Goal: Task Accomplishment & Management: Use online tool/utility

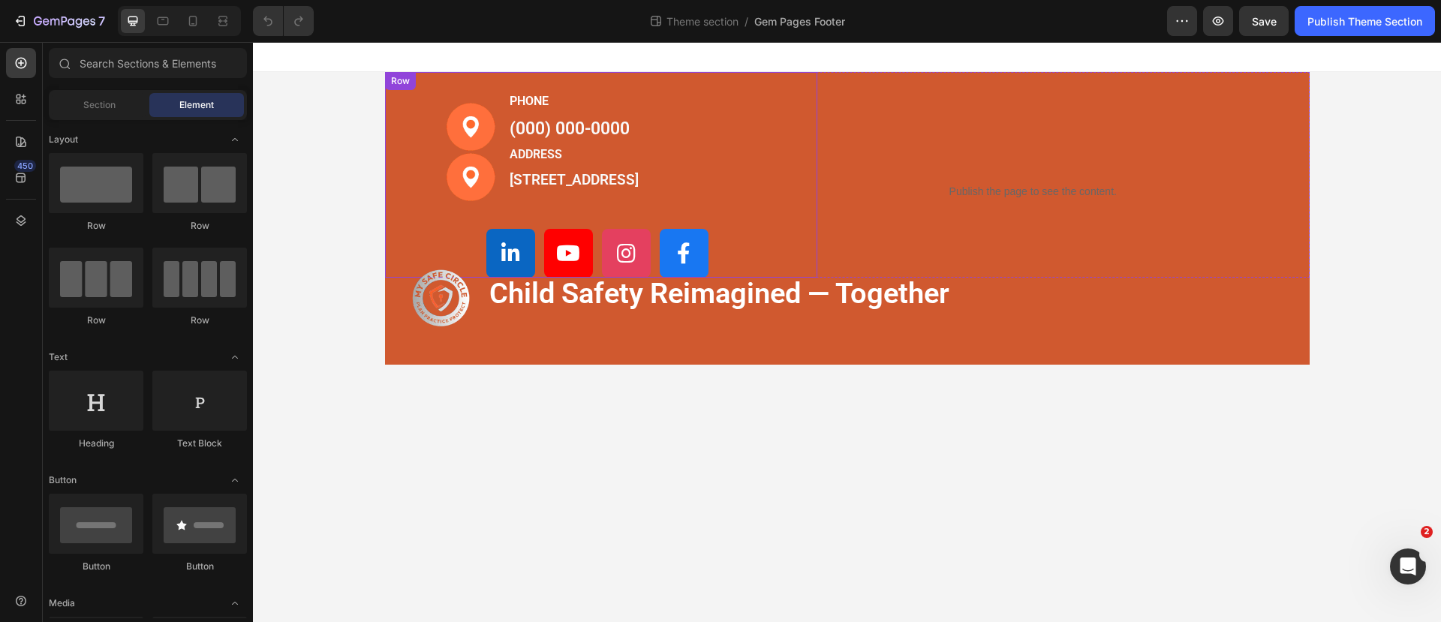
click at [780, 84] on div "Image Image PHONE Text block [PHONE_NUMBER] Text block ADDRESS Text block [STRE…" at bounding box center [631, 175] width 373 height 206
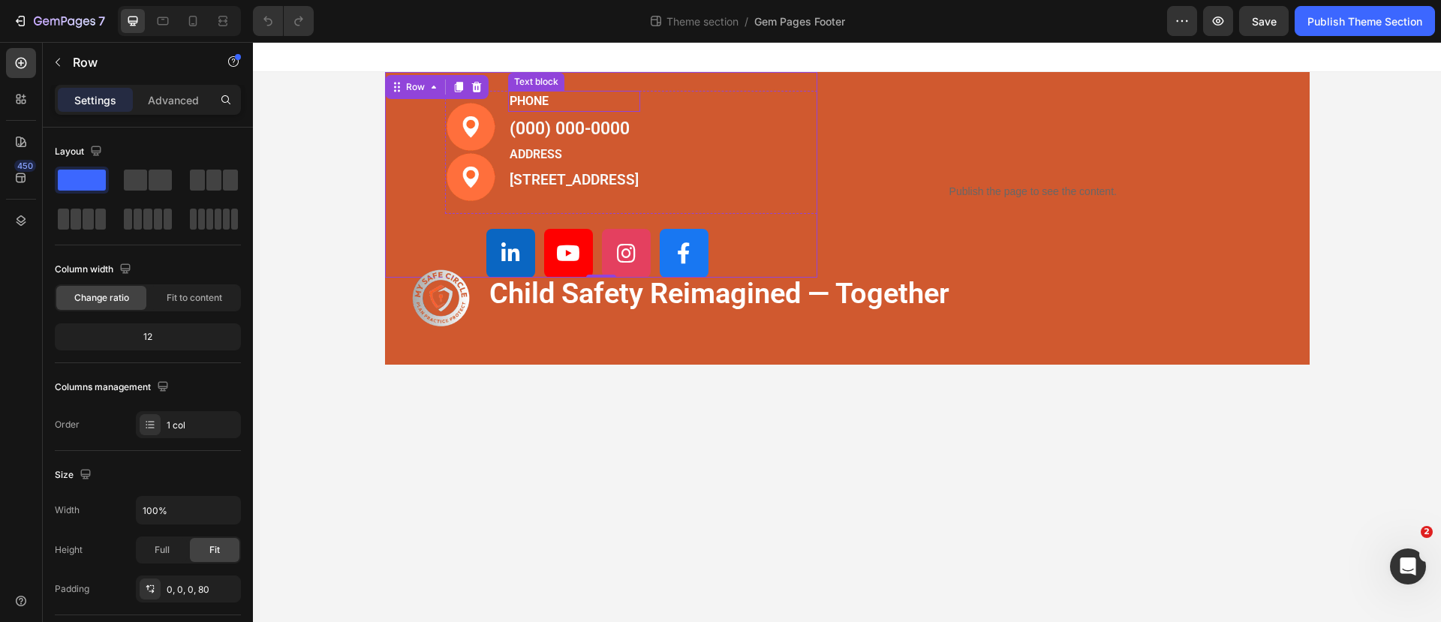
click at [588, 107] on p "PHONE" at bounding box center [573, 101] width 129 height 18
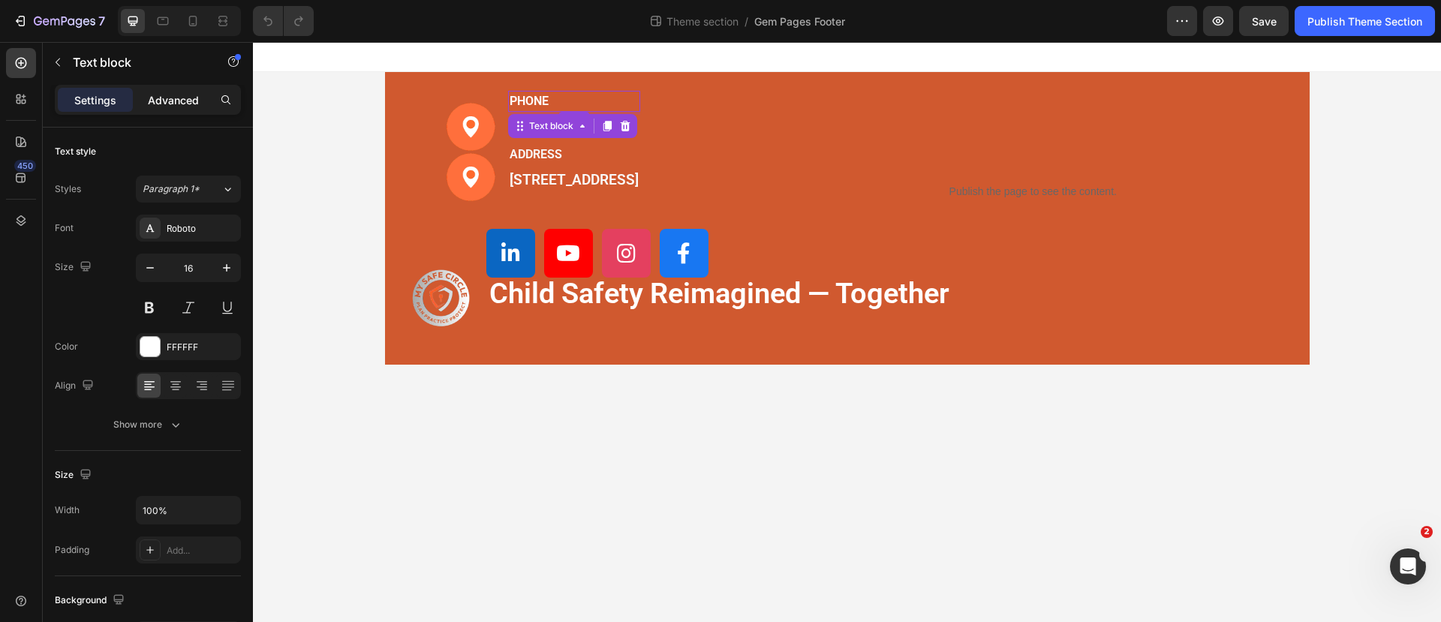
click at [182, 99] on p "Advanced" at bounding box center [173, 100] width 51 height 16
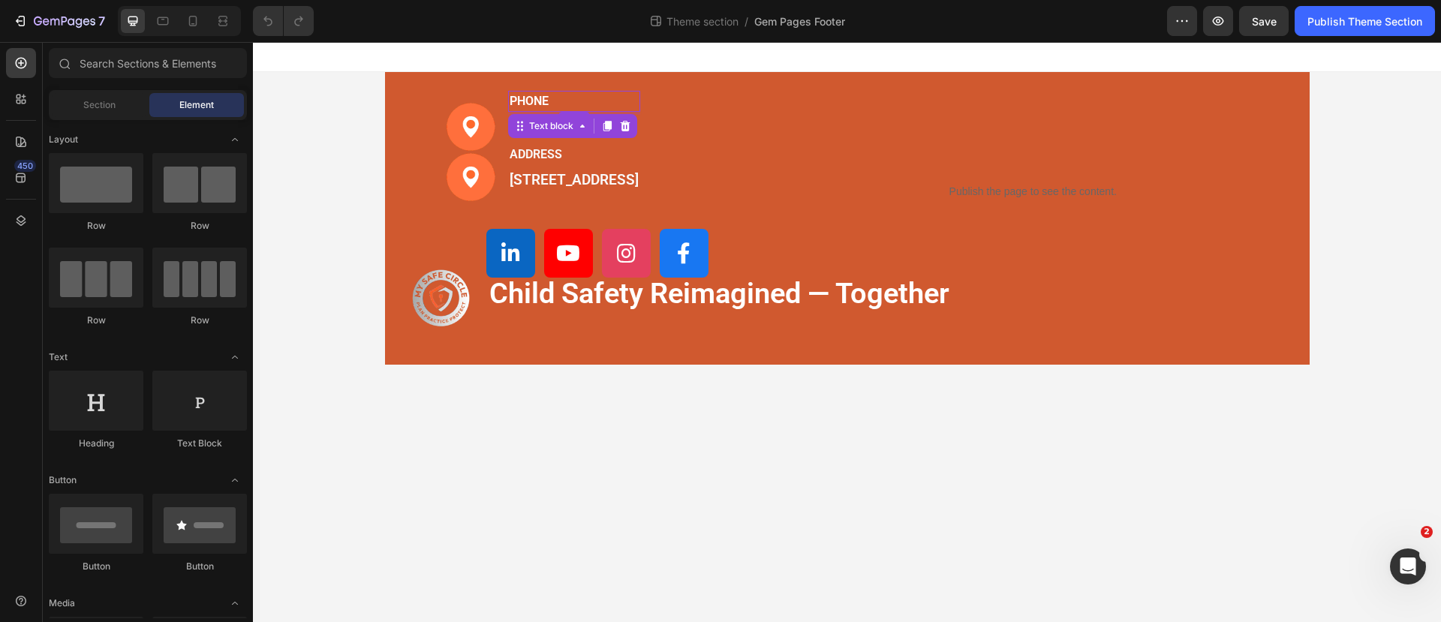
click at [327, 87] on div "Image Image PHONE Text block [PHONE_NUMBER] Text block ADDRESS Text block [STRE…" at bounding box center [847, 218] width 1188 height 293
click at [1188, 14] on icon "button" at bounding box center [1181, 21] width 15 height 15
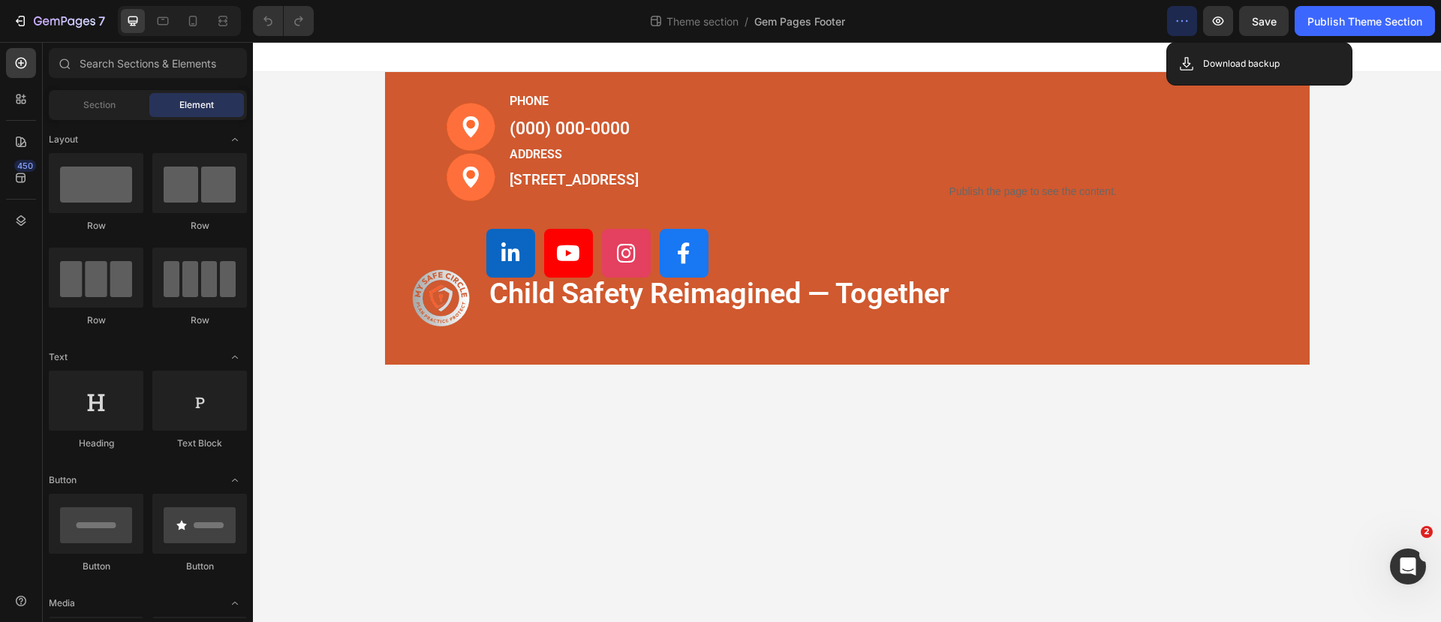
click at [949, 50] on div at bounding box center [847, 57] width 1188 height 30
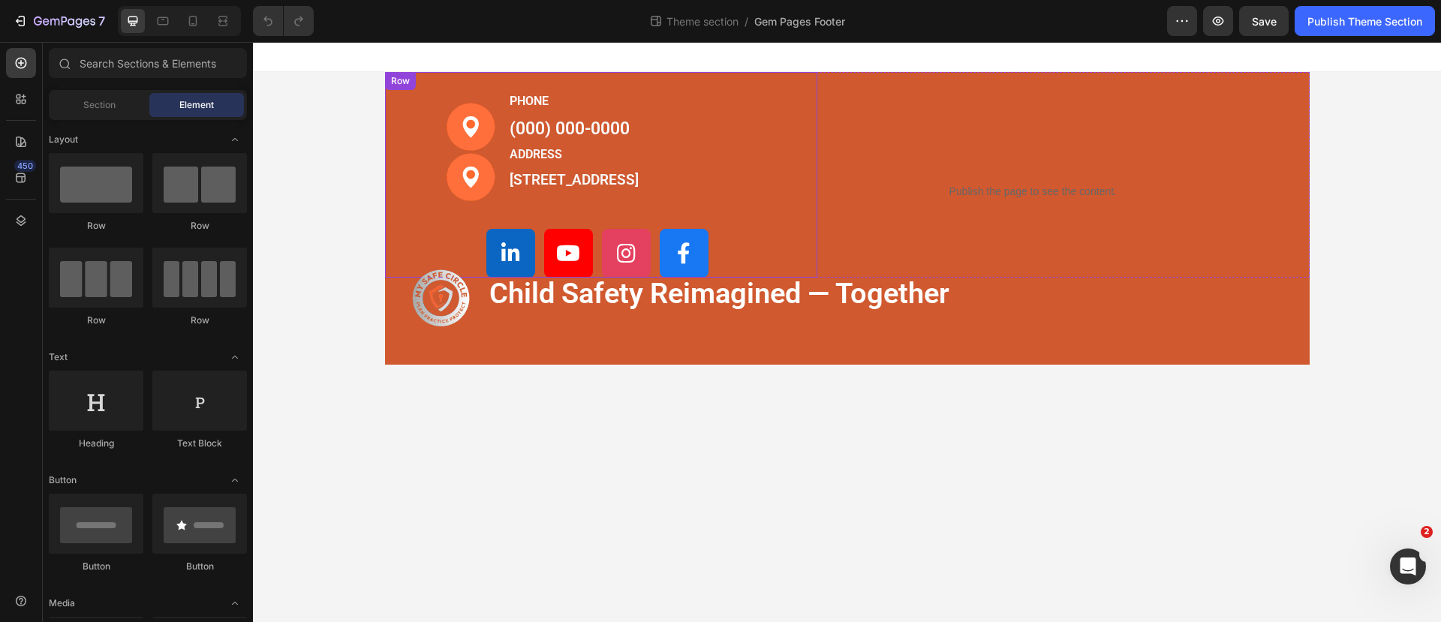
click at [413, 102] on div "Image Image PHONE Text block [PHONE_NUMBER] Text block ADDRESS Text block [STRE…" at bounding box center [601, 175] width 433 height 206
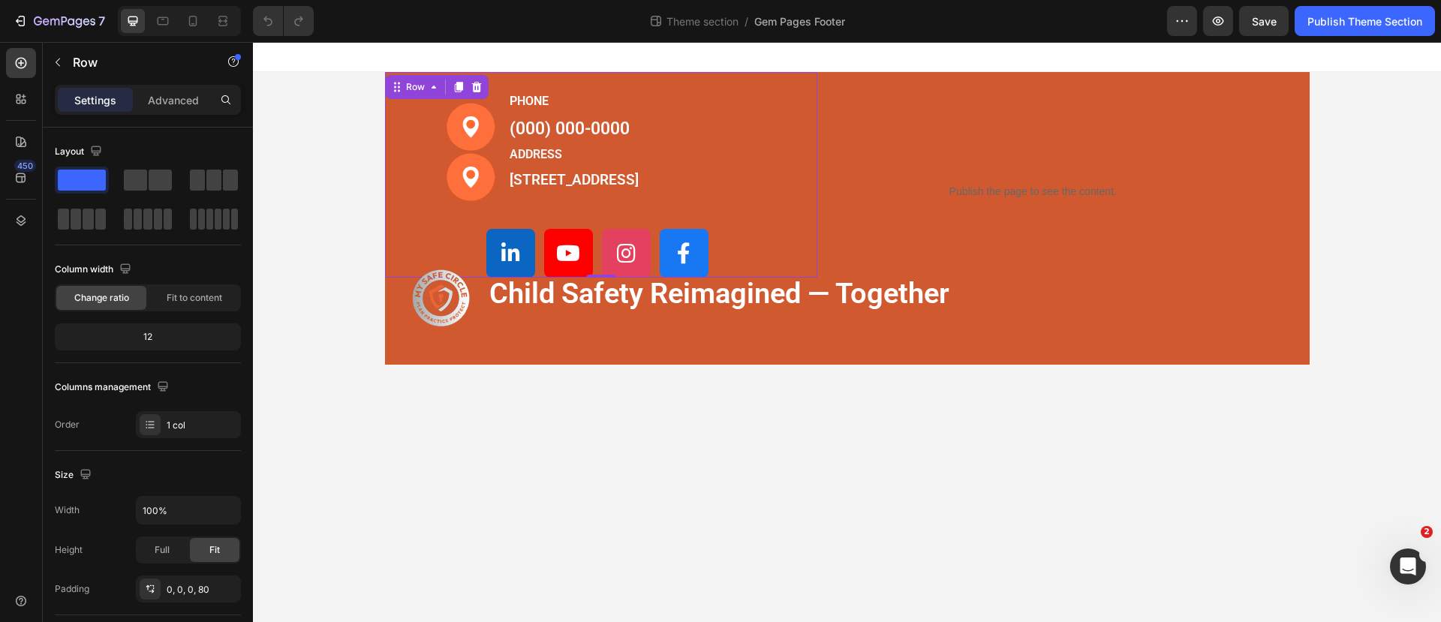
click at [809, 80] on div "Image Image PHONE Text block [PHONE_NUMBER] Text block ADDRESS Text block [STRE…" at bounding box center [631, 175] width 373 height 206
click at [189, 593] on div "0, 0, 0, 80" at bounding box center [189, 590] width 44 height 14
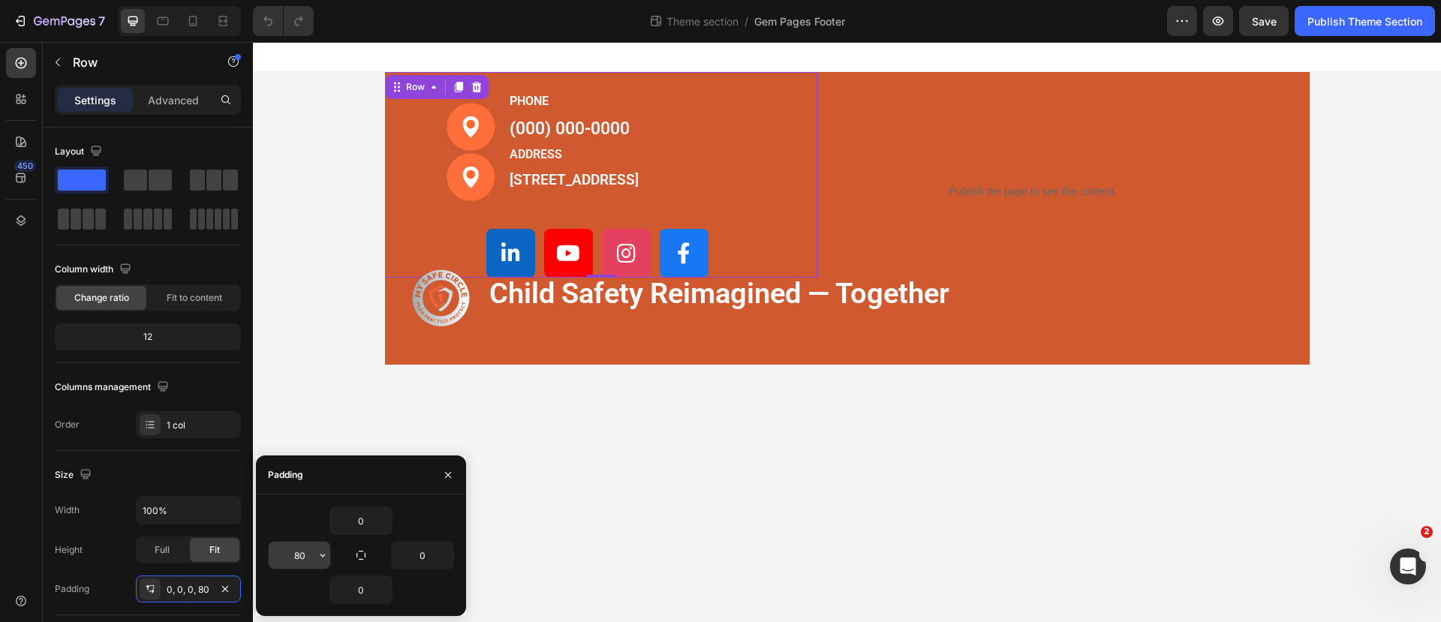
click at [305, 559] on input "80" at bounding box center [300, 555] width 62 height 27
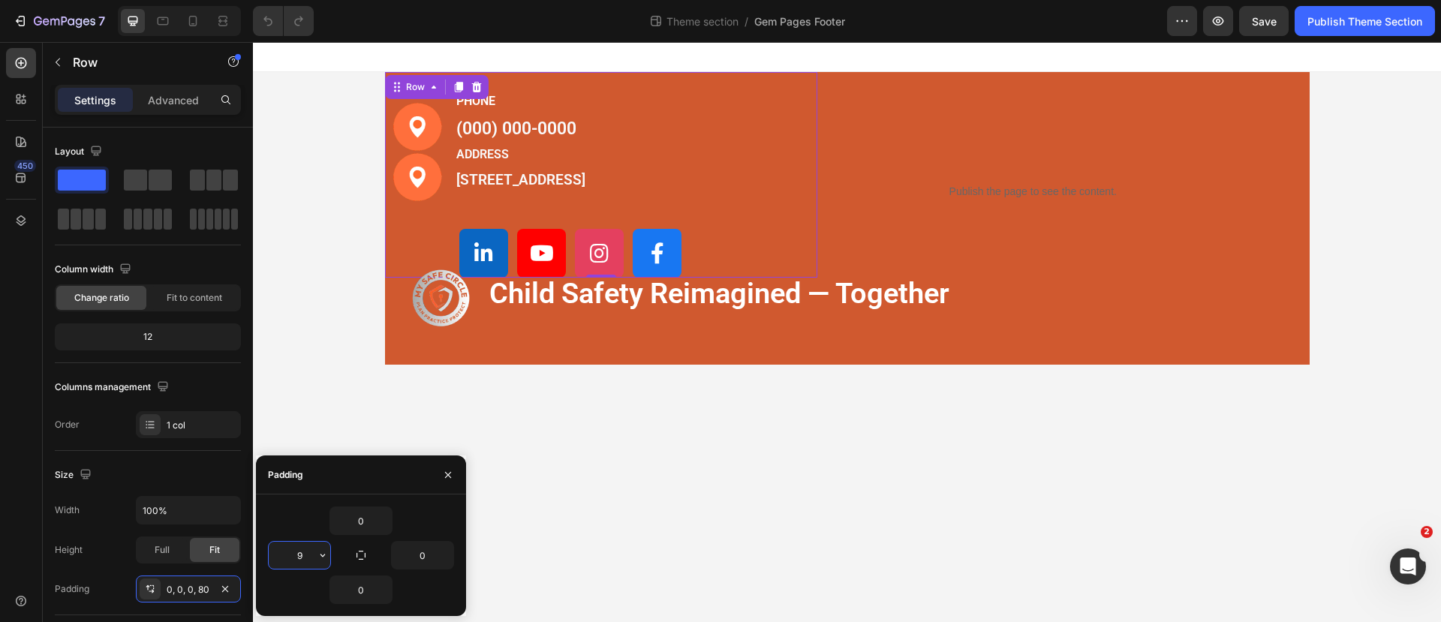
type input "90"
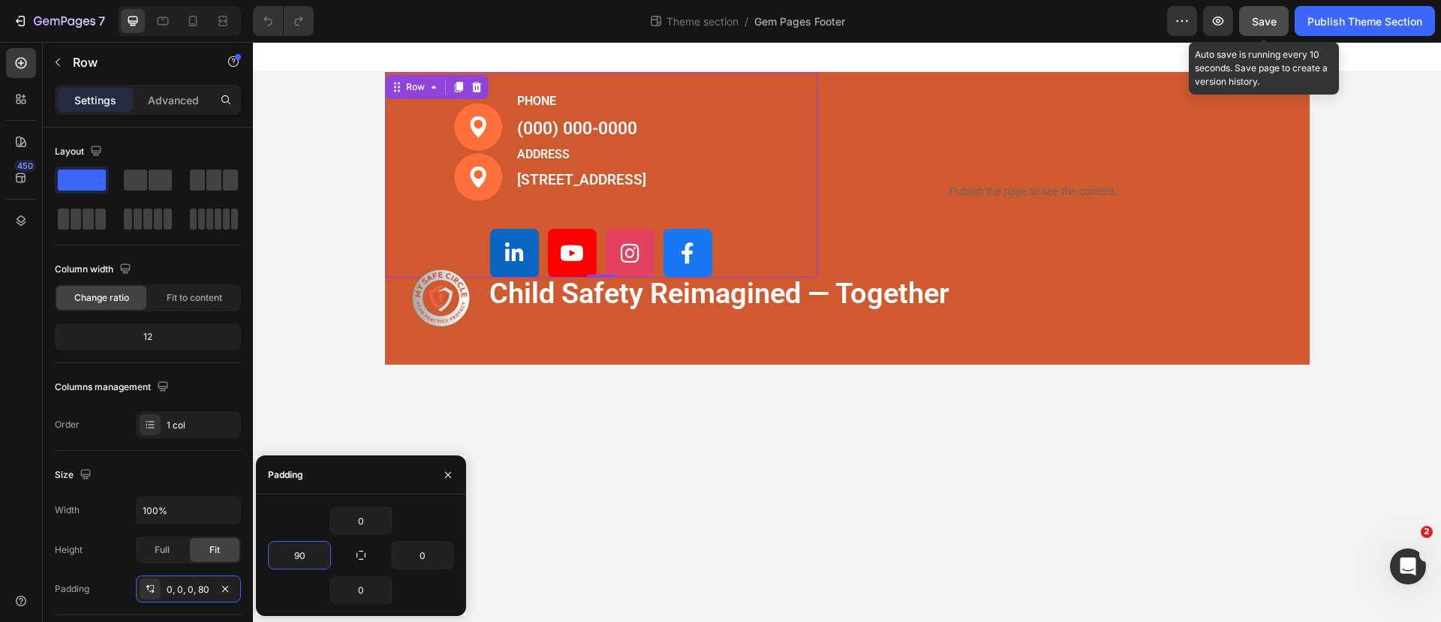
click at [1258, 14] on div "Save" at bounding box center [1264, 22] width 25 height 16
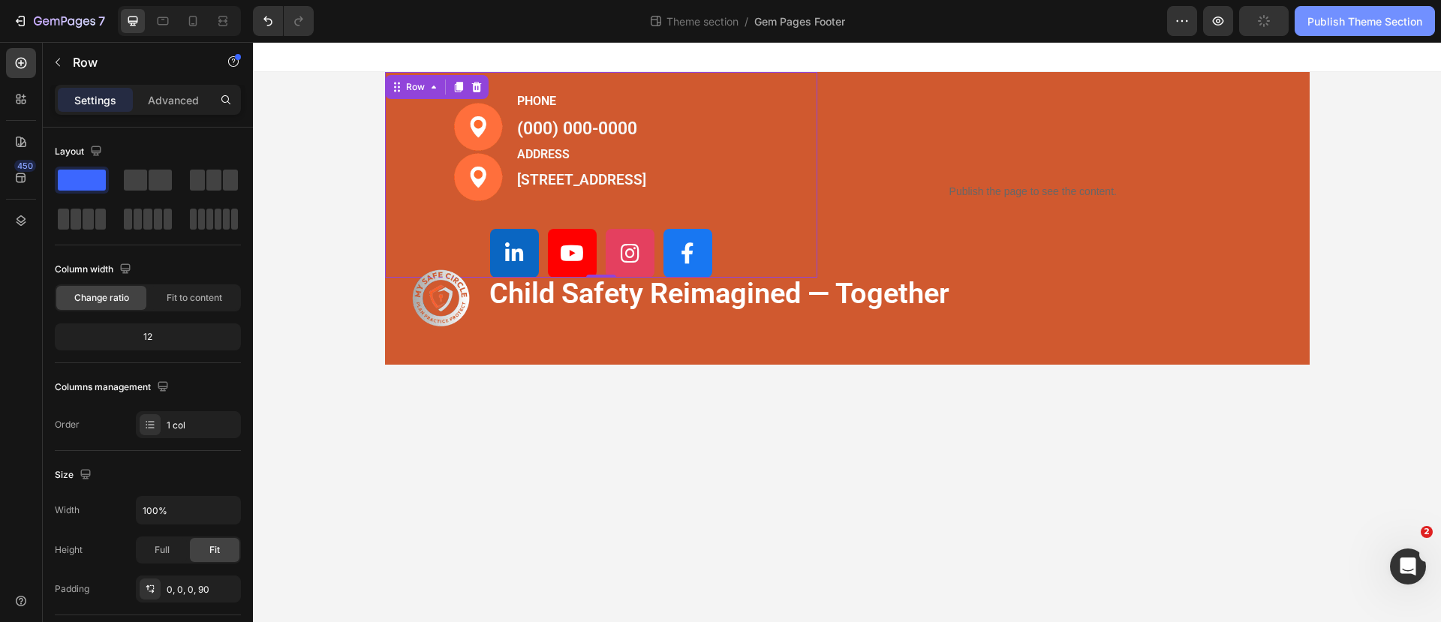
click at [1324, 17] on div "Publish Theme Section" at bounding box center [1364, 22] width 115 height 16
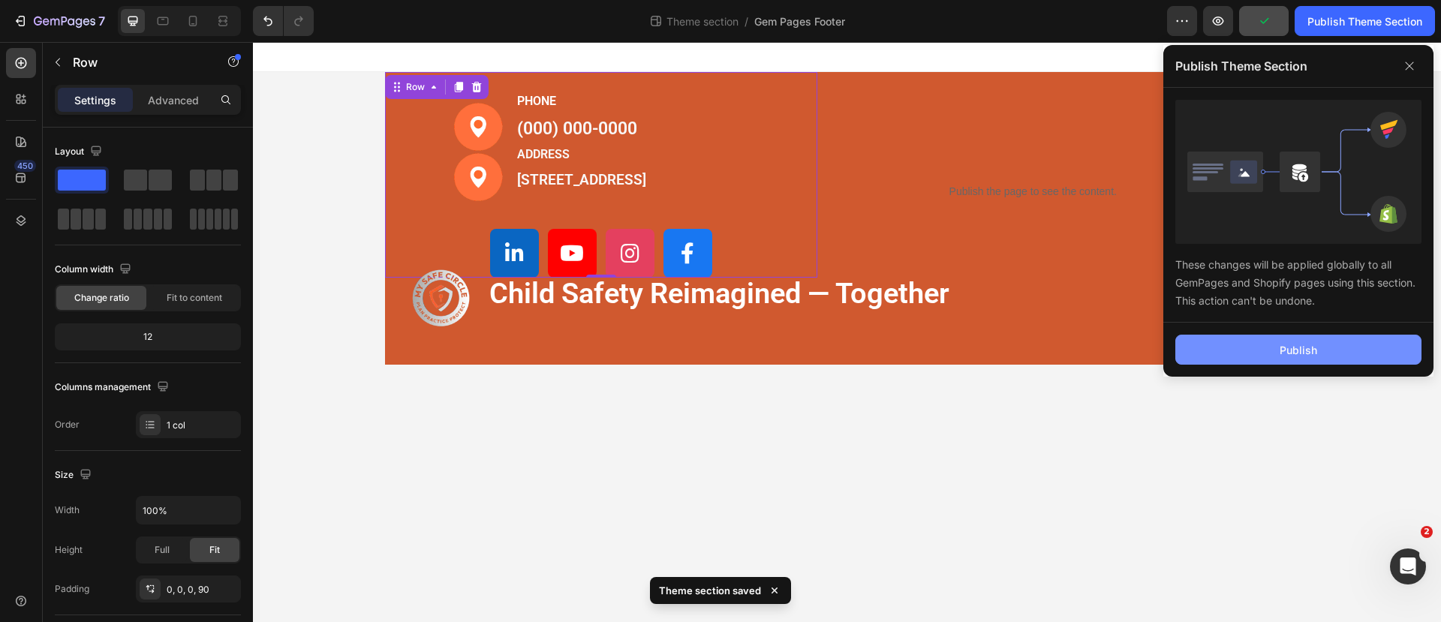
click at [1240, 348] on button "Publish" at bounding box center [1298, 350] width 246 height 30
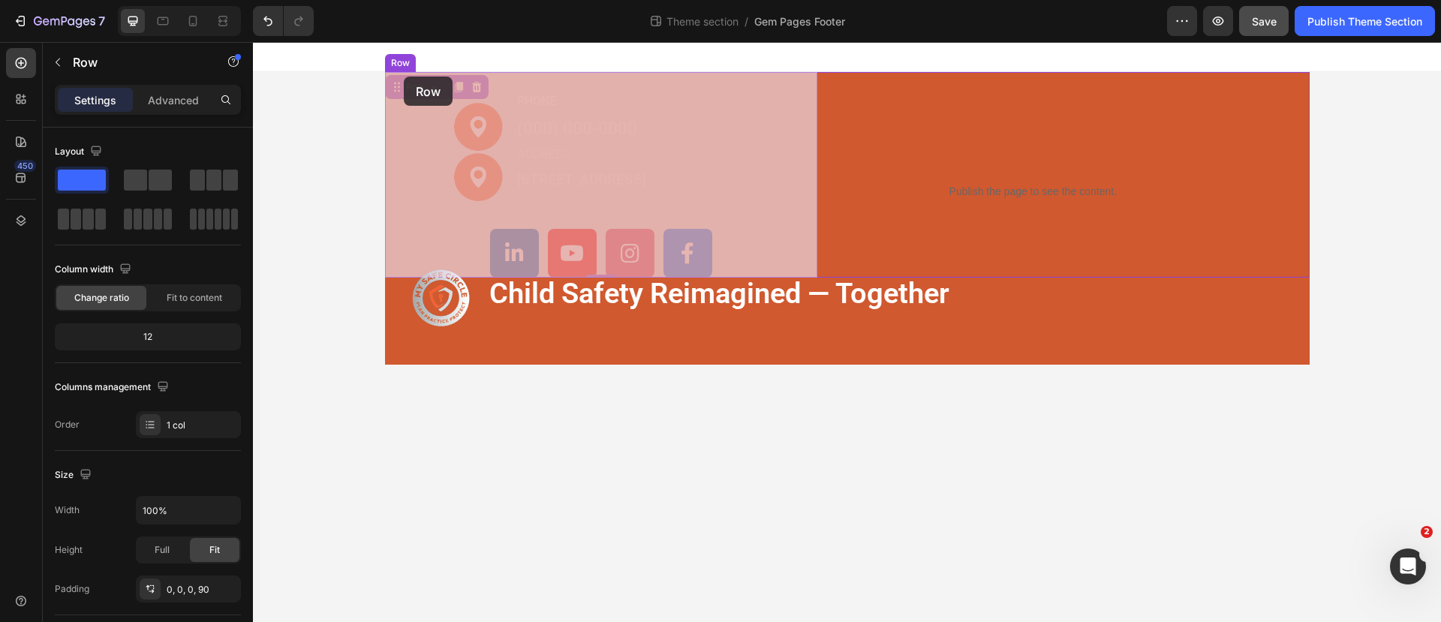
drag, startPoint x: 402, startPoint y: 86, endPoint x: 404, endPoint y: 76, distance: 10.7
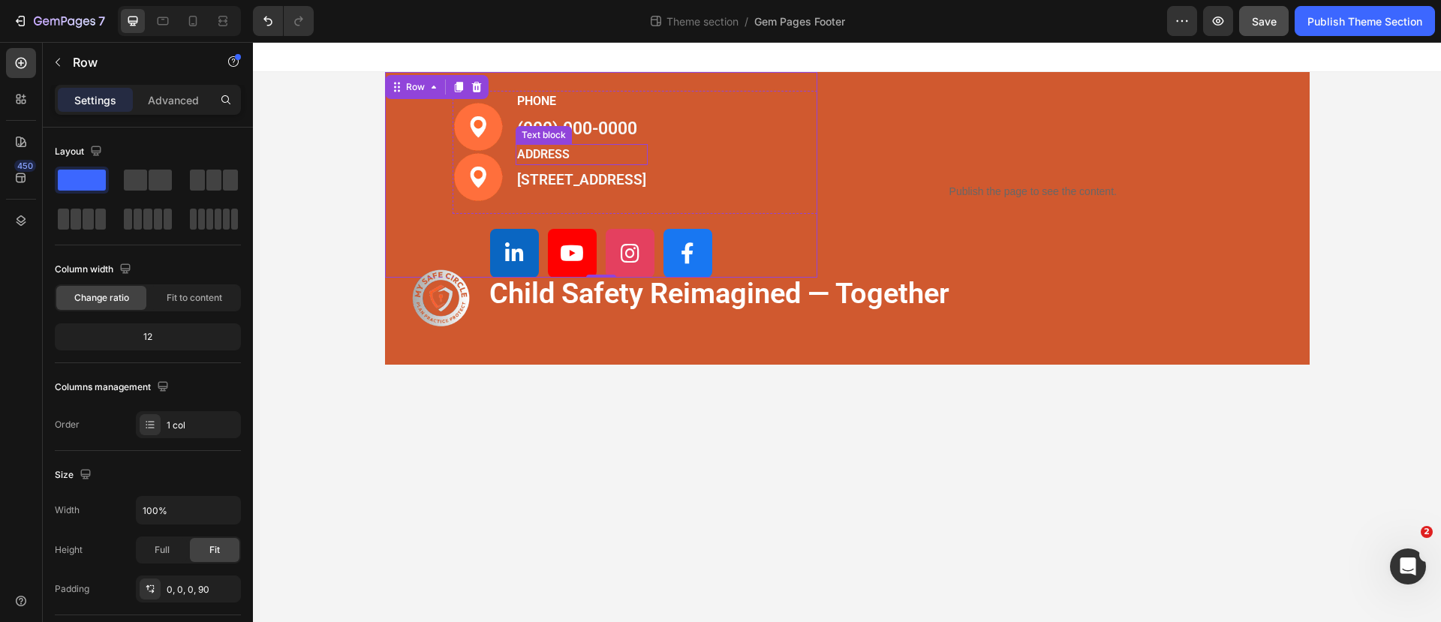
click at [548, 163] on div "ADDRESS" at bounding box center [581, 154] width 132 height 21
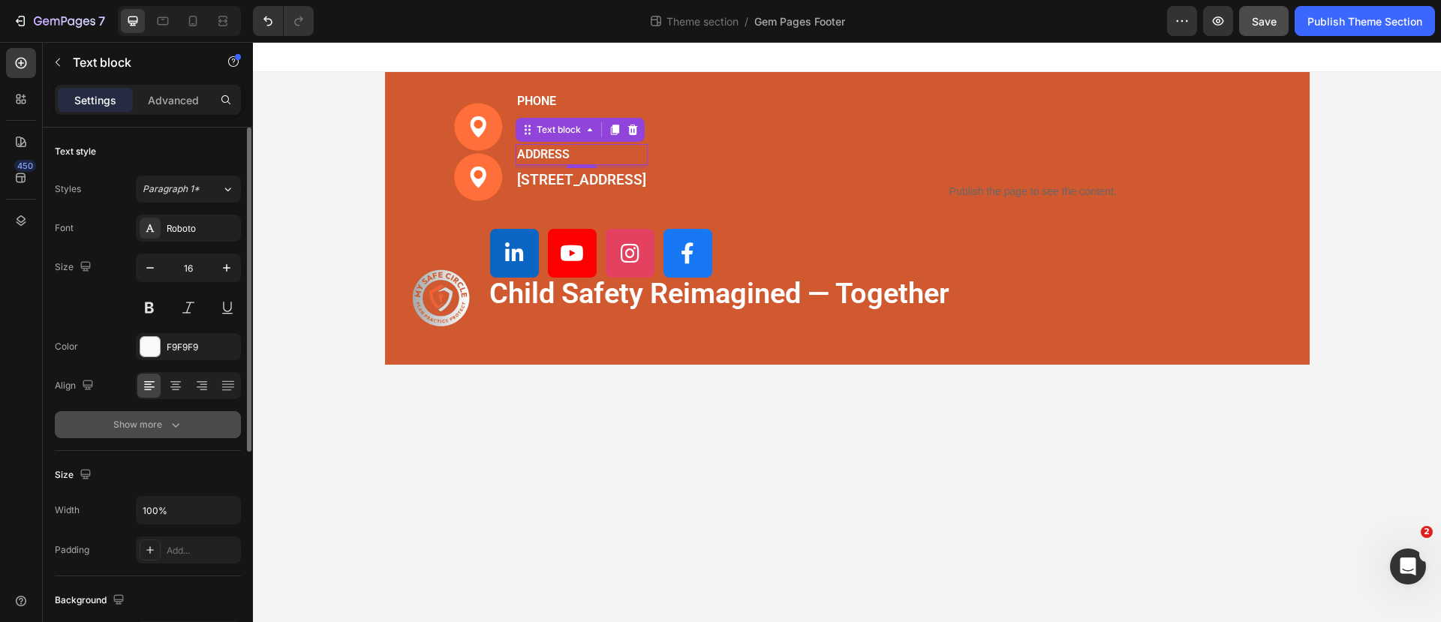
click at [226, 435] on button "Show more" at bounding box center [148, 424] width 186 height 27
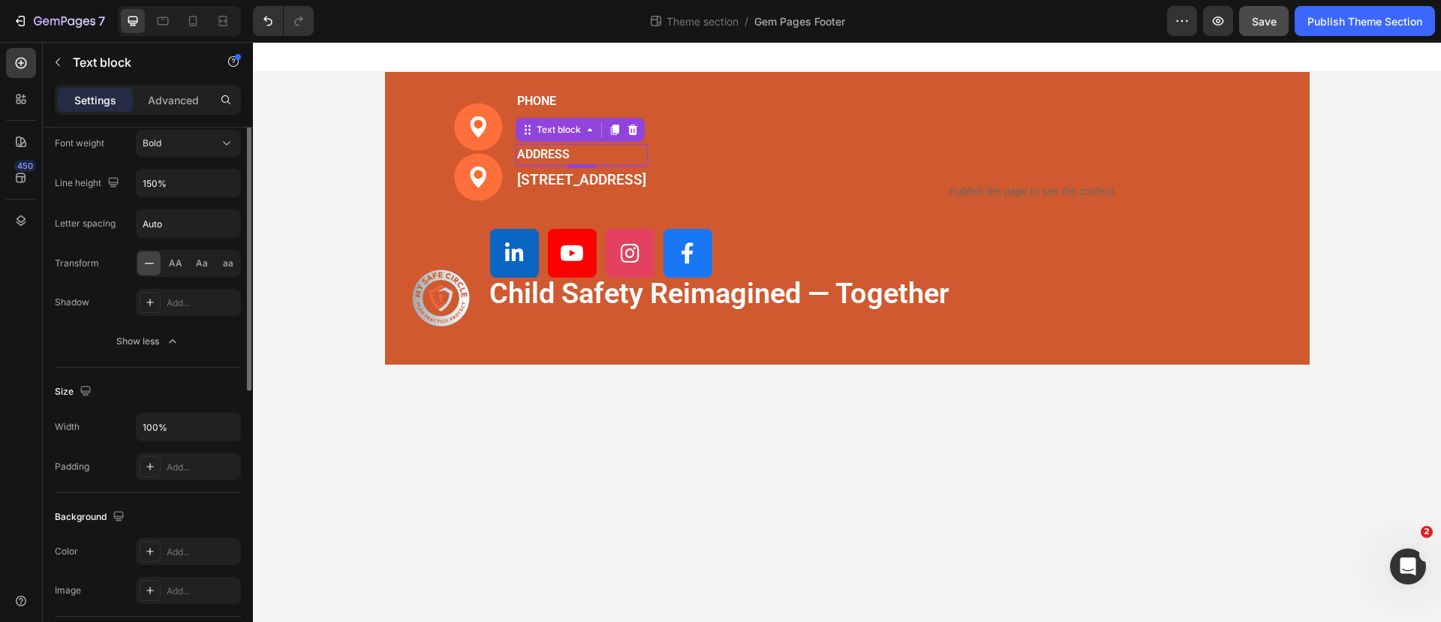
scroll to position [188, 0]
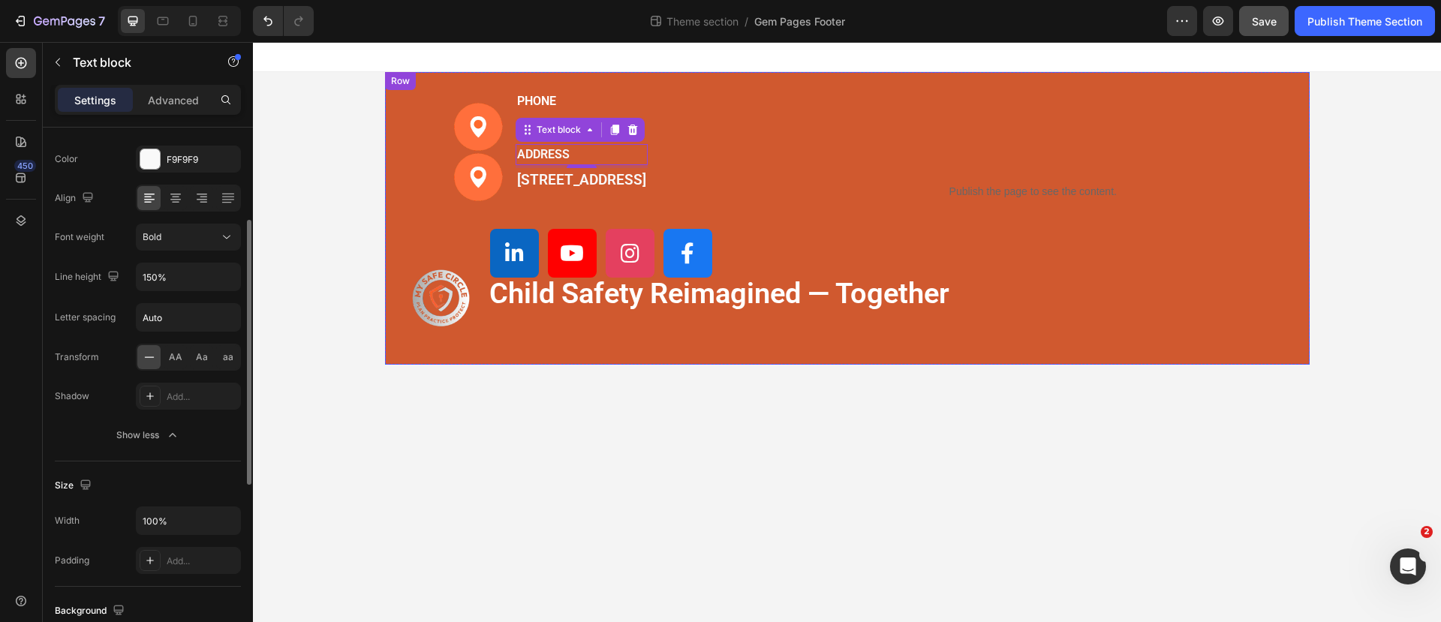
click at [401, 349] on div "Image Image PHONE Text block [PHONE_NUMBER] Text block ADDRESS Text block [GEOG…" at bounding box center [847, 218] width 924 height 293
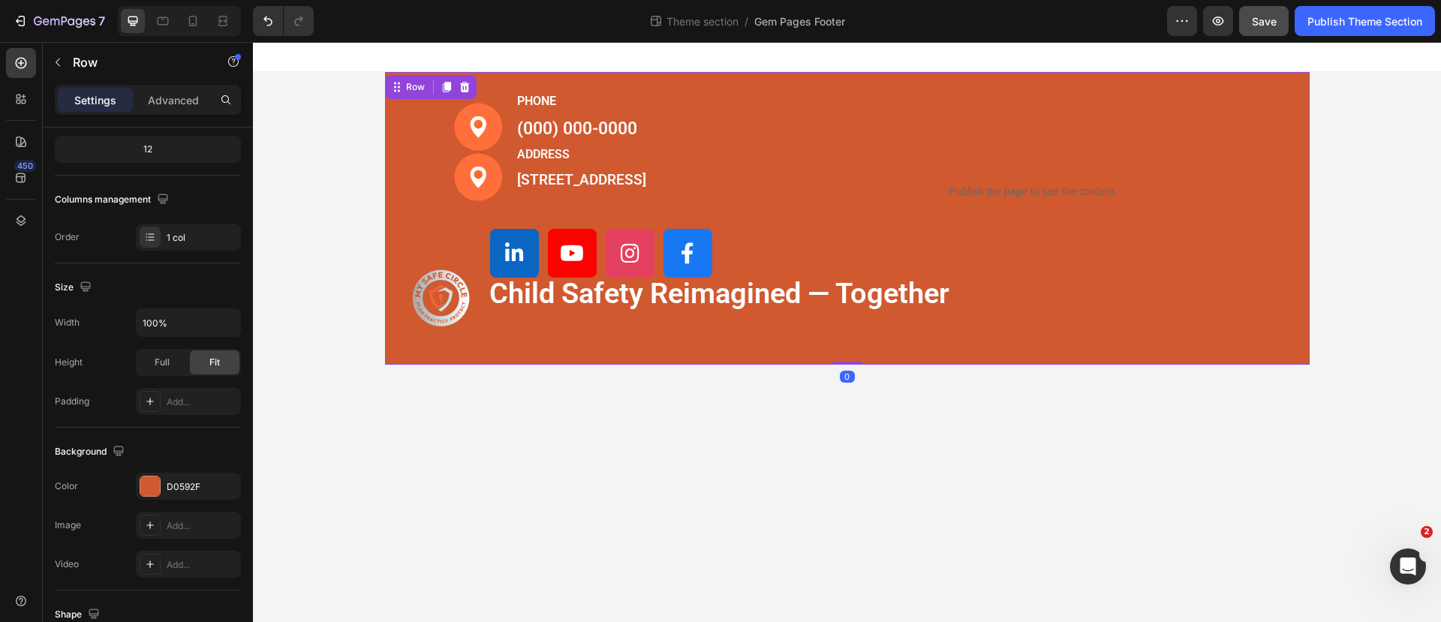
scroll to position [0, 0]
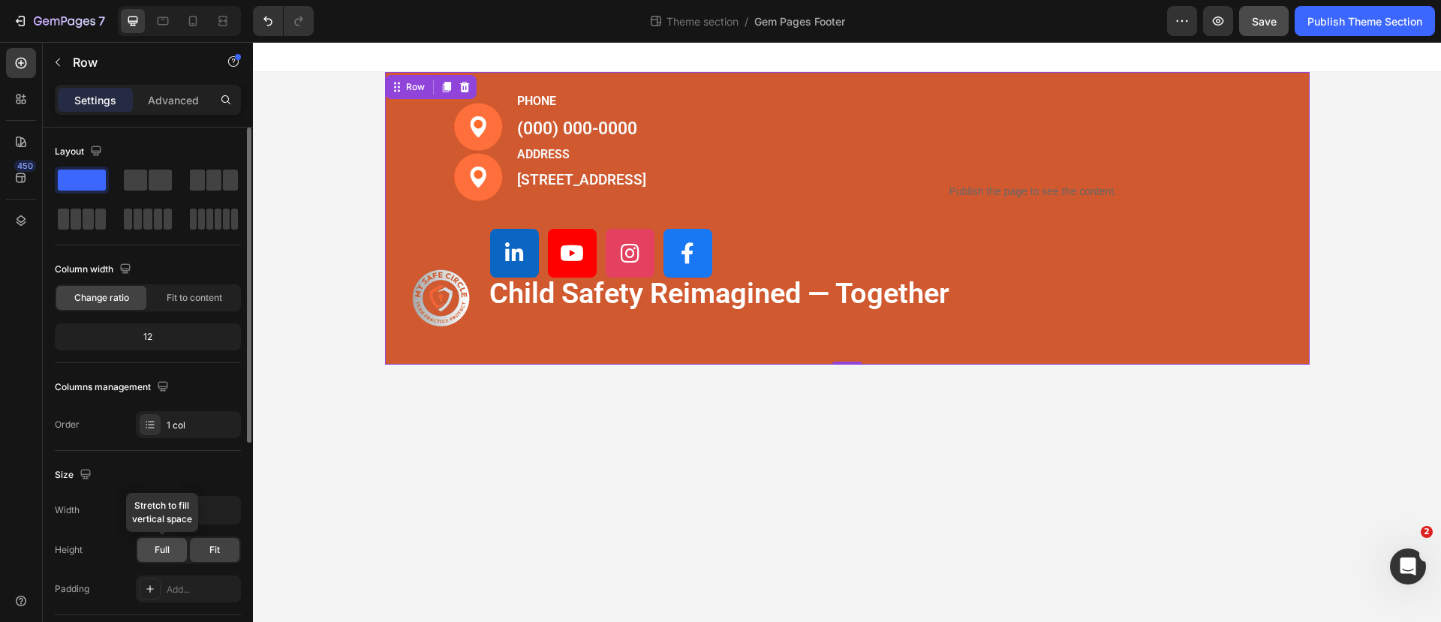
click at [163, 549] on span "Full" at bounding box center [162, 550] width 15 height 14
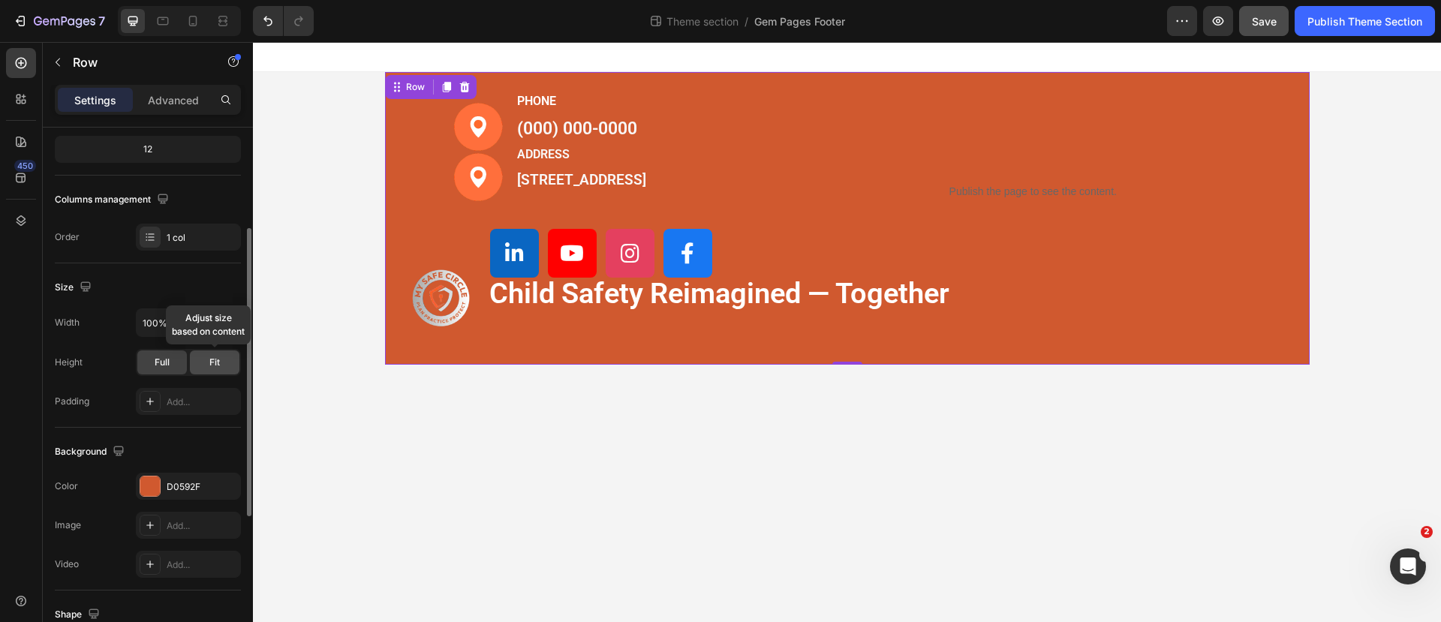
click at [221, 371] on div "Fit" at bounding box center [215, 362] width 50 height 24
click at [227, 325] on icon "button" at bounding box center [226, 322] width 15 height 15
click at [225, 359] on span "1200px" at bounding box center [212, 361] width 32 height 14
type input "1200"
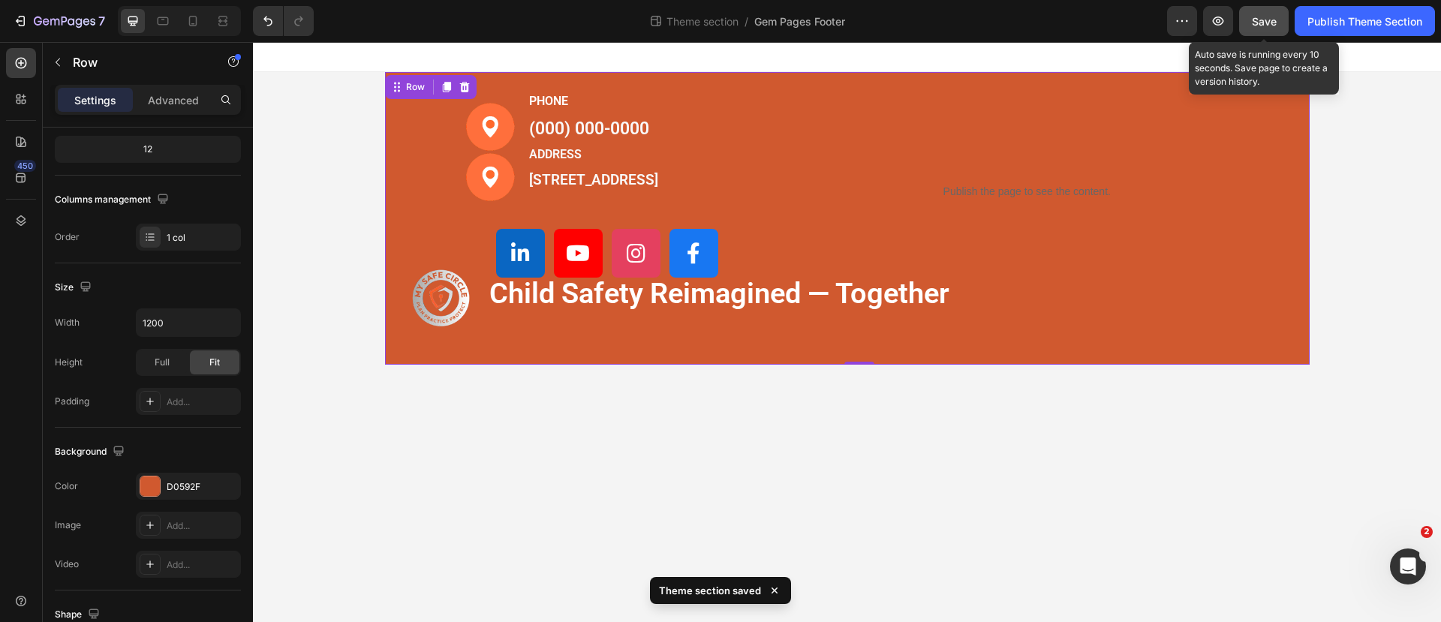
click at [1277, 25] on button "Save" at bounding box center [1264, 21] width 50 height 30
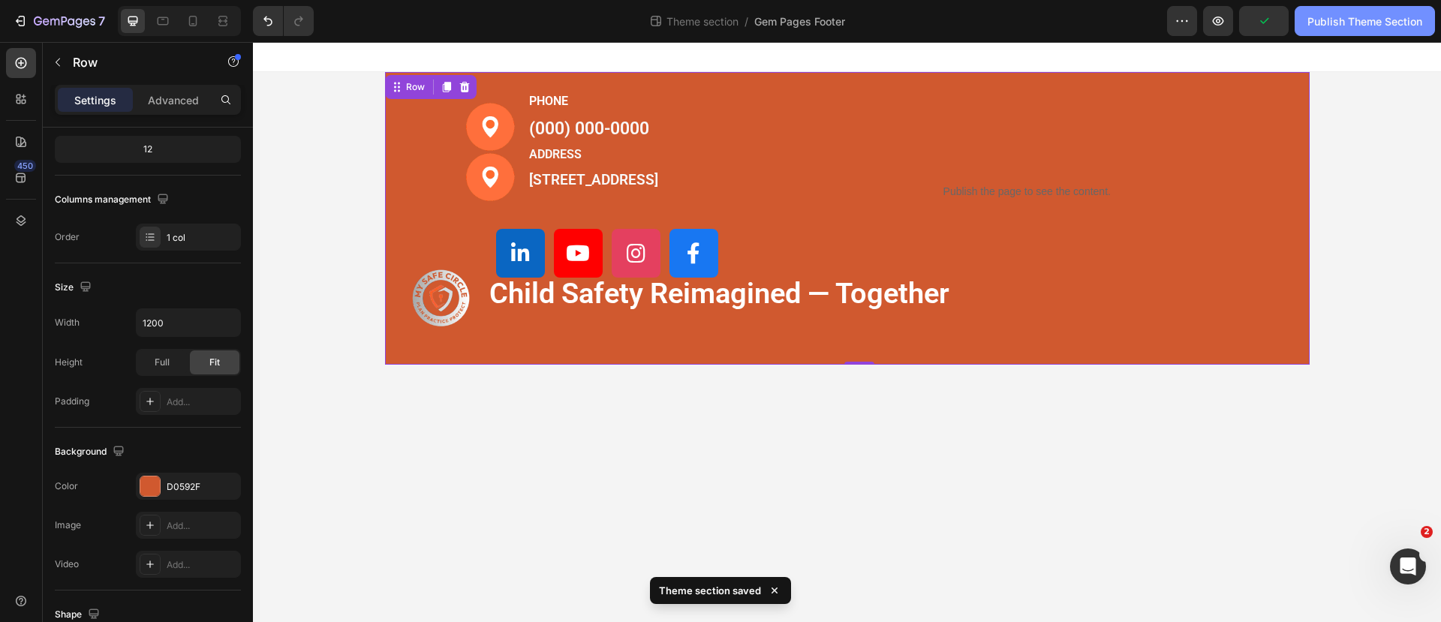
click at [1333, 20] on div "Publish Theme Section" at bounding box center [1364, 22] width 115 height 16
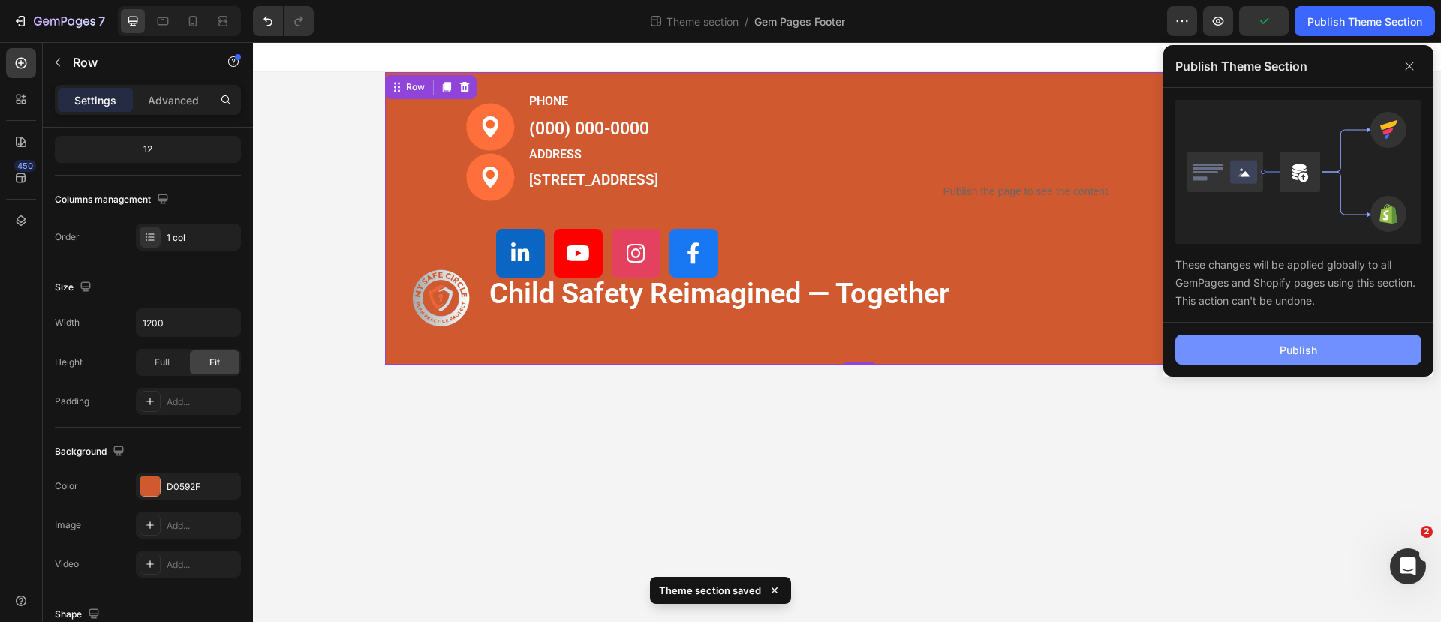
click at [1278, 351] on button "Publish" at bounding box center [1298, 350] width 246 height 30
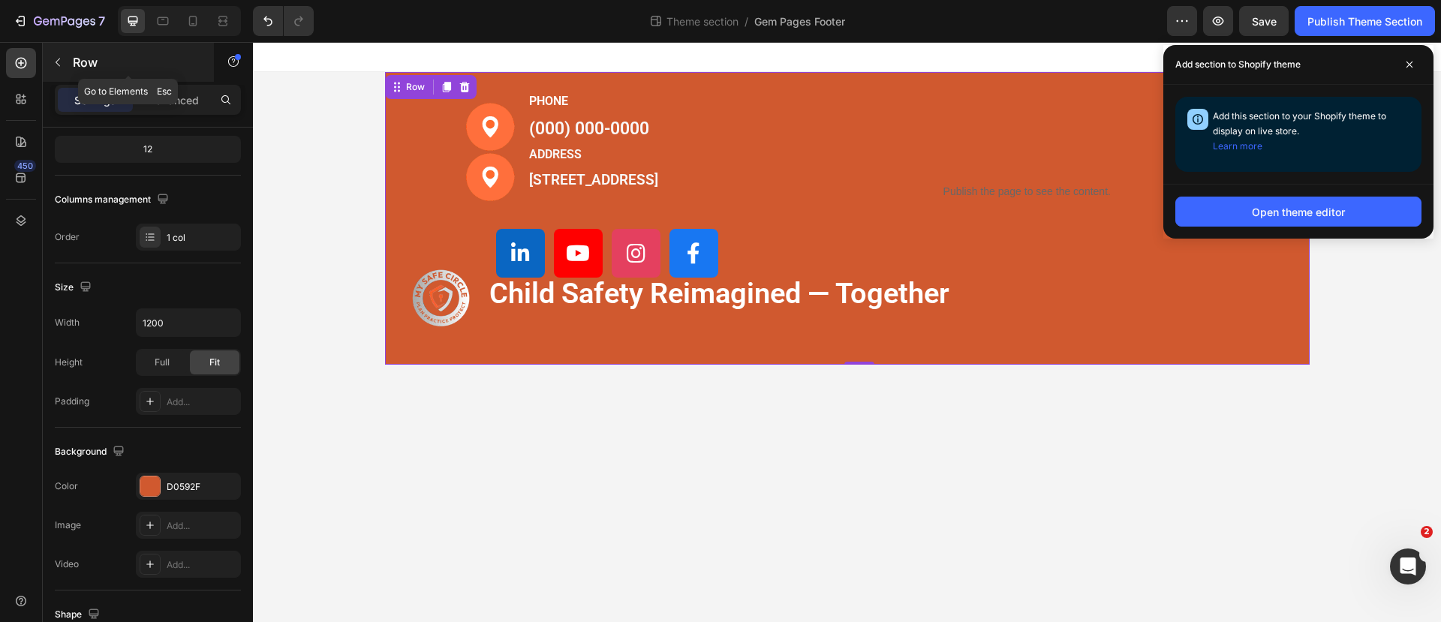
click at [53, 61] on icon "button" at bounding box center [58, 62] width 12 height 12
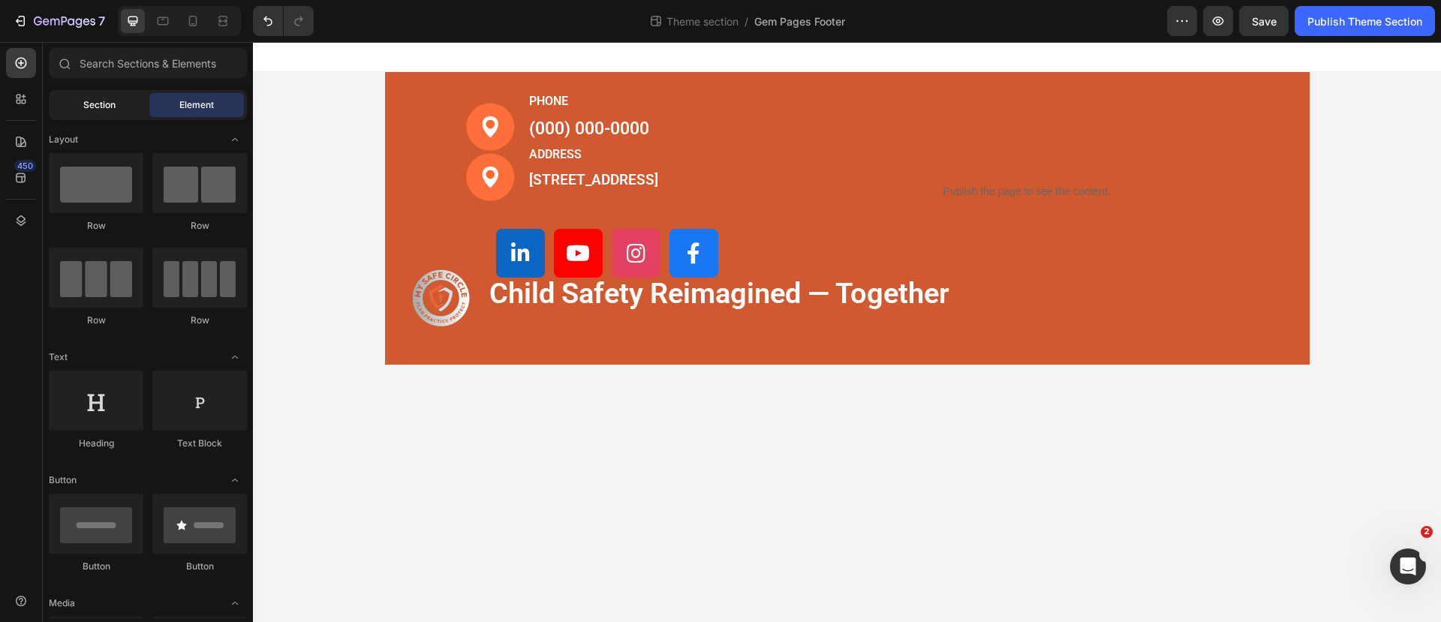
click at [118, 109] on div "Section" at bounding box center [99, 105] width 95 height 24
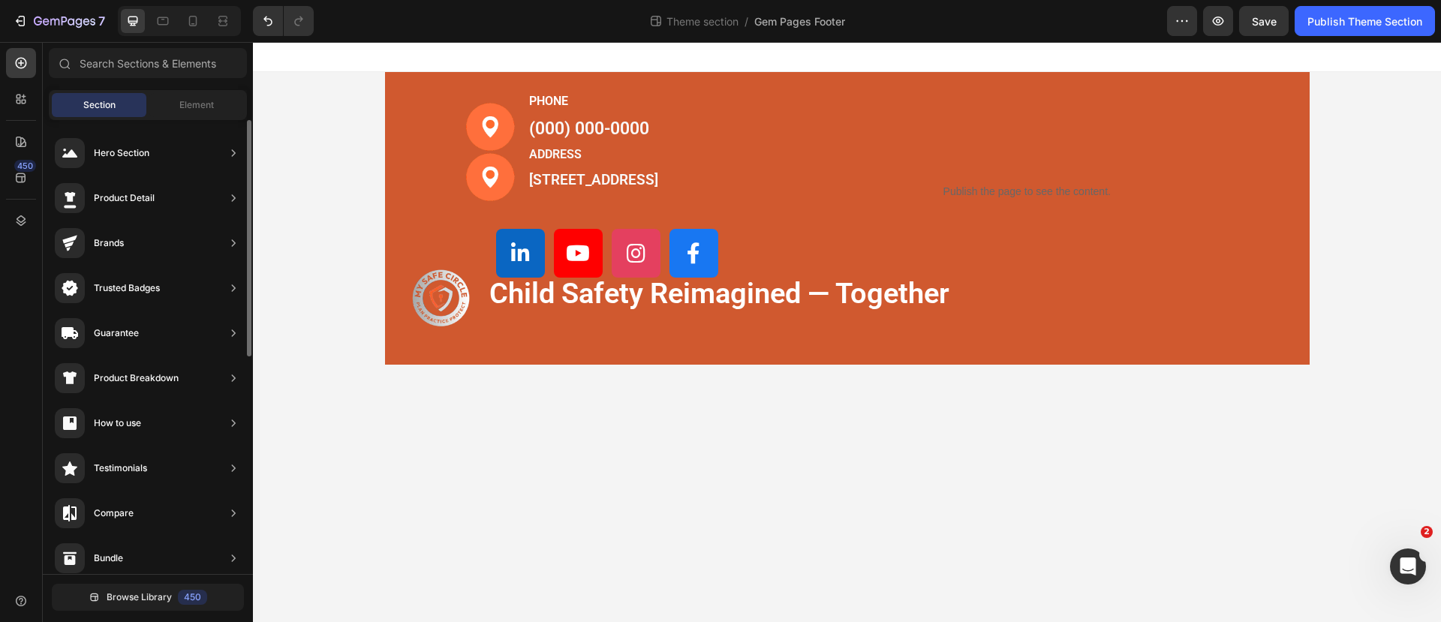
scroll to position [176, 0]
click at [440, 140] on div "Image Image PHONE Text block [PHONE_NUMBER] Text block ADDRESS Text block [STRE…" at bounding box center [607, 175] width 421 height 206
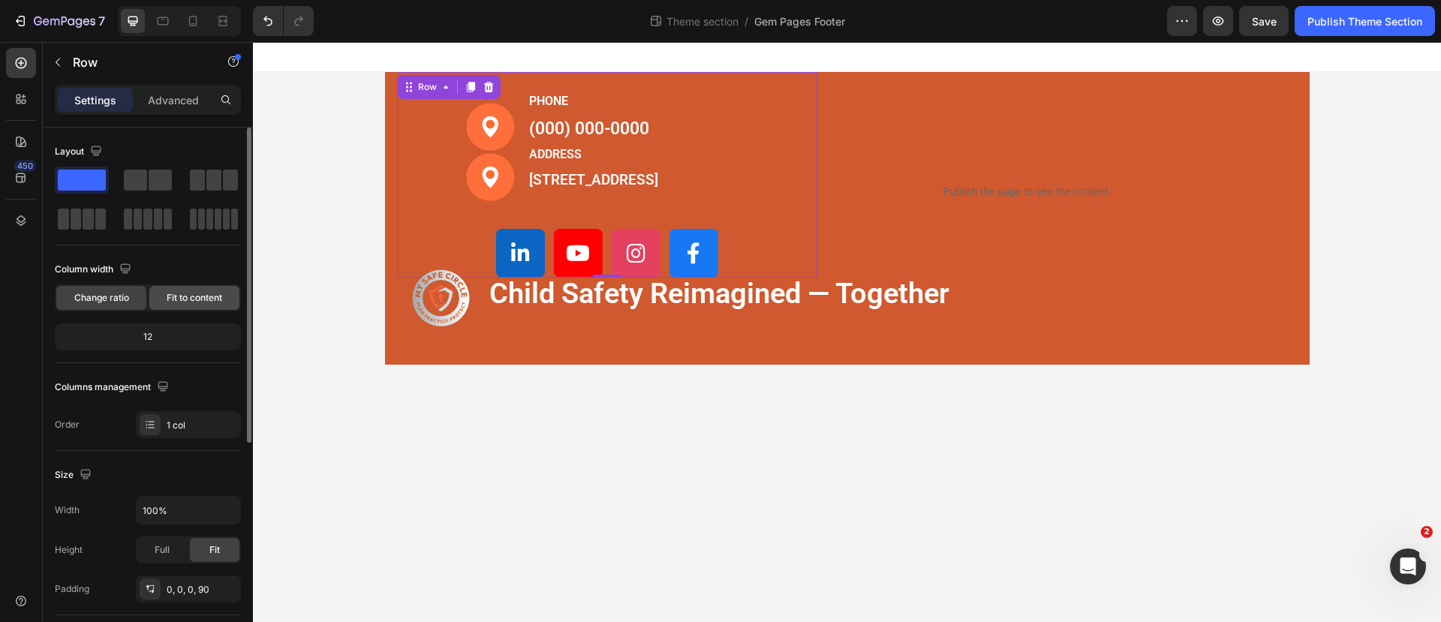
click at [186, 293] on span "Fit to content" at bounding box center [195, 298] width 56 height 14
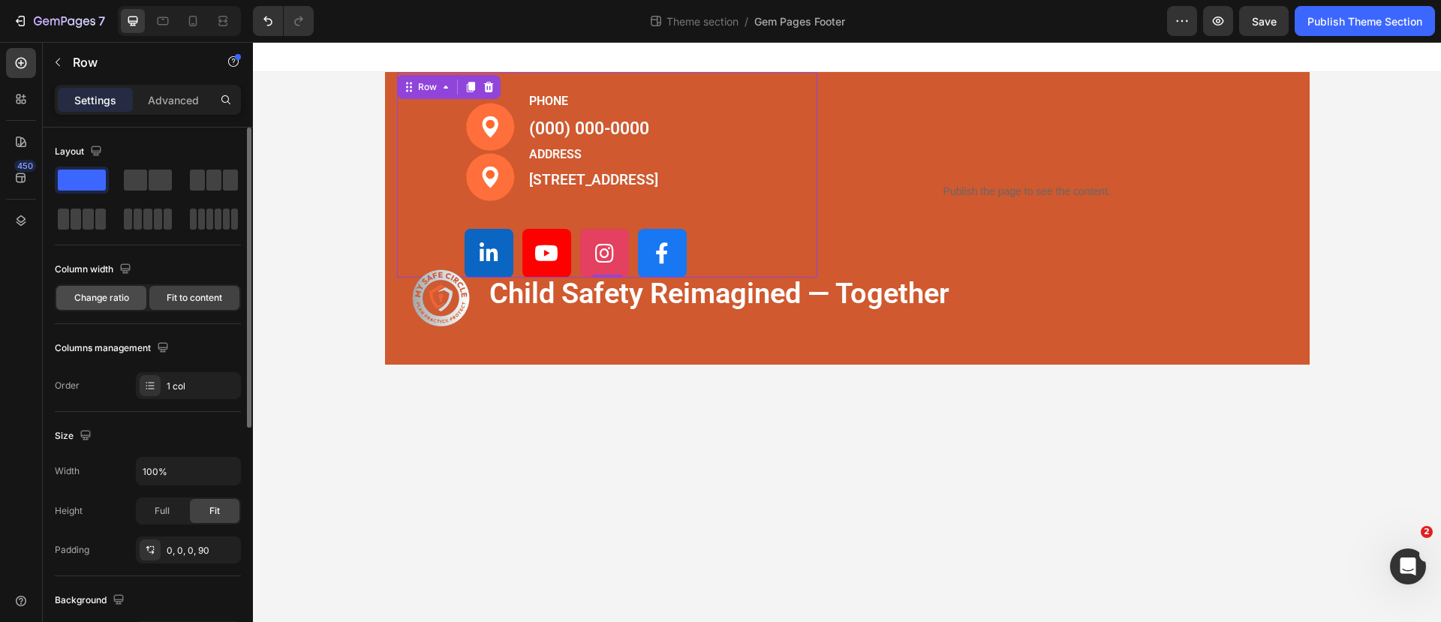
click at [118, 293] on span "Change ratio" at bounding box center [101, 298] width 55 height 14
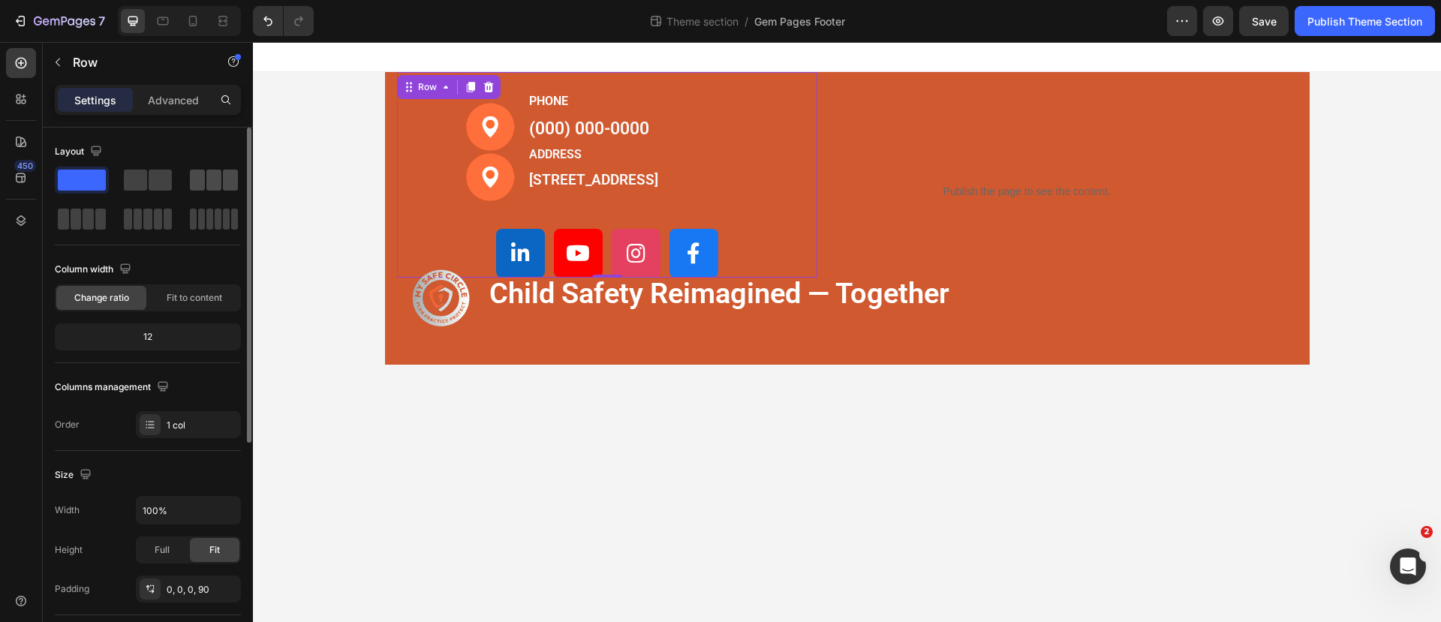
click at [228, 184] on span at bounding box center [230, 180] width 15 height 21
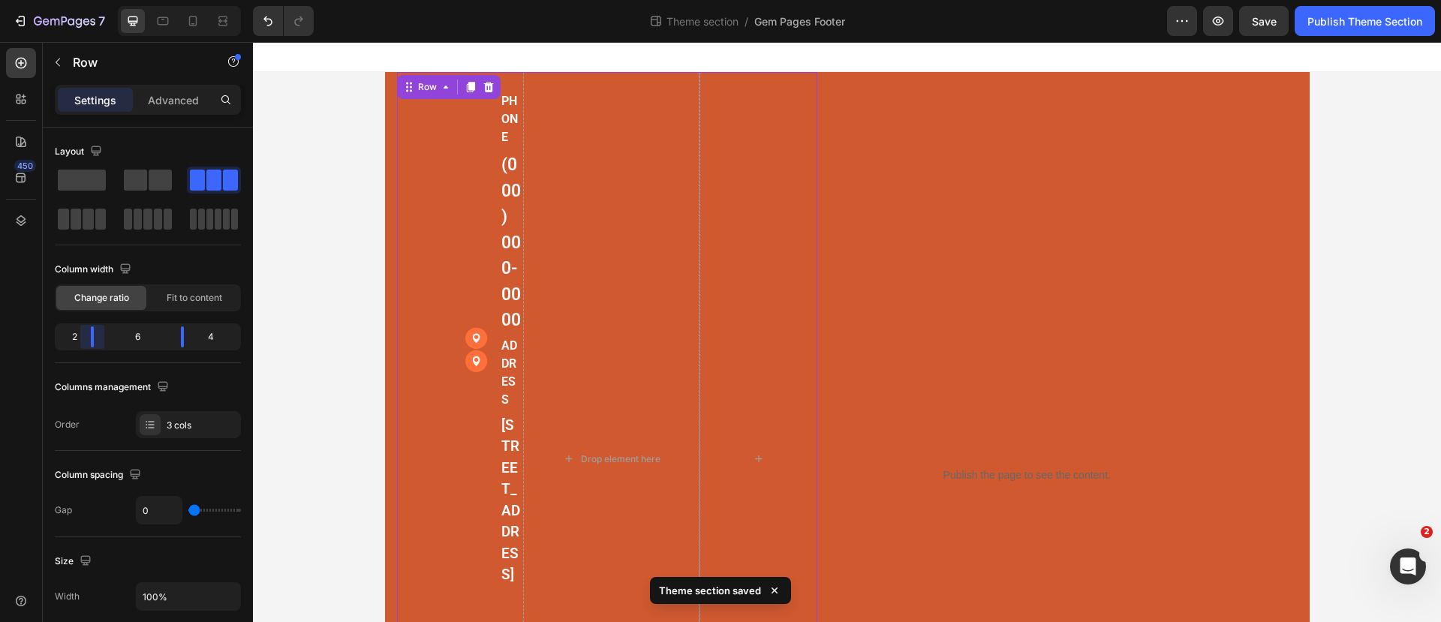
drag, startPoint x: 113, startPoint y: 338, endPoint x: 326, endPoint y: 251, distance: 229.8
click at [89, 0] on body "7 Theme section / Gem Pages Footer Preview Save Publish Theme Section 450 Secti…" at bounding box center [720, 0] width 1441 height 0
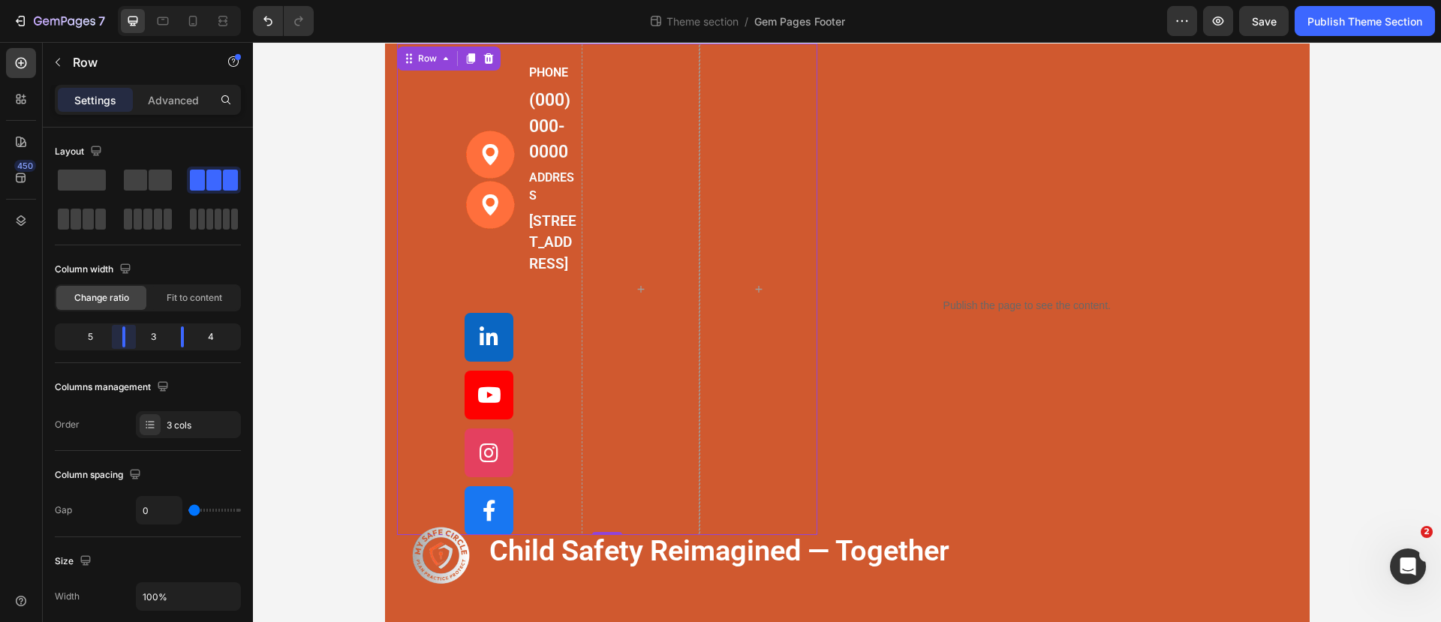
scroll to position [6, 0]
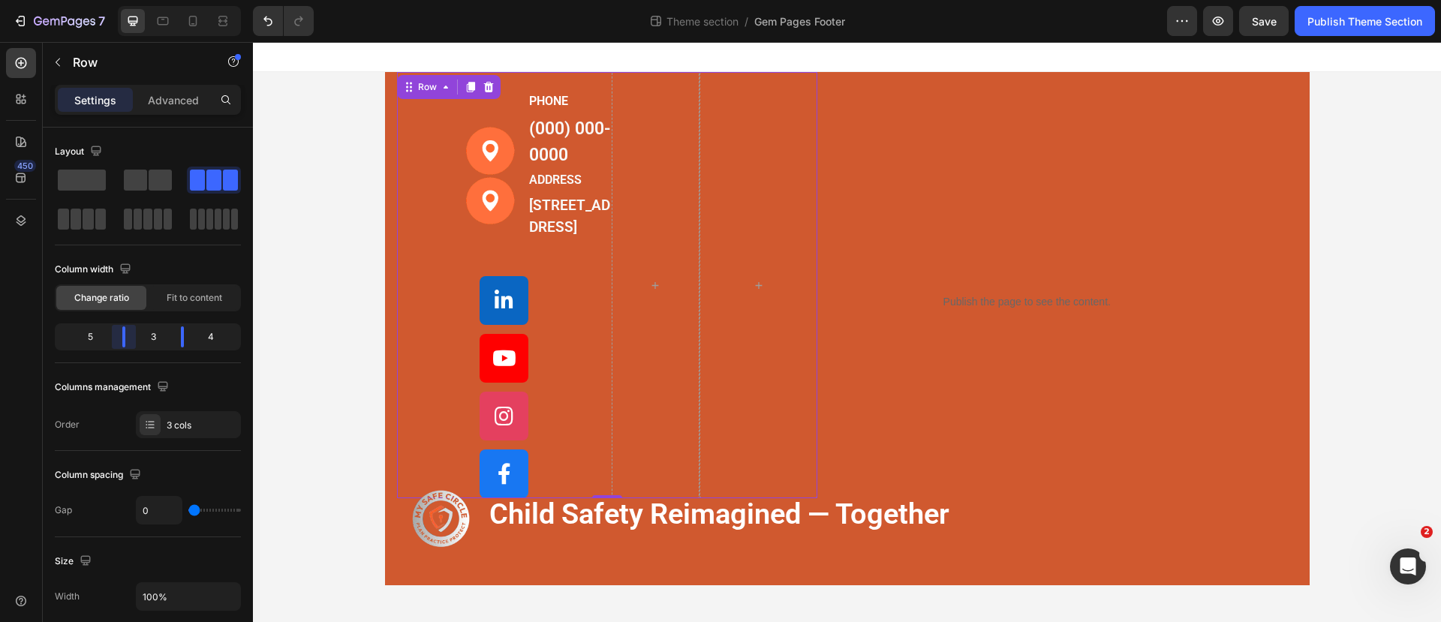
drag, startPoint x: 94, startPoint y: 332, endPoint x: 137, endPoint y: 290, distance: 60.5
click at [136, 0] on body "7 Theme section / Gem Pages Footer Preview Save Publish Theme Section 450 Secti…" at bounding box center [720, 0] width 1441 height 0
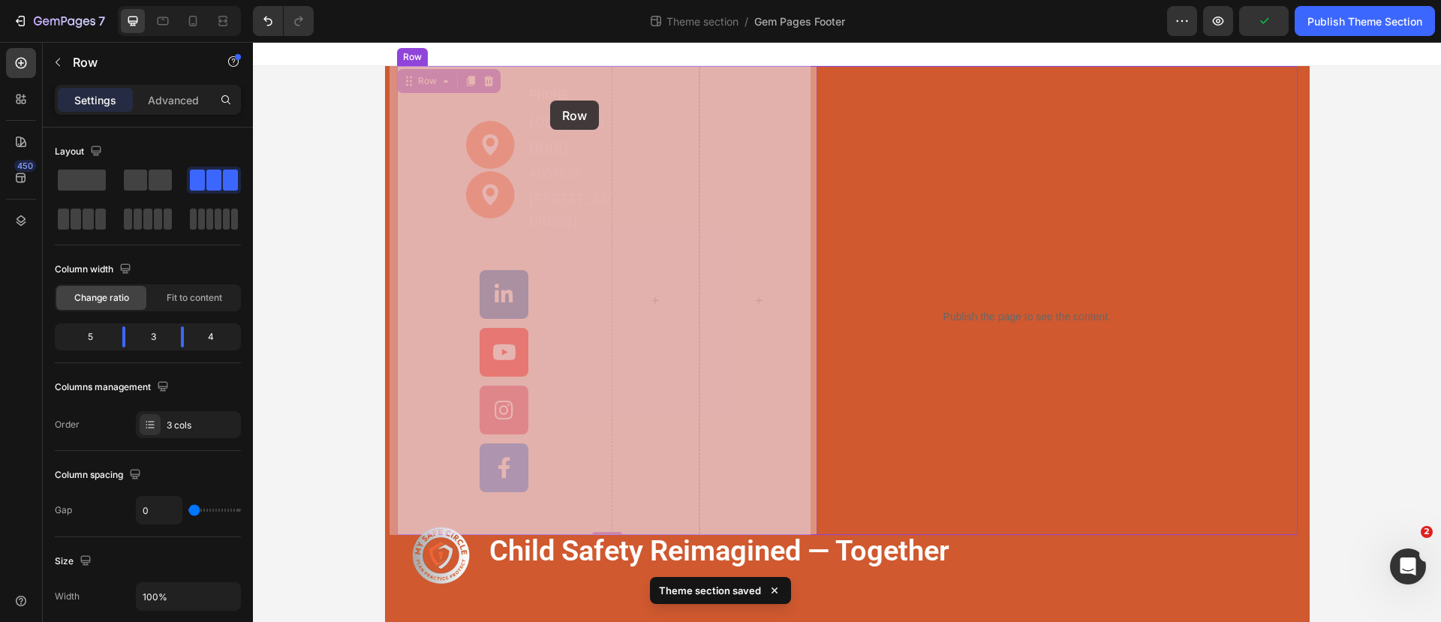
drag, startPoint x: 404, startPoint y: 83, endPoint x: 550, endPoint y: 101, distance: 147.3
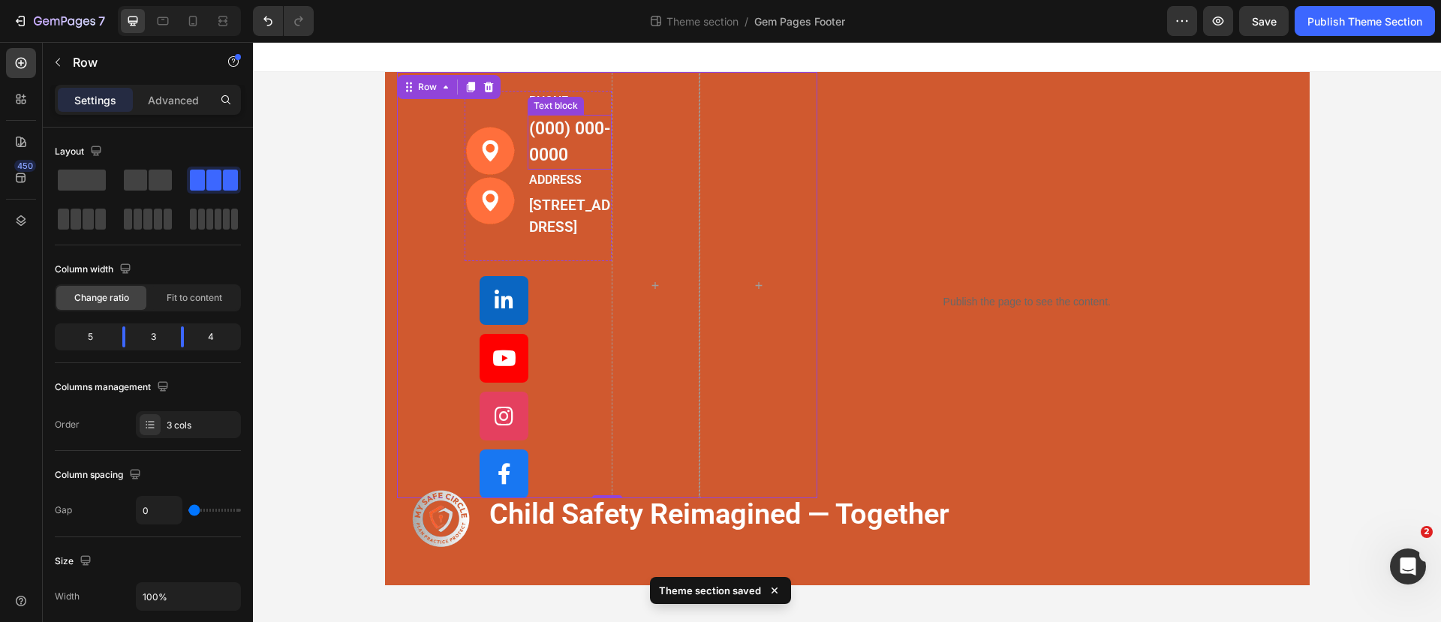
click at [550, 116] on p "(000) 000-0000" at bounding box center [569, 142] width 81 height 52
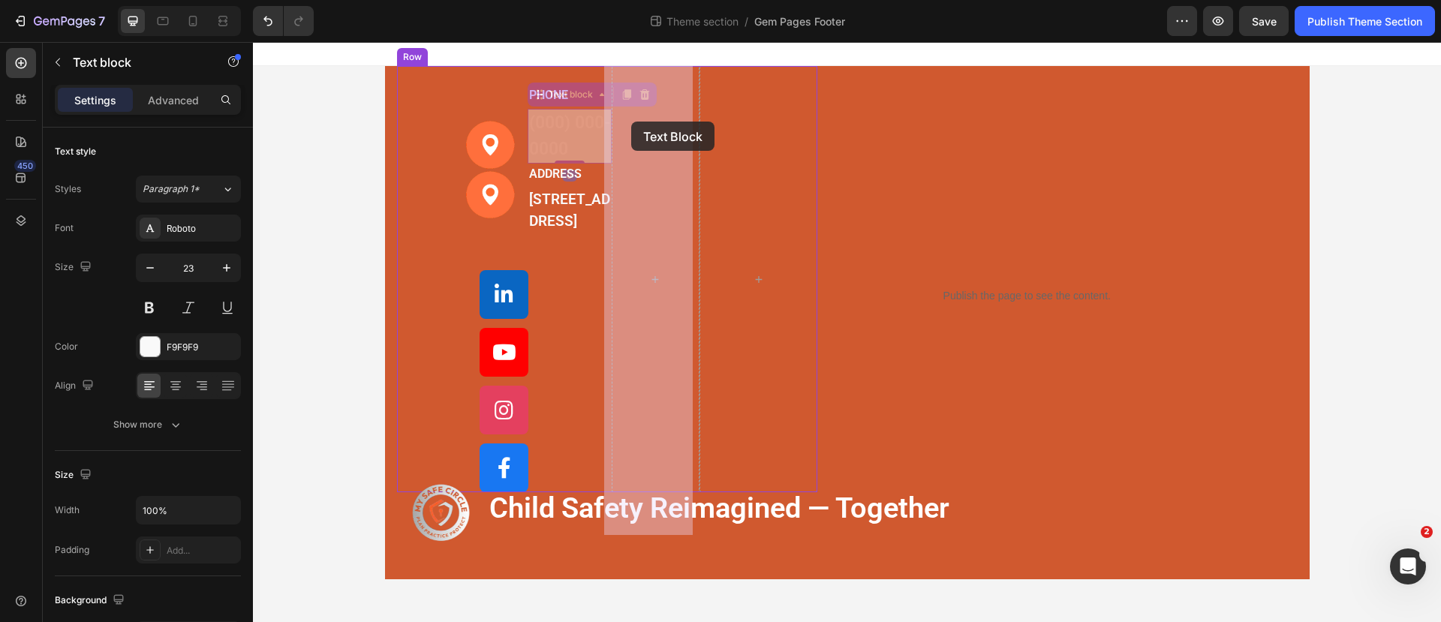
drag, startPoint x: 531, startPoint y: 95, endPoint x: 631, endPoint y: 122, distance: 103.2
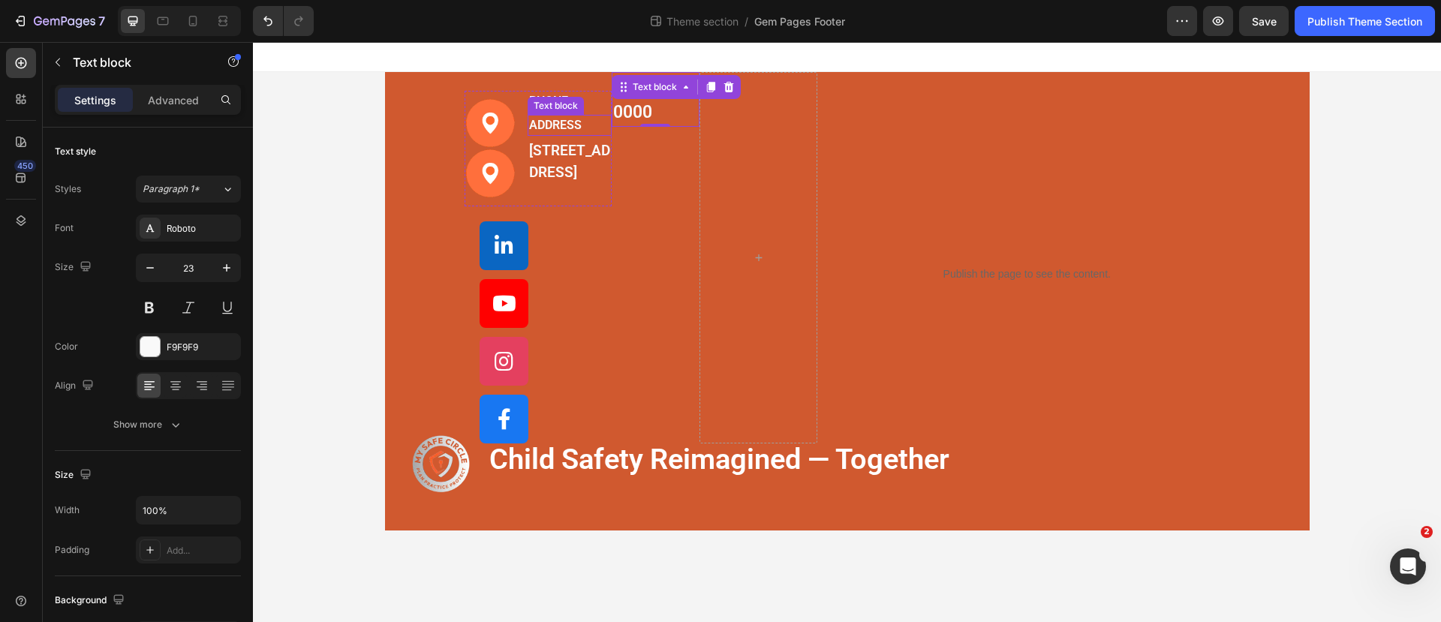
scroll to position [188, 0]
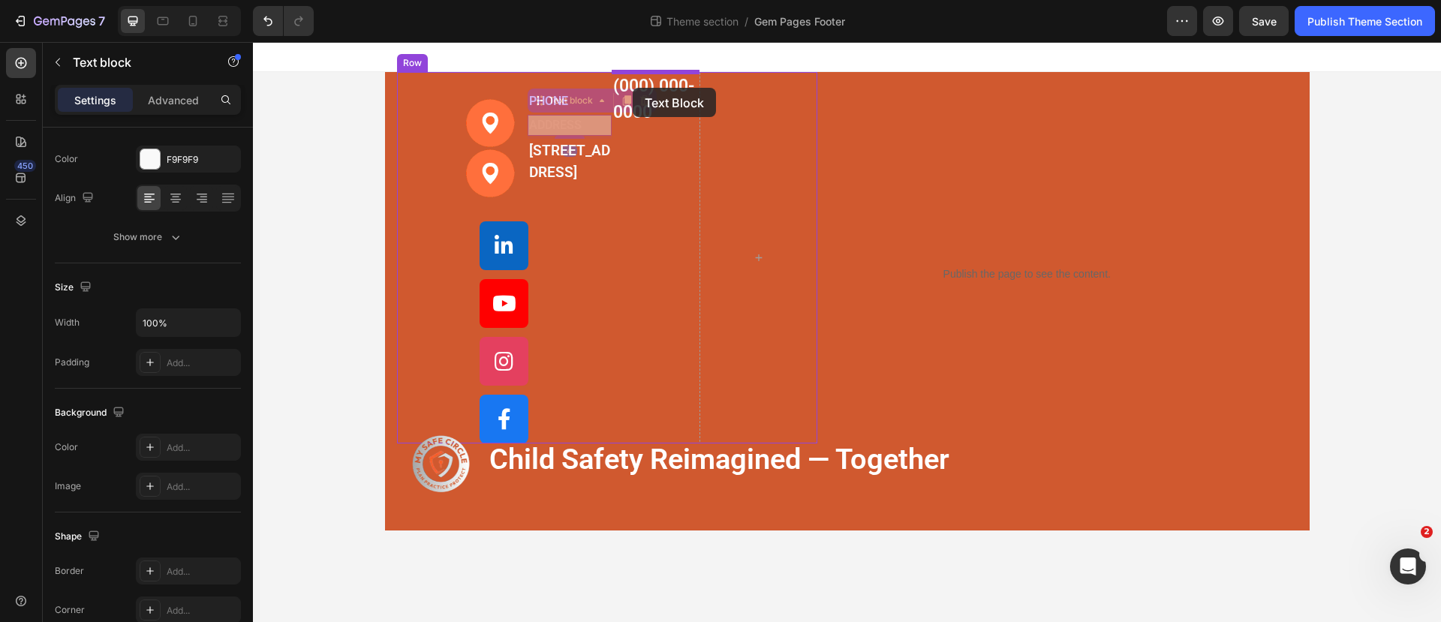
drag, startPoint x: 537, startPoint y: 105, endPoint x: 633, endPoint y: 88, distance: 96.8
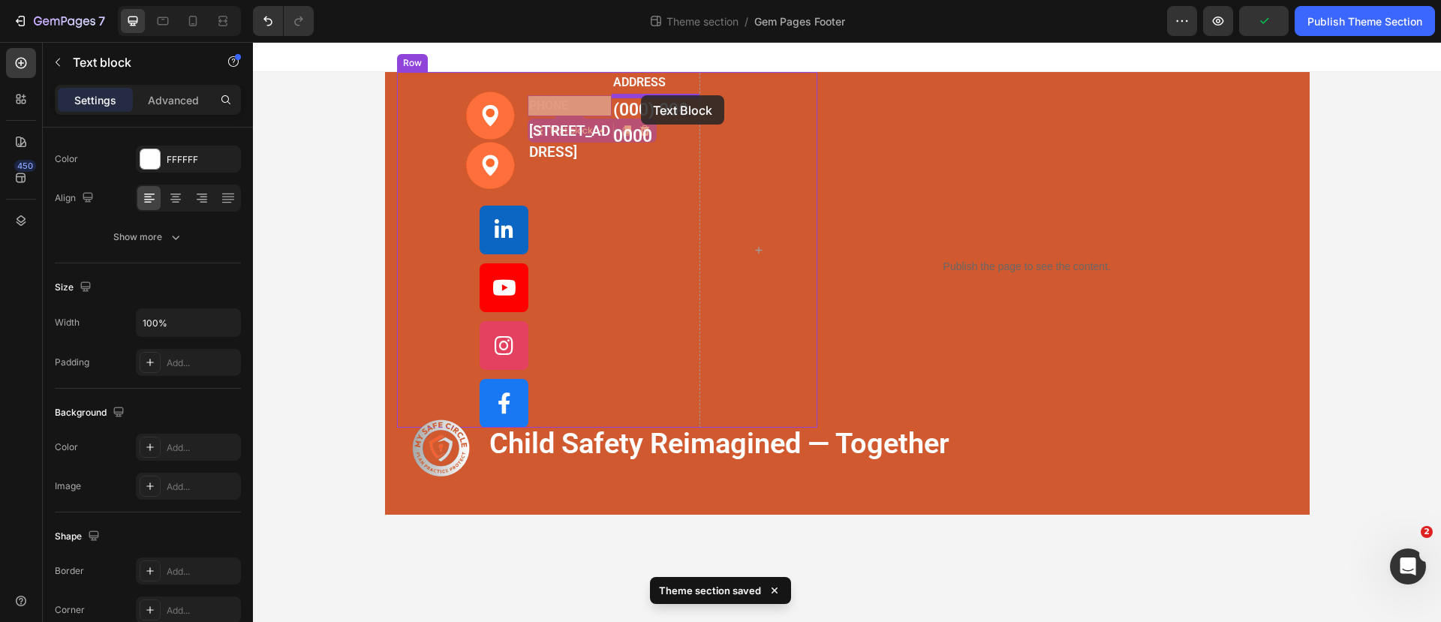
drag, startPoint x: 532, startPoint y: 99, endPoint x: 641, endPoint y: 95, distance: 108.9
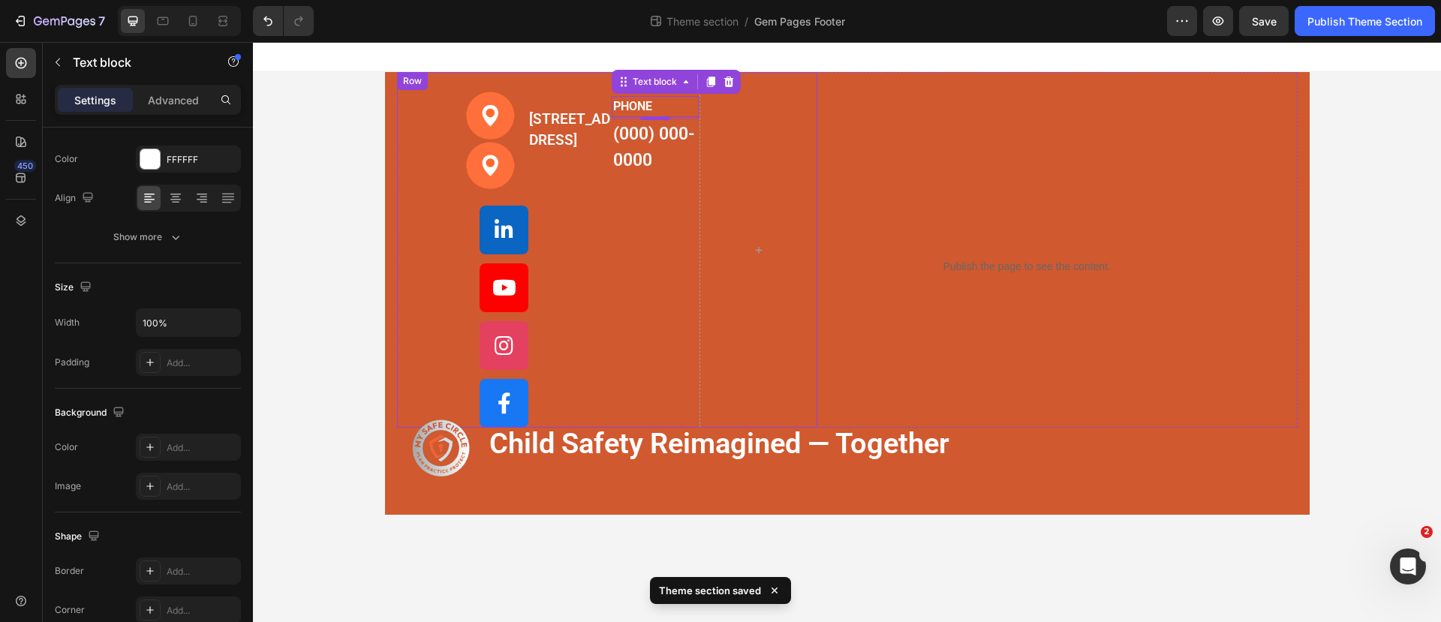
click at [807, 157] on div at bounding box center [758, 250] width 118 height 356
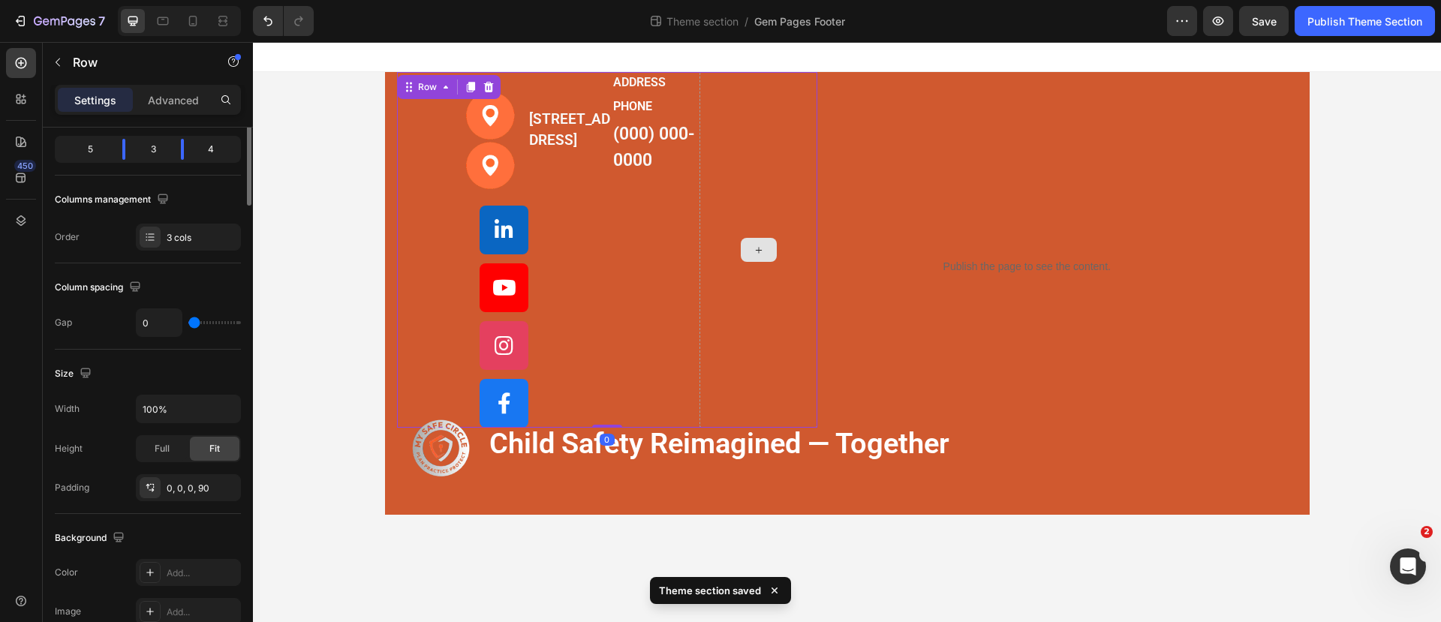
scroll to position [0, 0]
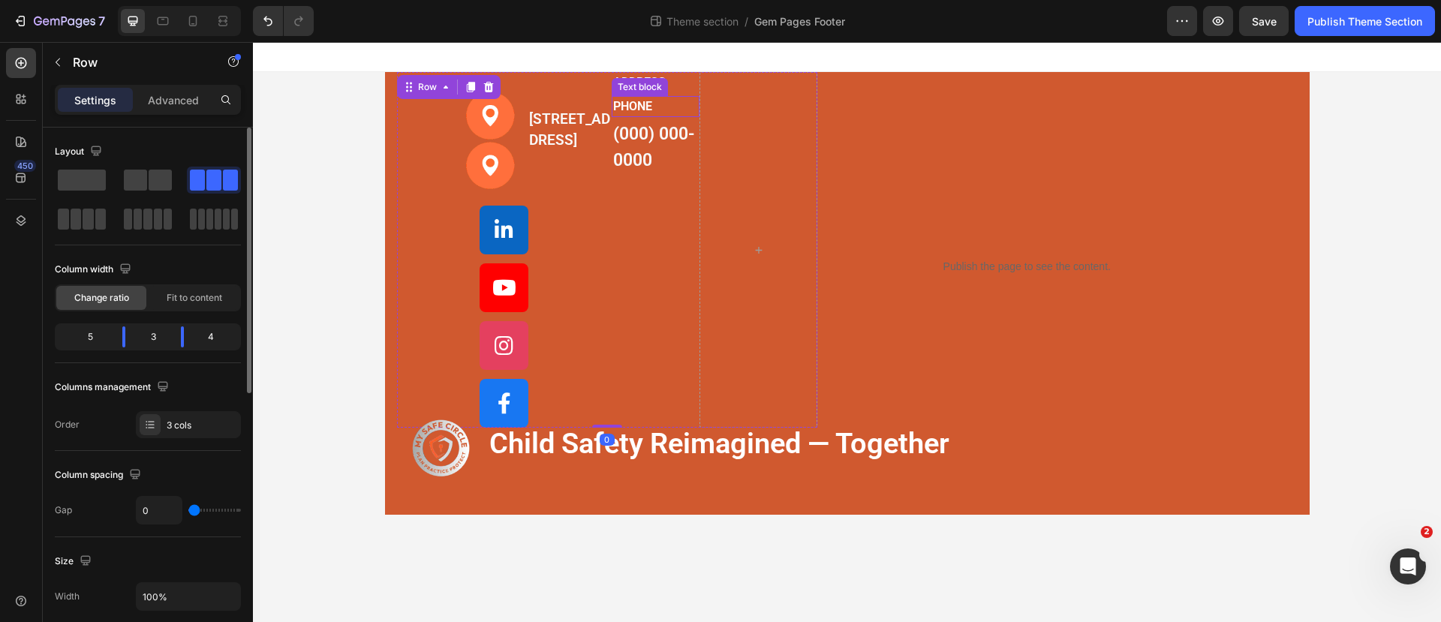
click at [630, 86] on div "Text block" at bounding box center [640, 87] width 50 height 14
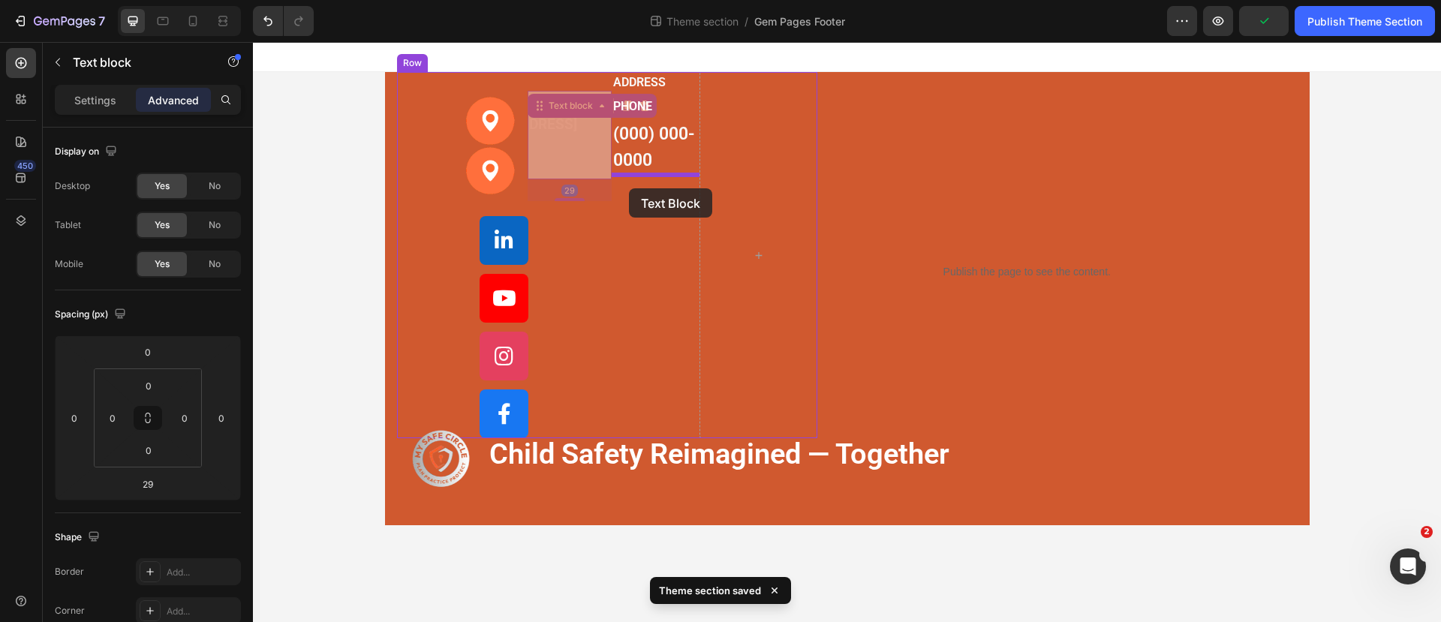
drag, startPoint x: 542, startPoint y: 85, endPoint x: 629, endPoint y: 188, distance: 134.8
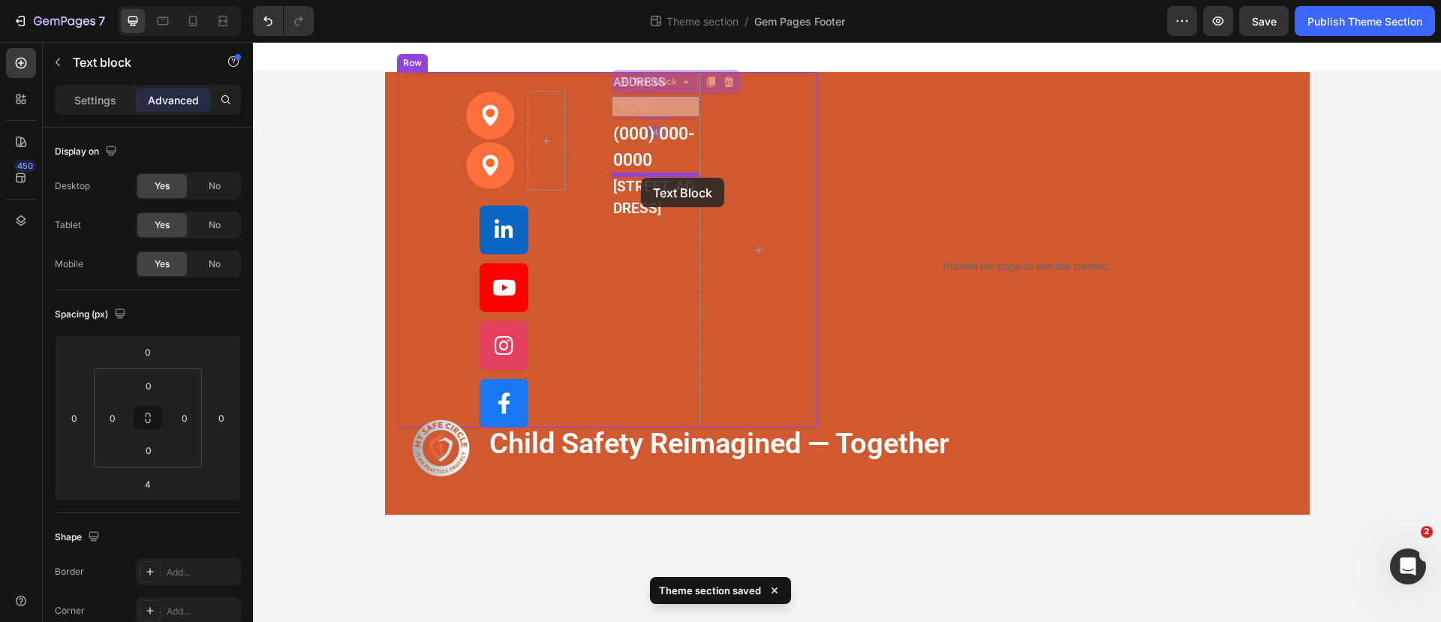
drag, startPoint x: 624, startPoint y: 86, endPoint x: 641, endPoint y: 178, distance: 93.9
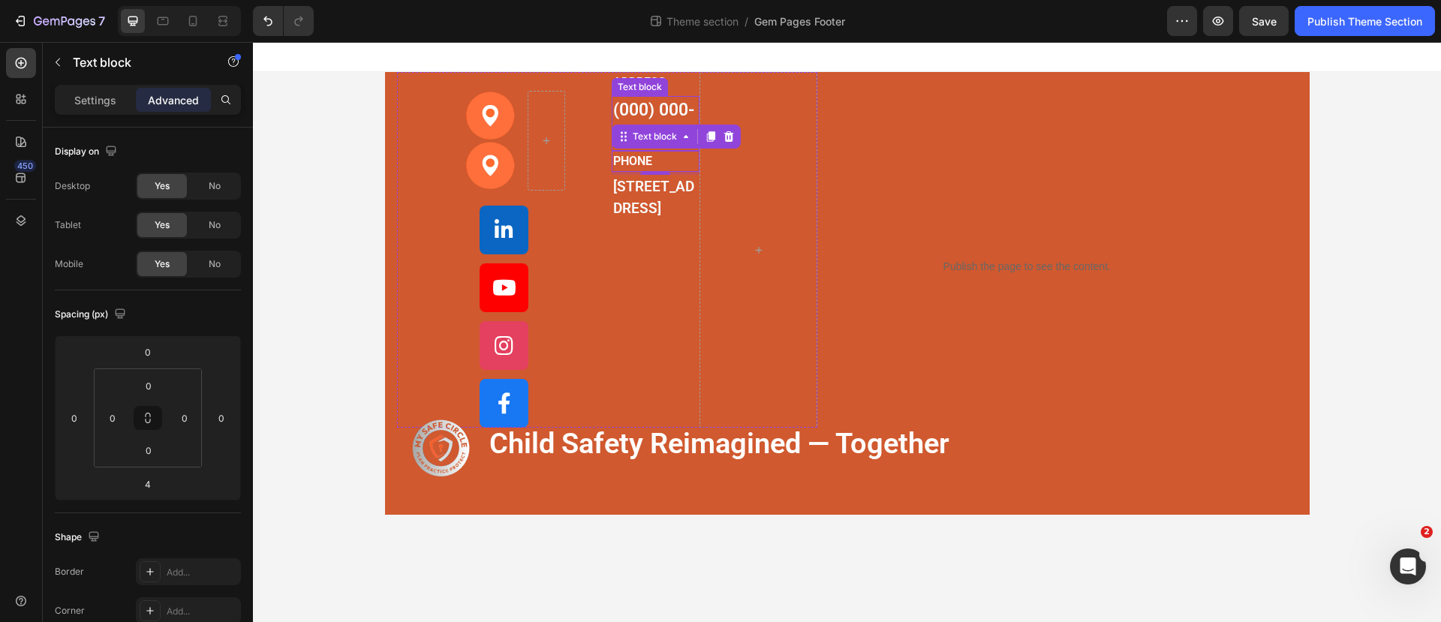
click at [636, 78] on div "Text block" at bounding box center [640, 87] width 56 height 18
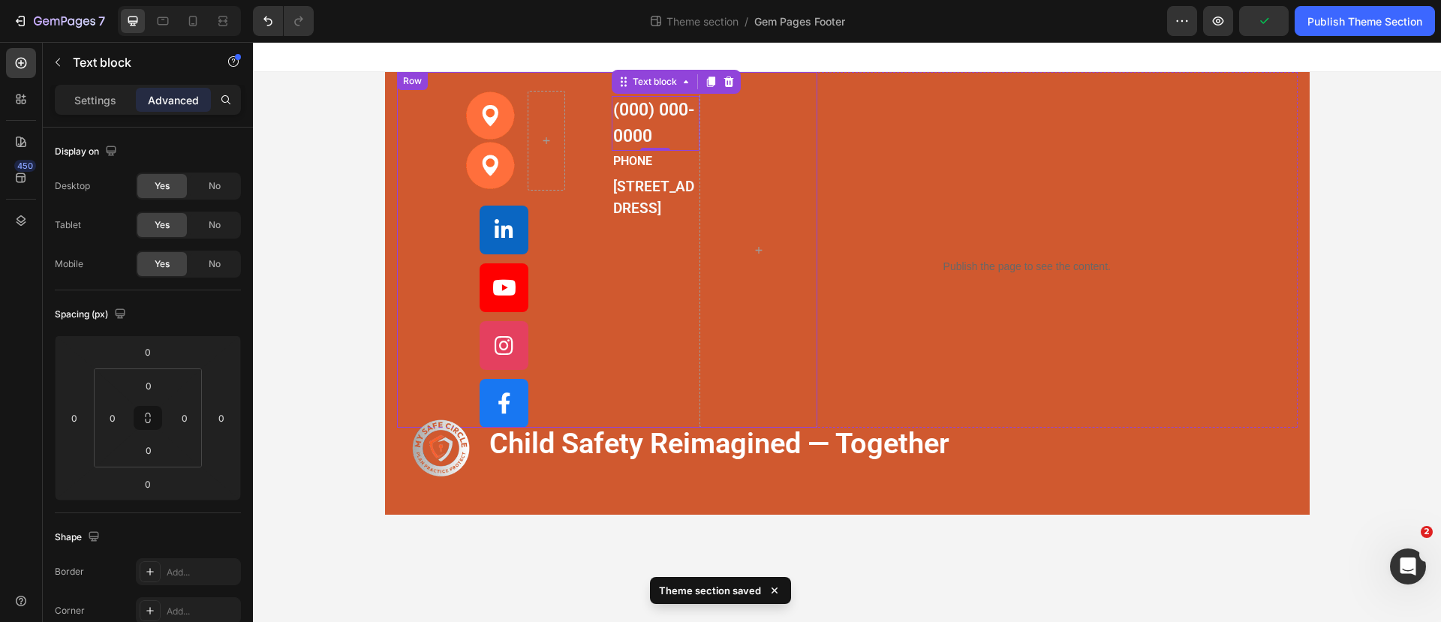
click at [588, 89] on div "Image Image Row Custom Code" at bounding box center [537, 250] width 147 height 356
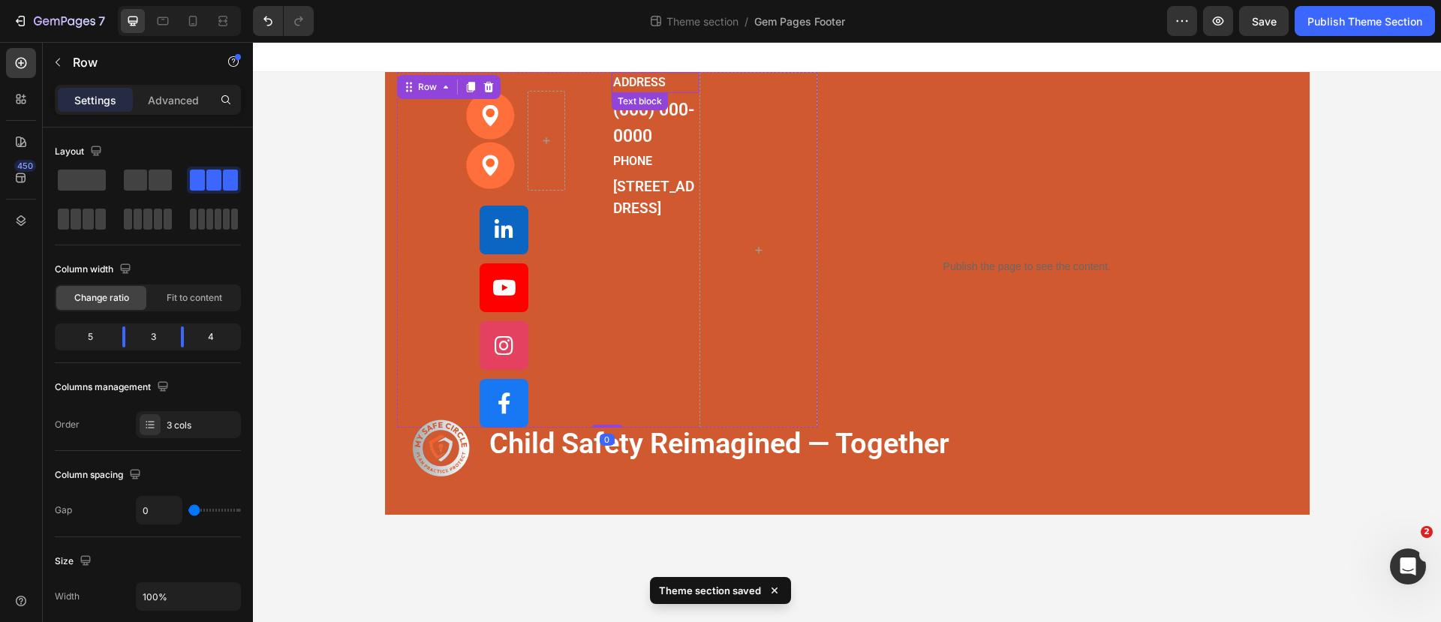
click at [636, 79] on p "ADDRESS" at bounding box center [656, 83] width 86 height 18
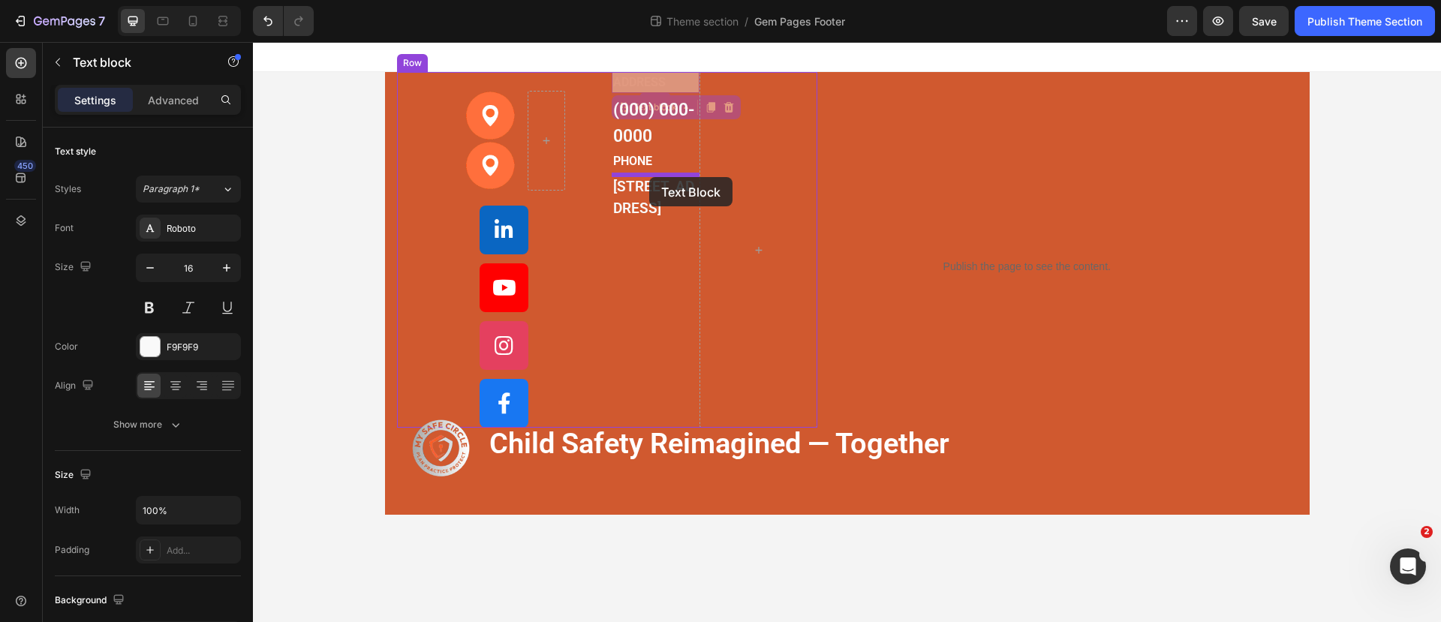
drag, startPoint x: 623, startPoint y: 104, endPoint x: 649, endPoint y: 177, distance: 77.4
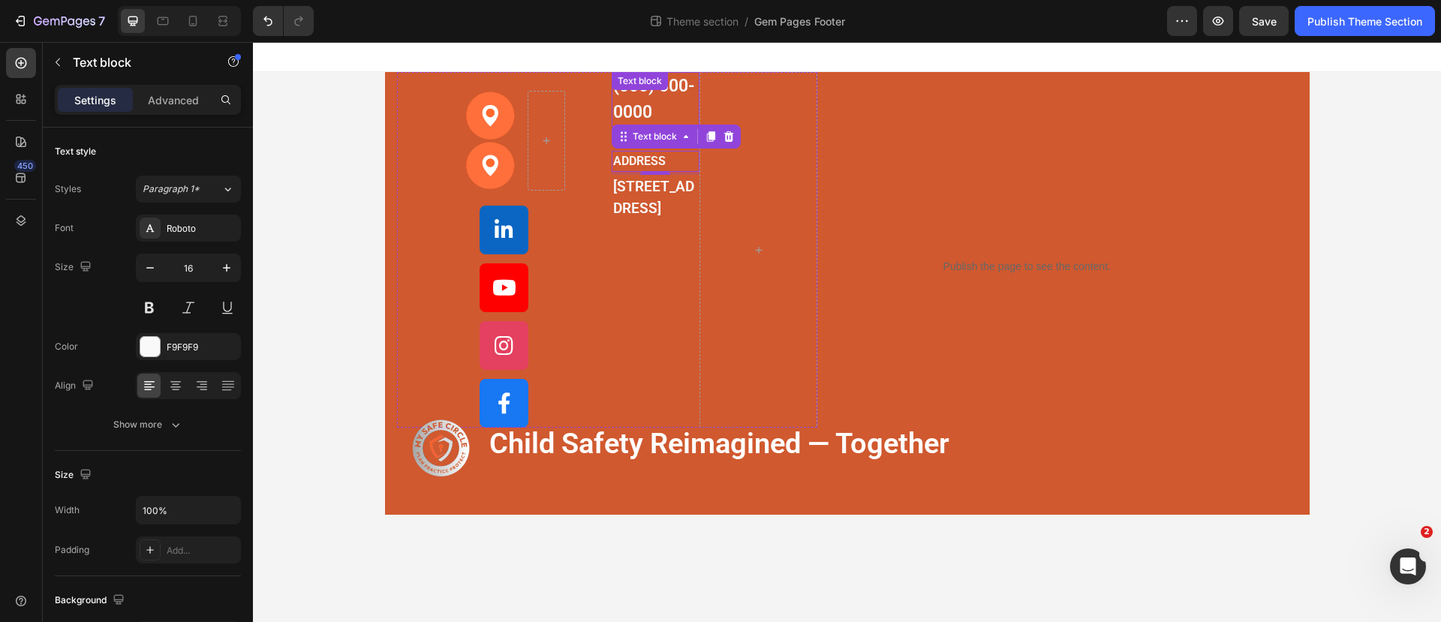
click at [656, 89] on div "Text block" at bounding box center [640, 81] width 56 height 18
click at [619, 143] on div "Text block" at bounding box center [640, 142] width 50 height 14
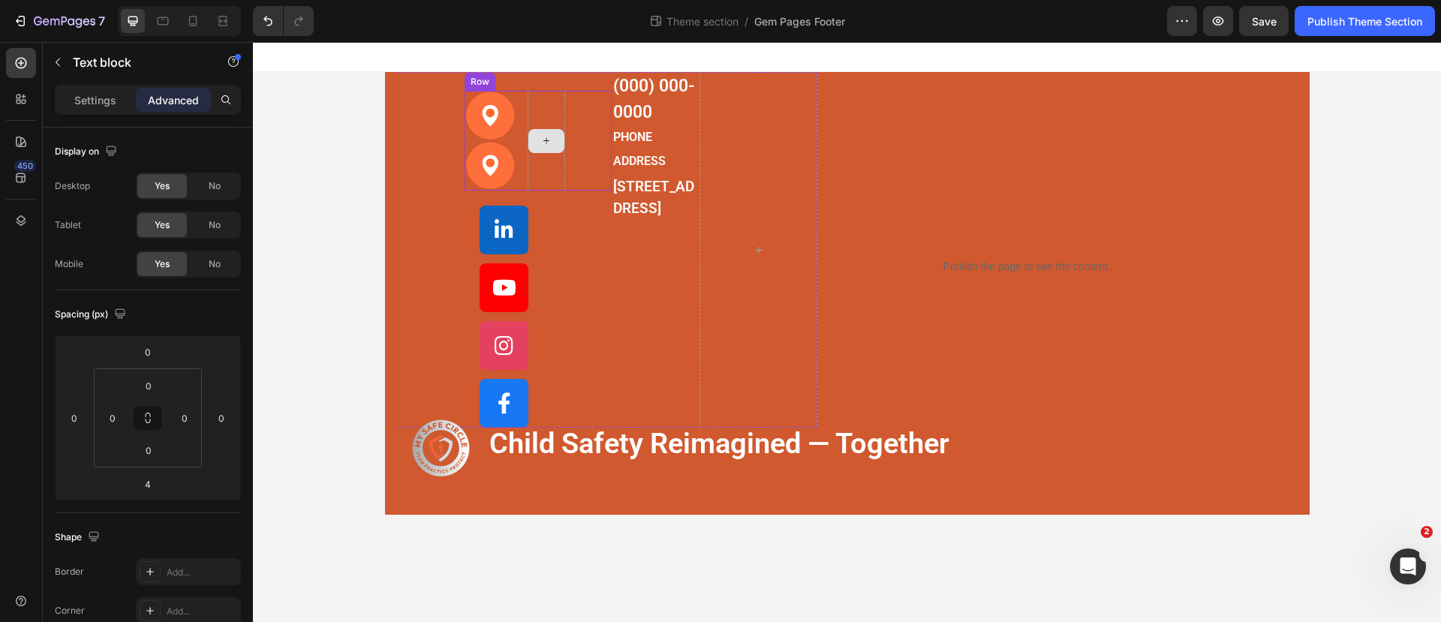
click at [554, 149] on div at bounding box center [546, 141] width 36 height 24
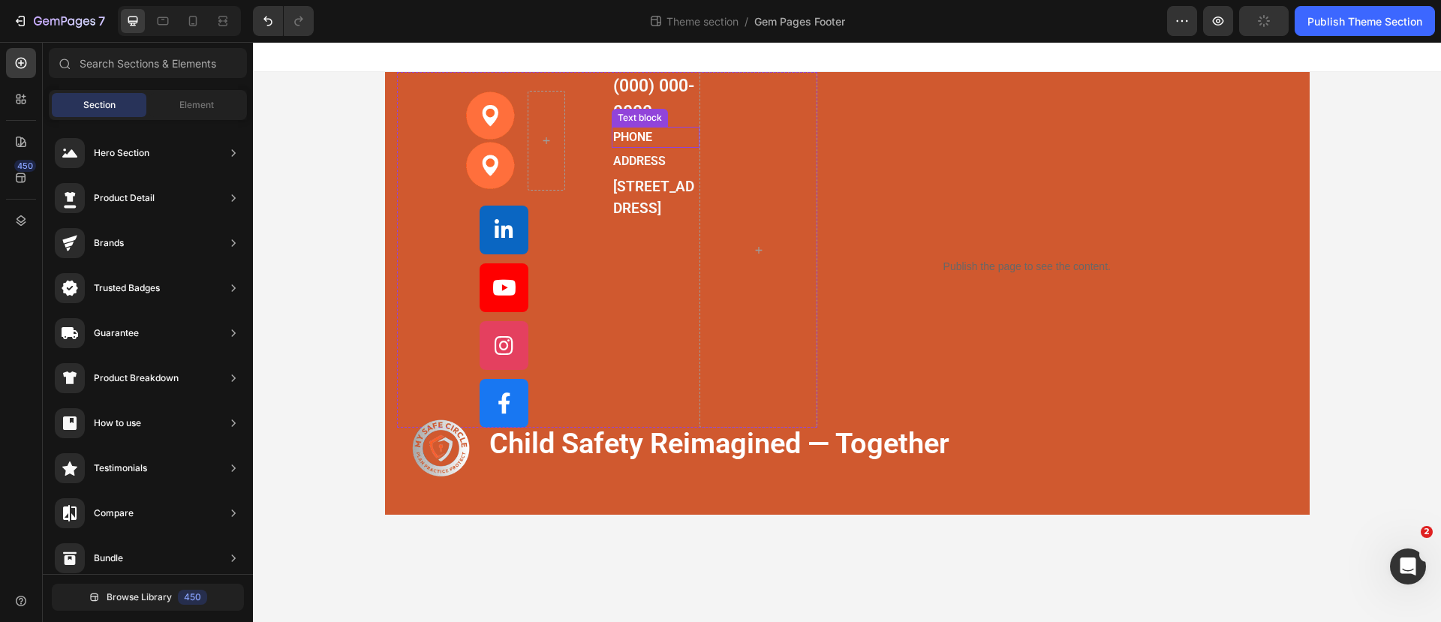
click at [630, 136] on p "PHONE" at bounding box center [656, 137] width 86 height 18
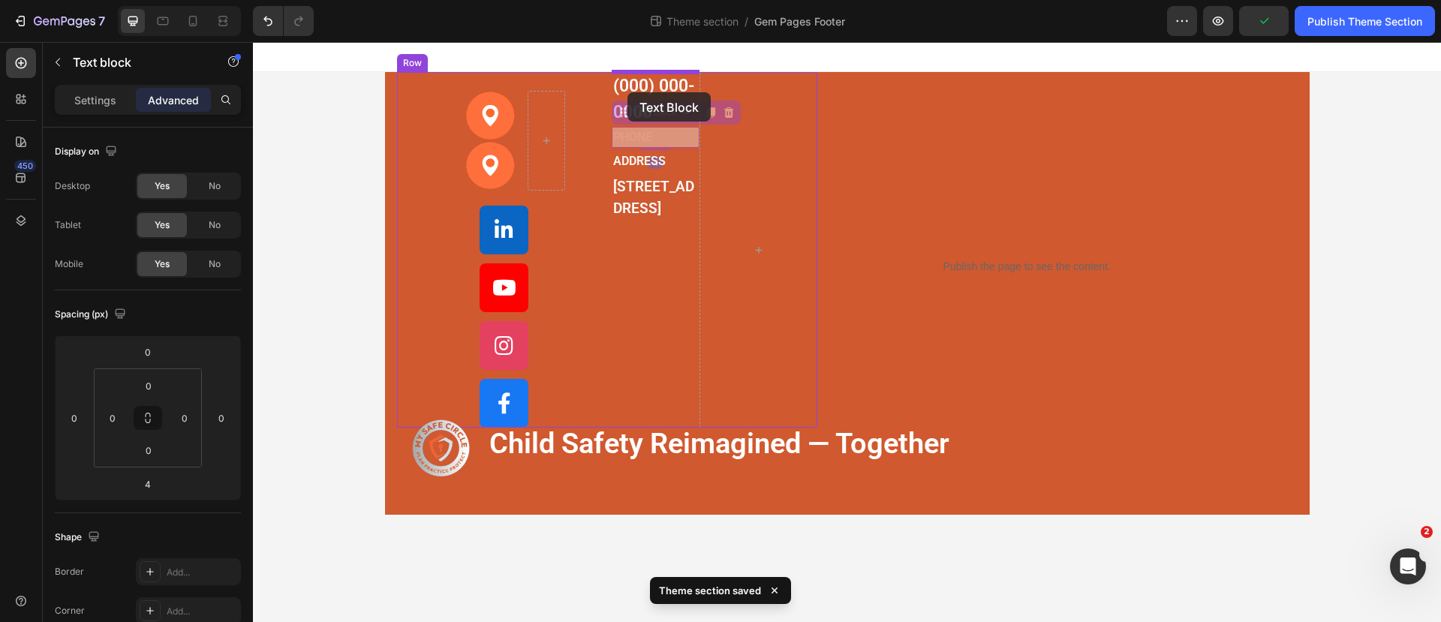
drag, startPoint x: 624, startPoint y: 118, endPoint x: 627, endPoint y: 92, distance: 25.7
click at [627, 92] on div "Image Image Row Custom Code [PHONE_NUMBER] Text block PHONE Text block 4 PHONE …" at bounding box center [847, 278] width 1188 height 473
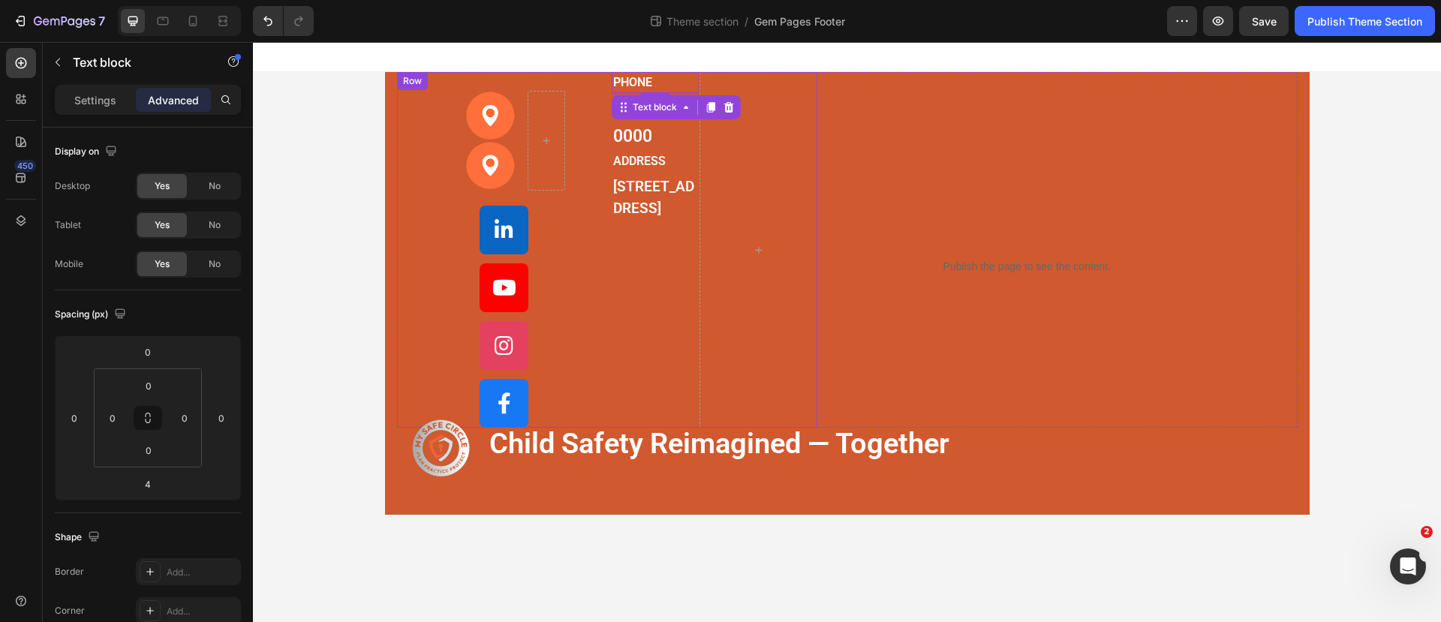
click at [414, 218] on div "Image Image Row Custom Code PHONE Text block [PHONE_NUMBER] Text block ADDRESS …" at bounding box center [607, 250] width 421 height 356
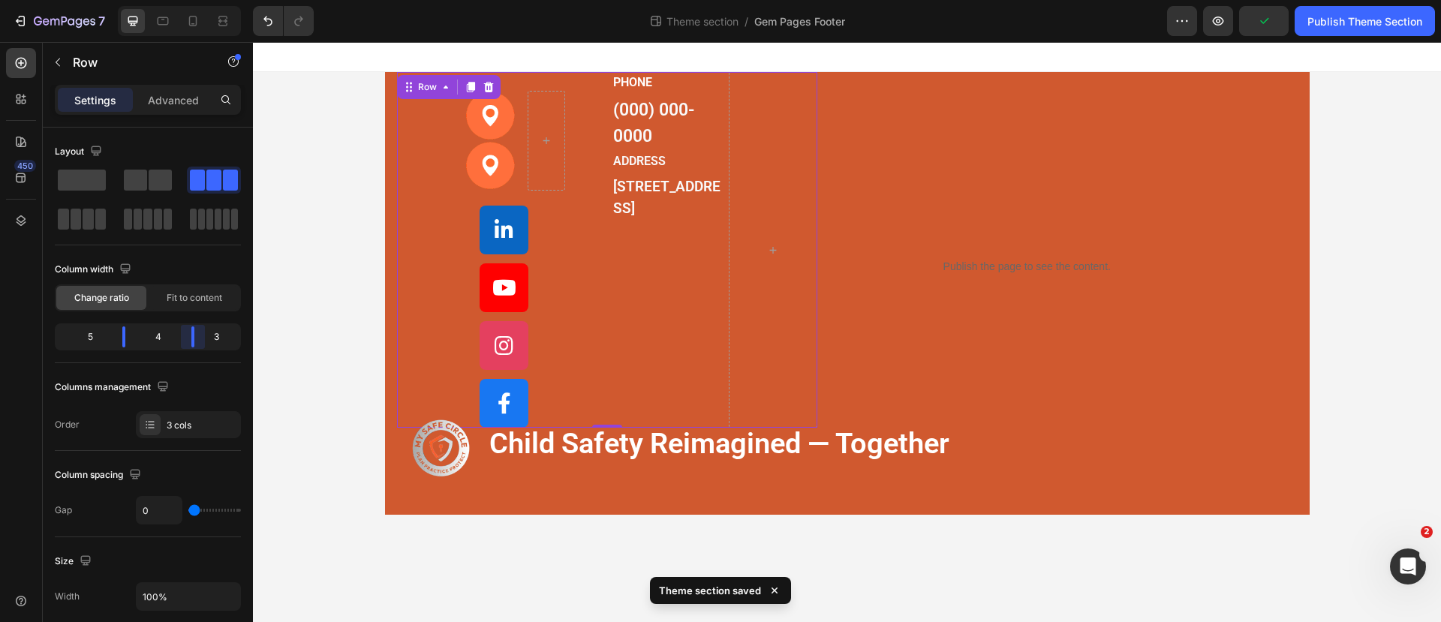
drag, startPoint x: 181, startPoint y: 341, endPoint x: 194, endPoint y: 343, distance: 12.8
click at [194, 0] on body "7 Theme section / Gem Pages Footer Preview Publish Theme Section 450 Sections(1…" at bounding box center [720, 0] width 1441 height 0
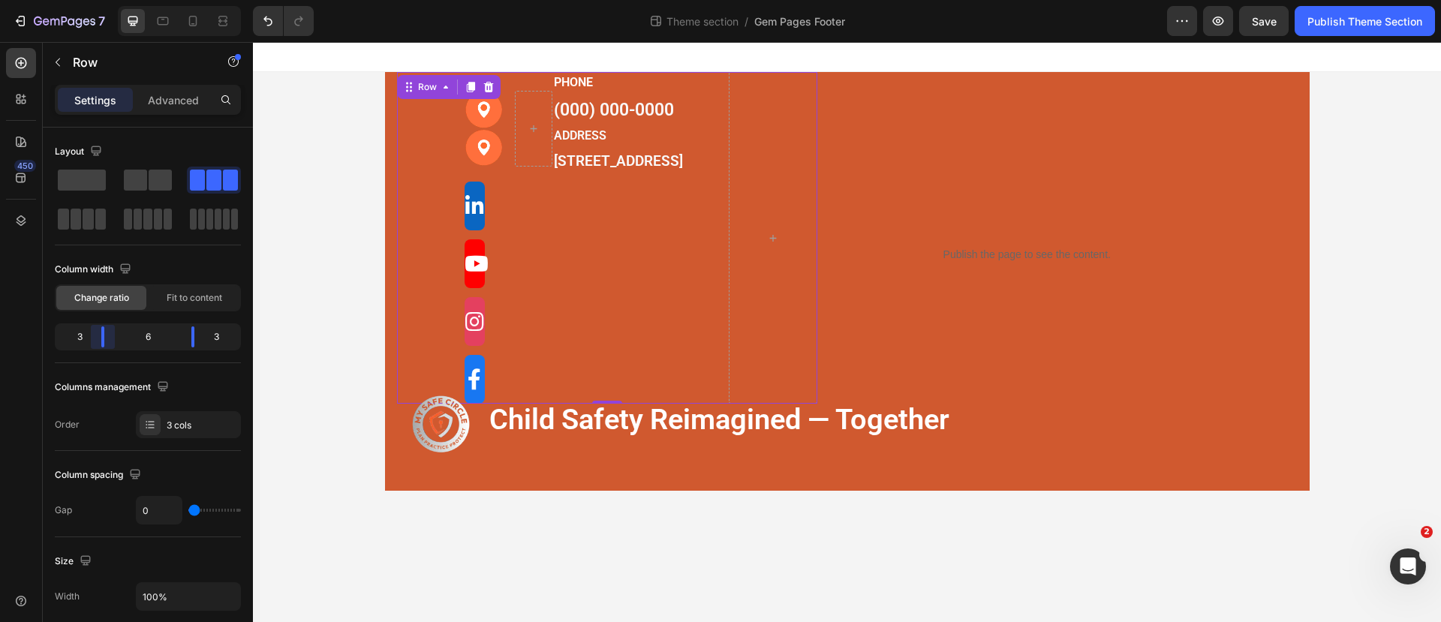
drag, startPoint x: 125, startPoint y: 332, endPoint x: 65, endPoint y: 281, distance: 78.8
click at [102, 0] on body "7 Theme section / Gem Pages Footer Preview Save Publish Theme Section 450 Secti…" at bounding box center [720, 0] width 1441 height 0
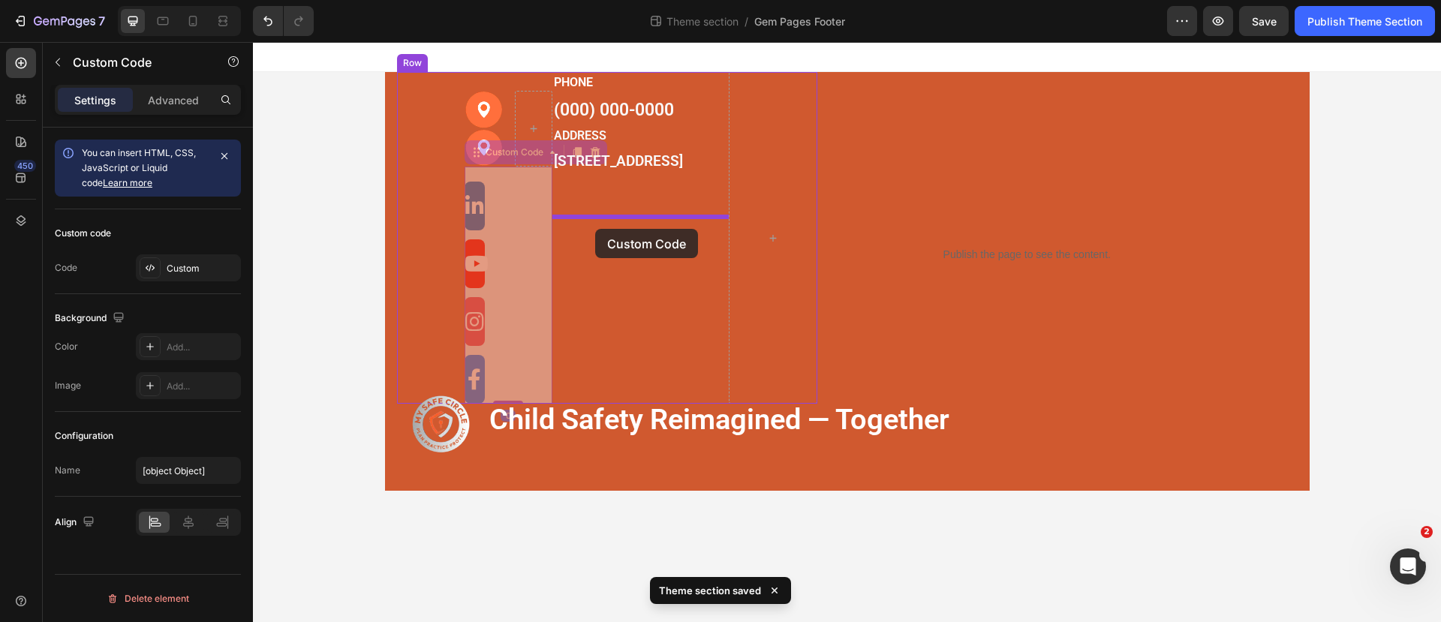
drag, startPoint x: 498, startPoint y: 161, endPoint x: 595, endPoint y: 229, distance: 118.4
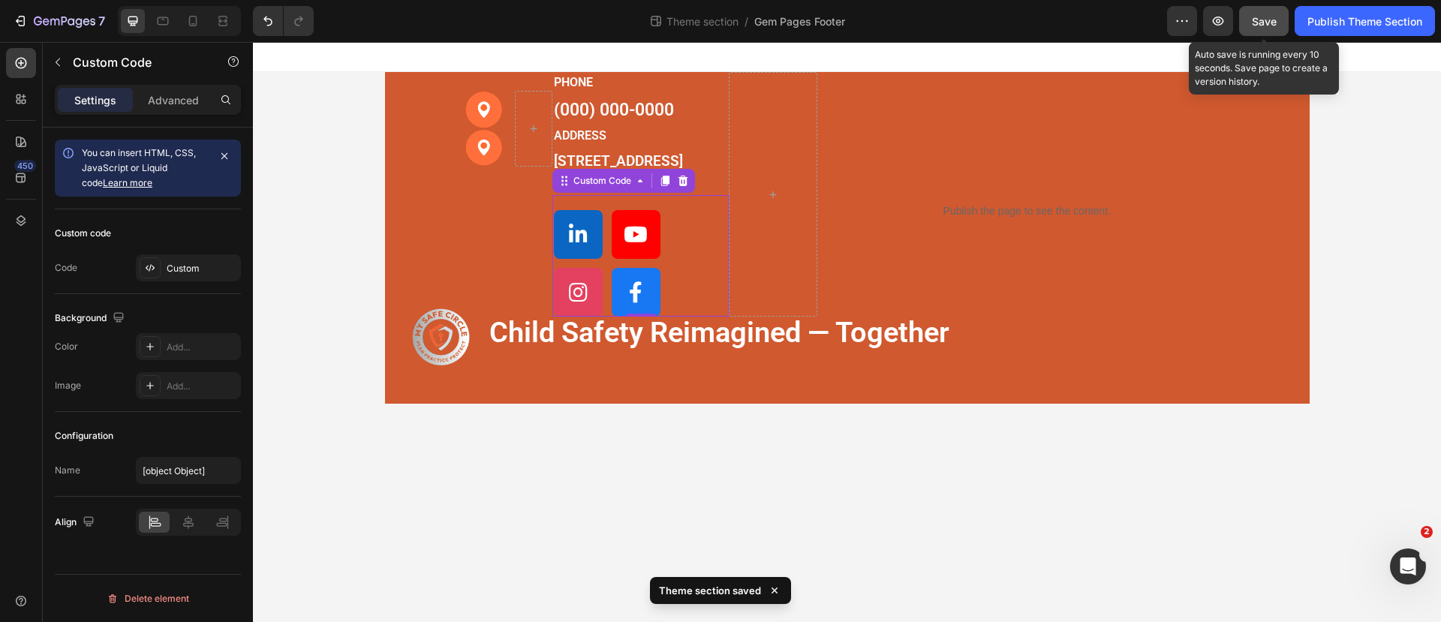
click at [1274, 19] on span "Save" at bounding box center [1264, 21] width 25 height 13
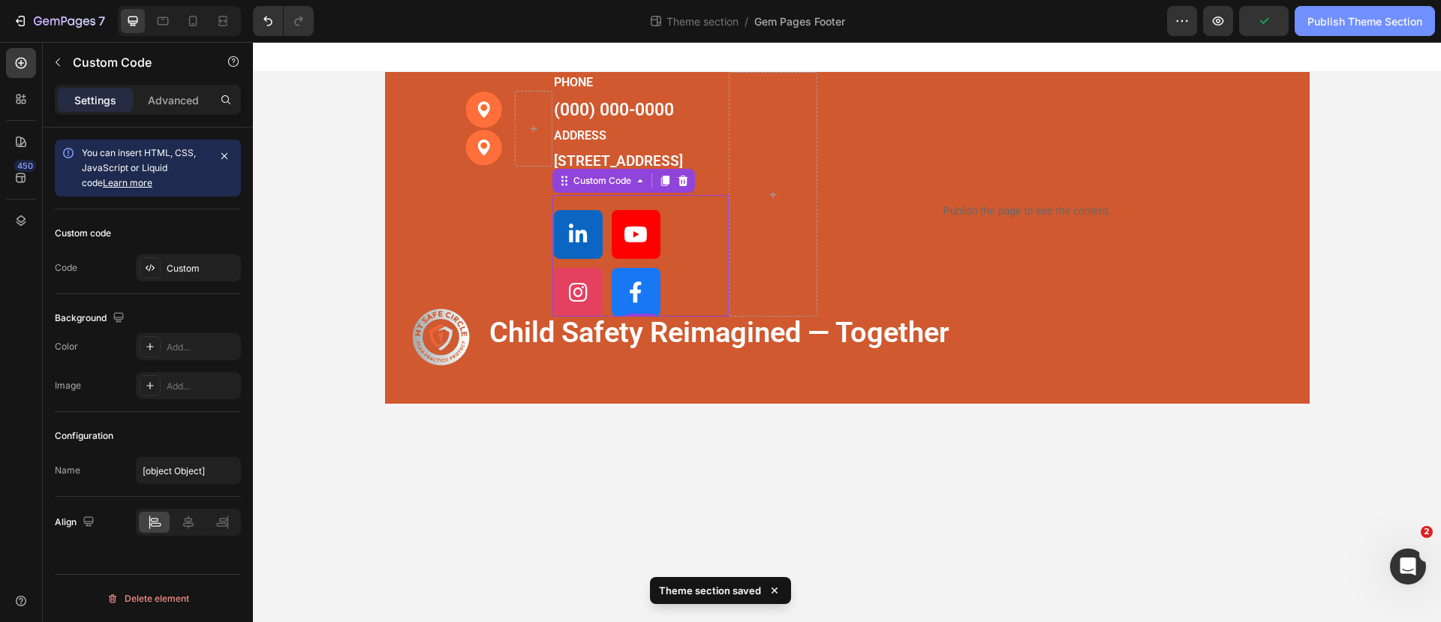
click at [1326, 24] on div "Publish Theme Section" at bounding box center [1364, 22] width 115 height 16
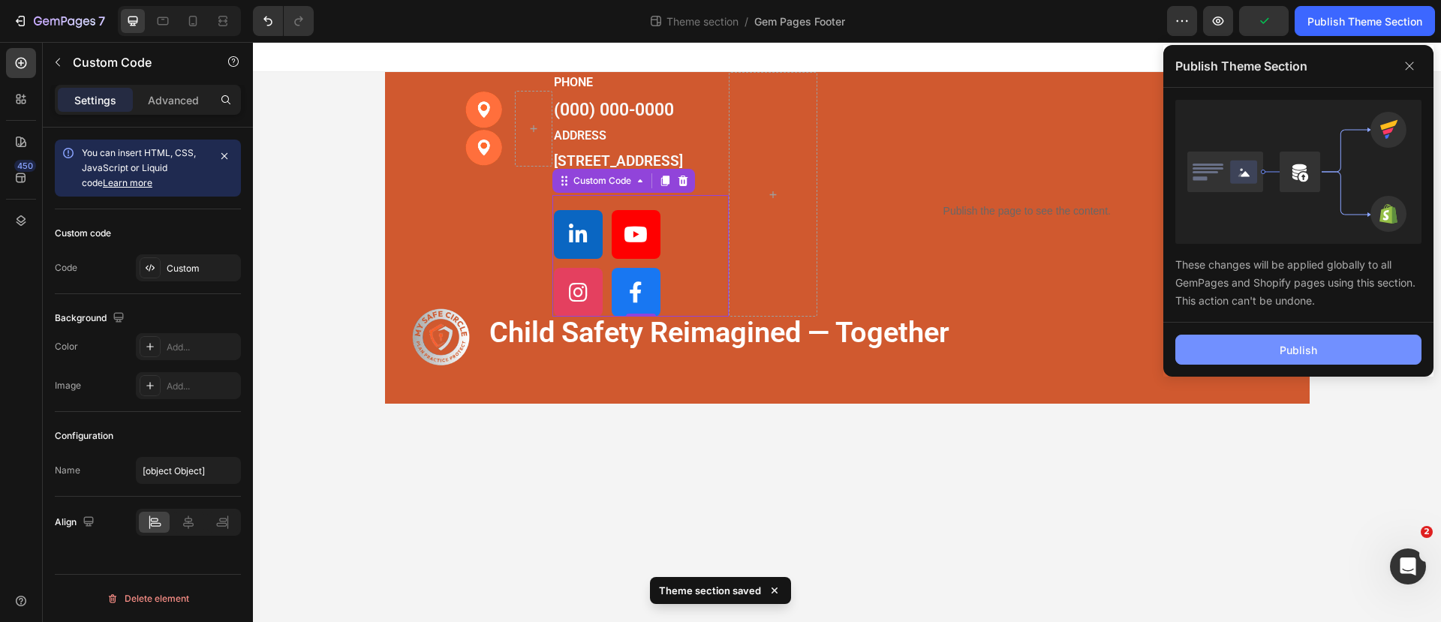
click at [1293, 351] on div "Publish" at bounding box center [1298, 350] width 38 height 16
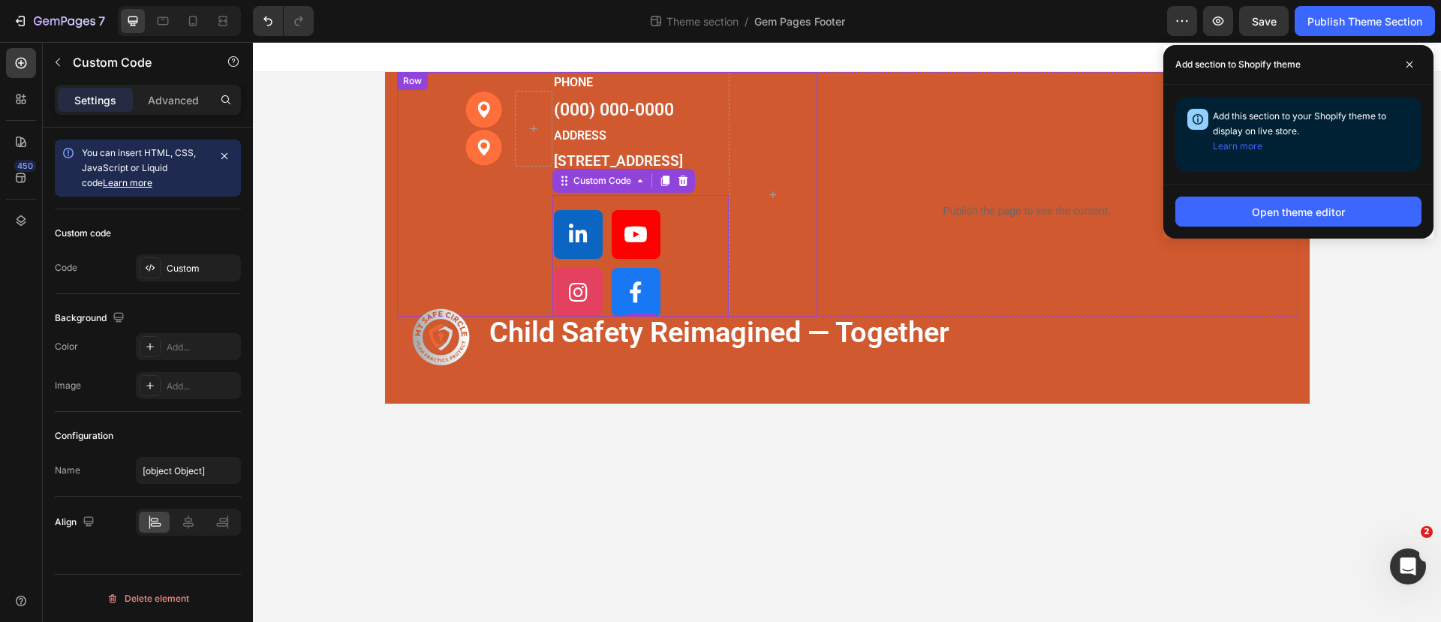
click at [478, 212] on div "Image Image Row" at bounding box center [508, 194] width 89 height 245
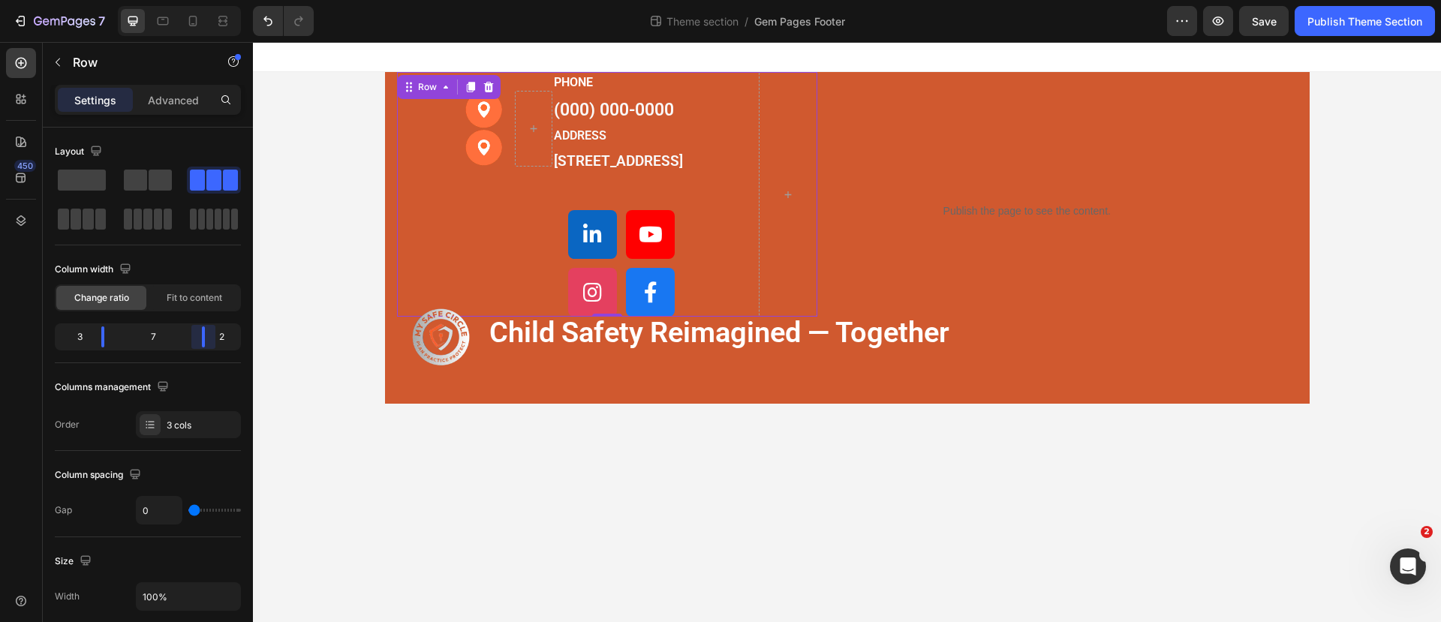
drag, startPoint x: 194, startPoint y: 338, endPoint x: 206, endPoint y: 339, distance: 12.1
click at [206, 0] on body "7 Theme section / Gem Pages Footer Preview Save Publish Theme Section 450 Secti…" at bounding box center [720, 0] width 1441 height 0
click at [734, 254] on div "Custom Code" at bounding box center [655, 256] width 206 height 122
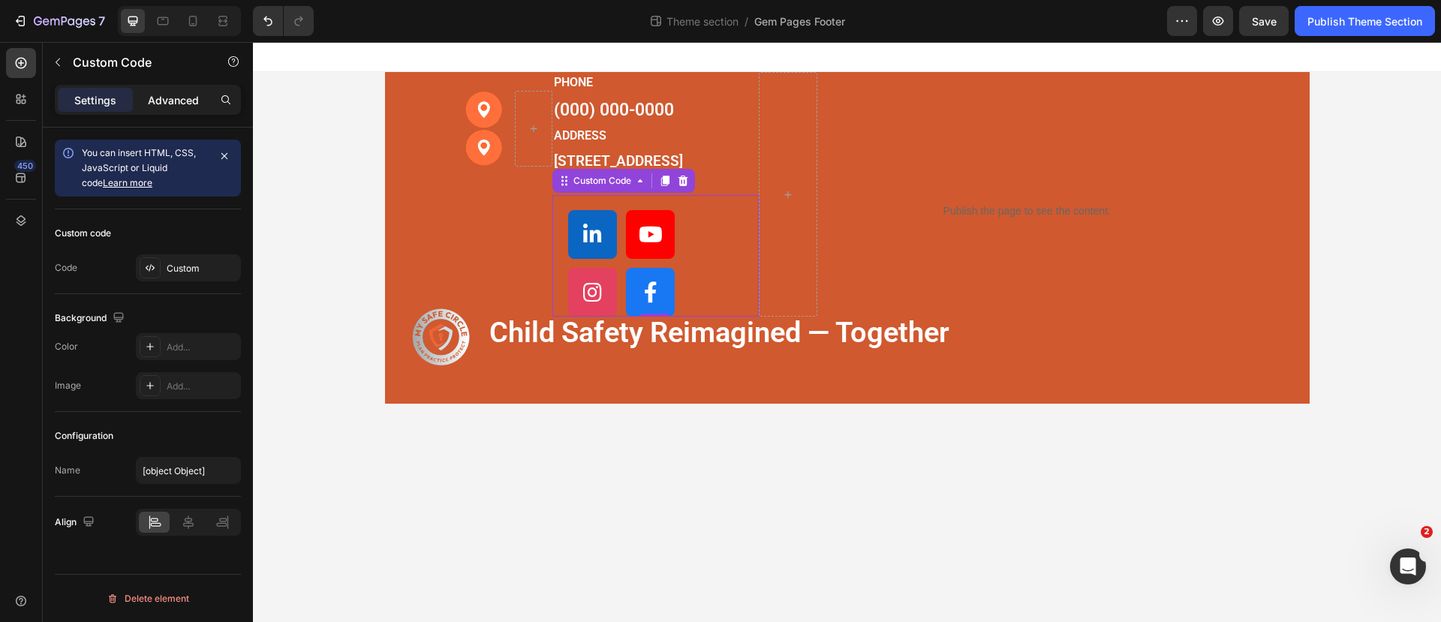
click at [173, 102] on p "Advanced" at bounding box center [173, 100] width 51 height 16
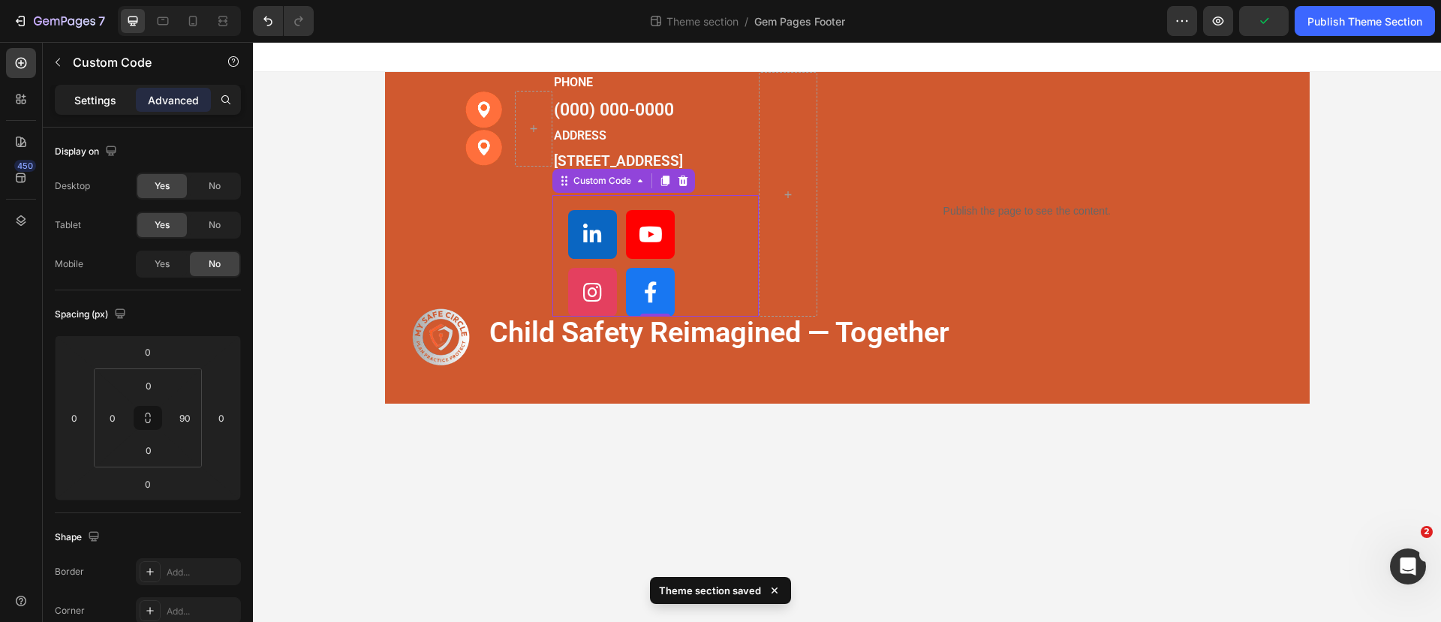
click at [102, 95] on p "Settings" at bounding box center [95, 100] width 42 height 16
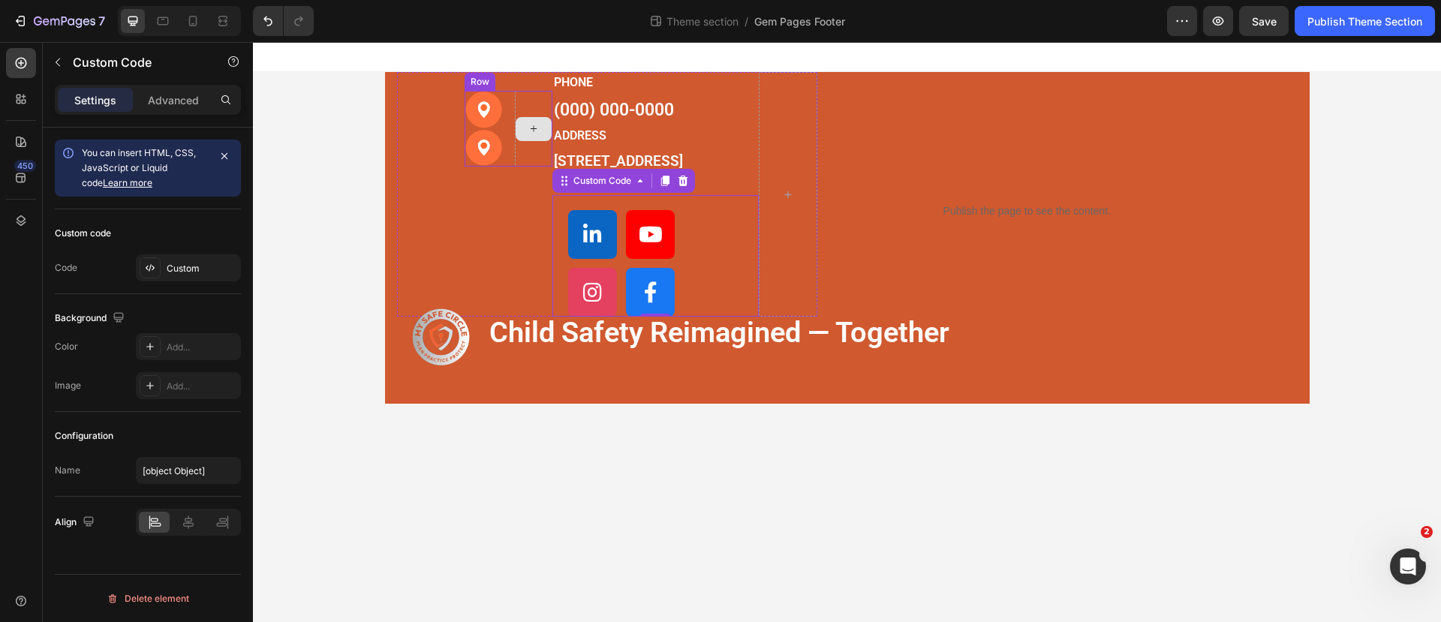
click at [530, 98] on div at bounding box center [534, 129] width 38 height 76
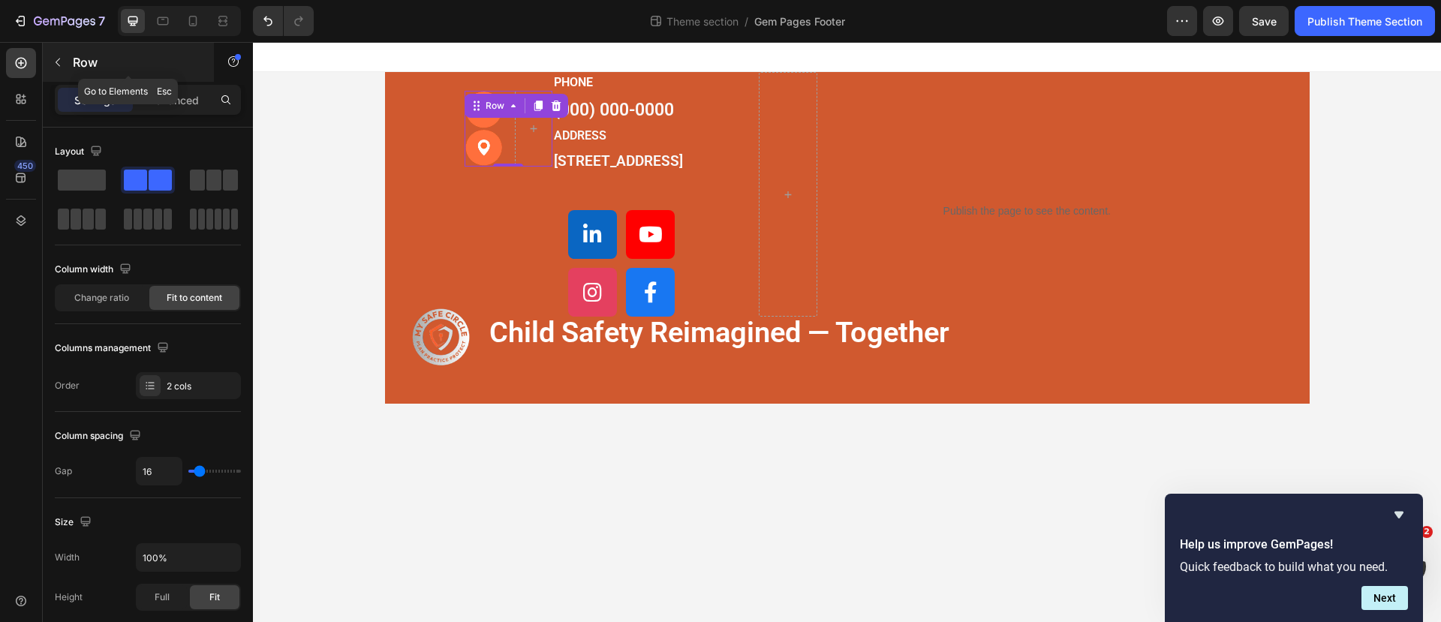
click at [56, 62] on icon "button" at bounding box center [58, 63] width 5 height 8
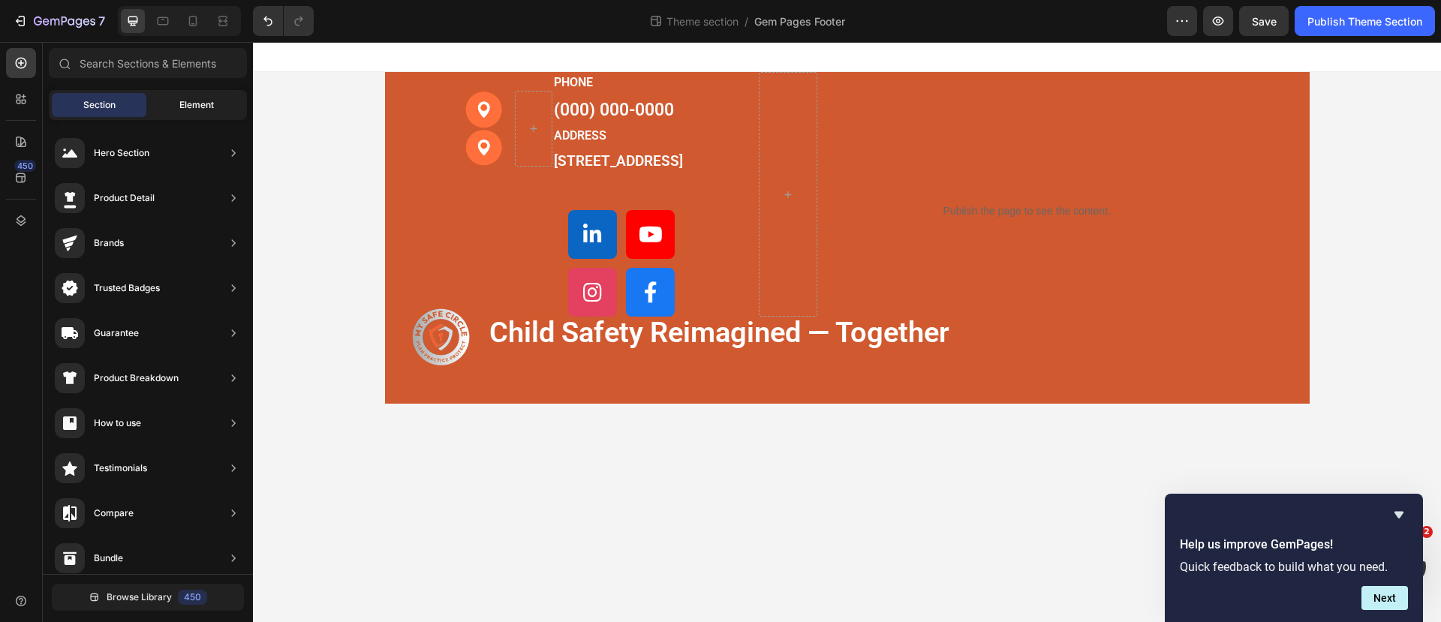
click at [181, 98] on span "Element" at bounding box center [196, 105] width 35 height 14
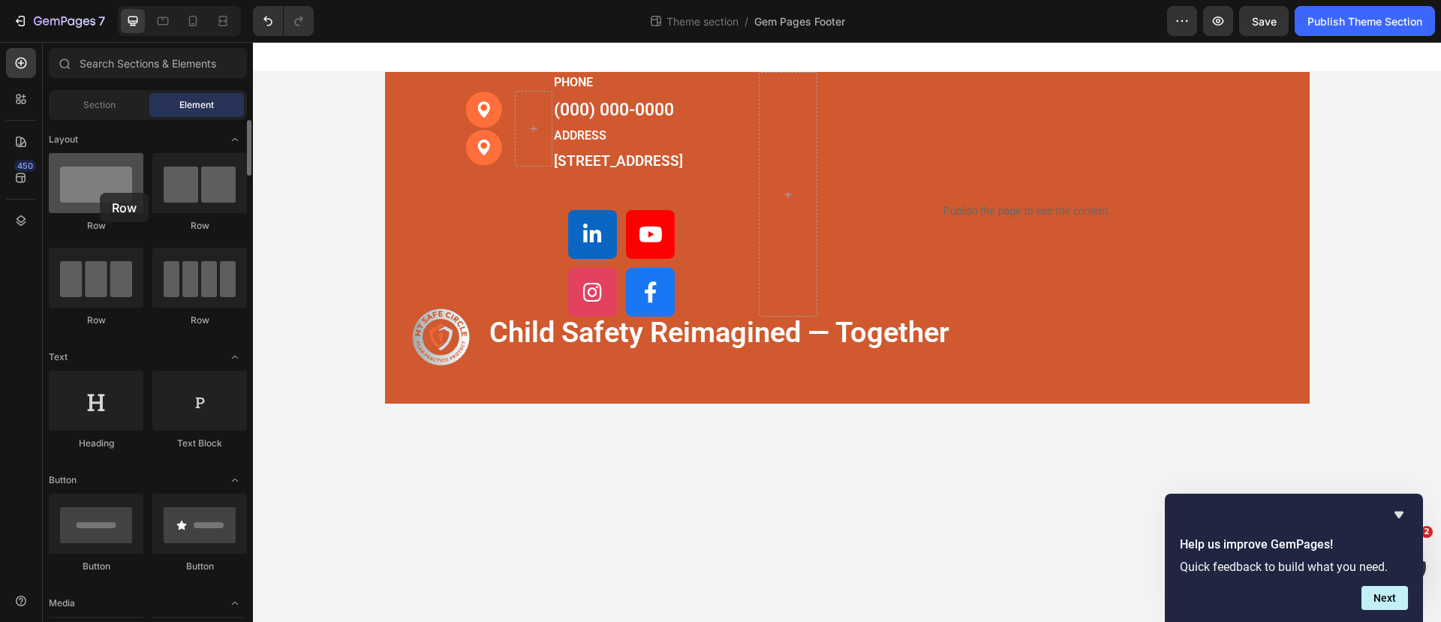
drag, startPoint x: 92, startPoint y: 190, endPoint x: 100, endPoint y: 193, distance: 8.1
click at [100, 193] on div at bounding box center [96, 183] width 95 height 60
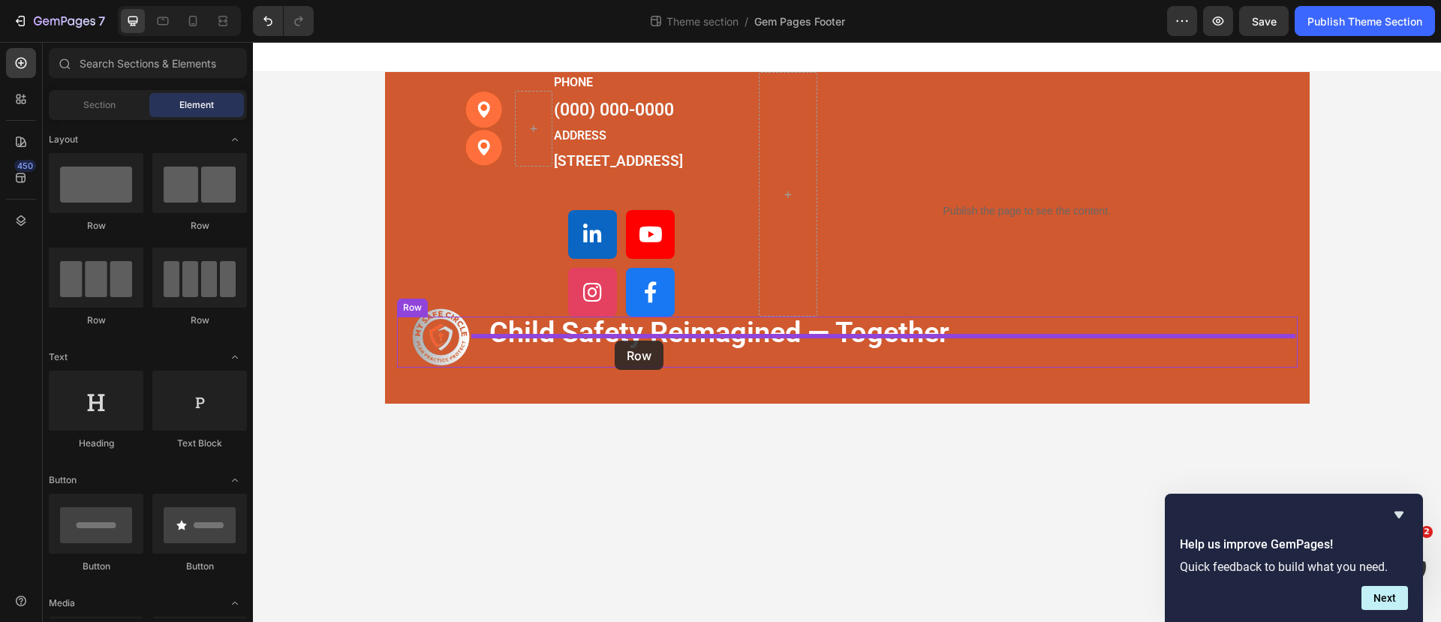
drag, startPoint x: 355, startPoint y: 326, endPoint x: 615, endPoint y: 341, distance: 260.0
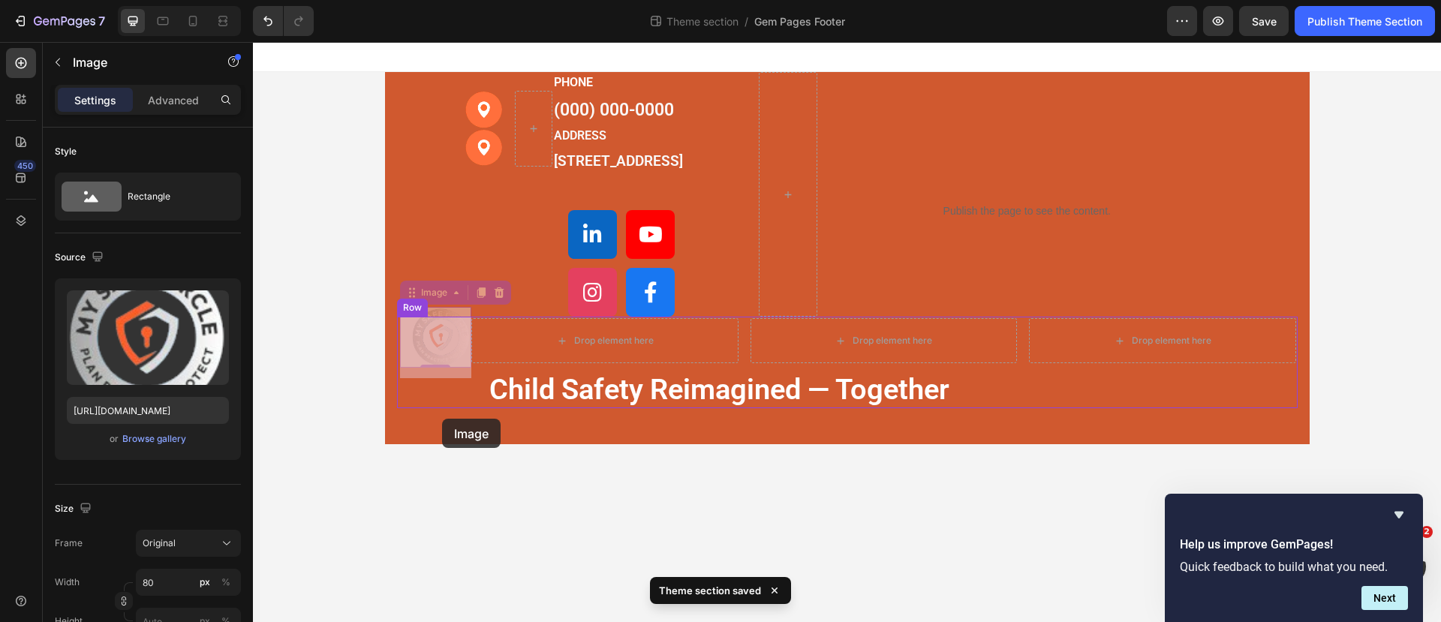
drag, startPoint x: 417, startPoint y: 320, endPoint x: 442, endPoint y: 419, distance: 101.4
click at [442, 419] on div "Image Image Row PHONE Text block [PHONE_NUMBER] Text block ADDRESS Text block […" at bounding box center [847, 243] width 1188 height 402
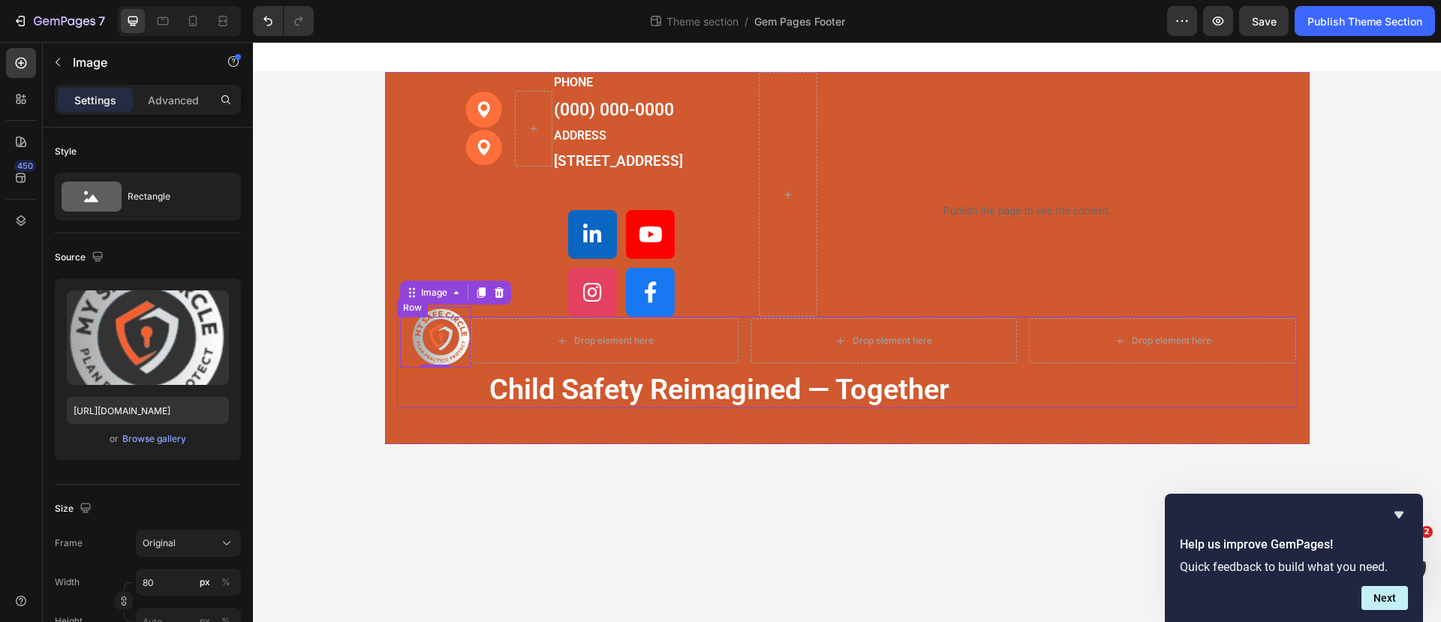
click at [463, 408] on div "Image 0" at bounding box center [434, 363] width 75 height 90
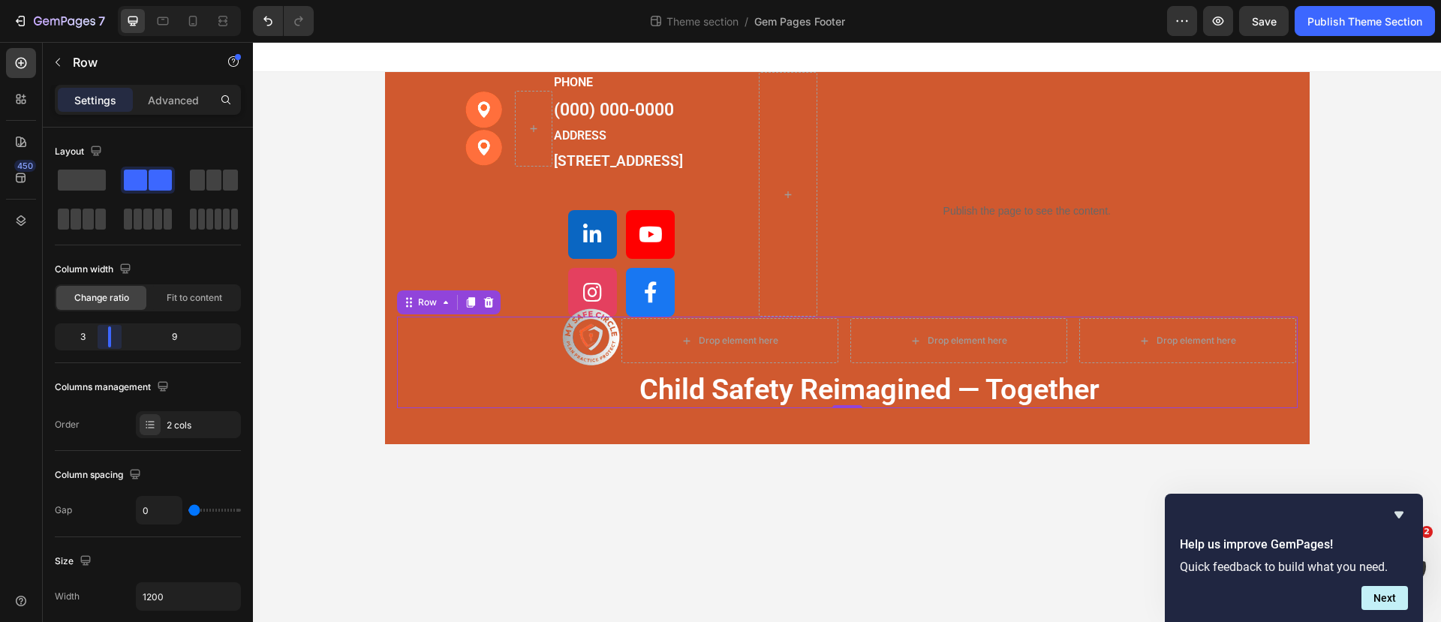
drag, startPoint x: 78, startPoint y: 335, endPoint x: 17, endPoint y: 302, distance: 69.5
click at [101, 0] on body "7 Theme section / Gem Pages Footer Preview Save Publish Theme Section 450 Secti…" at bounding box center [720, 0] width 1441 height 0
click at [568, 357] on img at bounding box center [591, 337] width 60 height 61
click at [560, 366] on div at bounding box center [511, 337] width 222 height 61
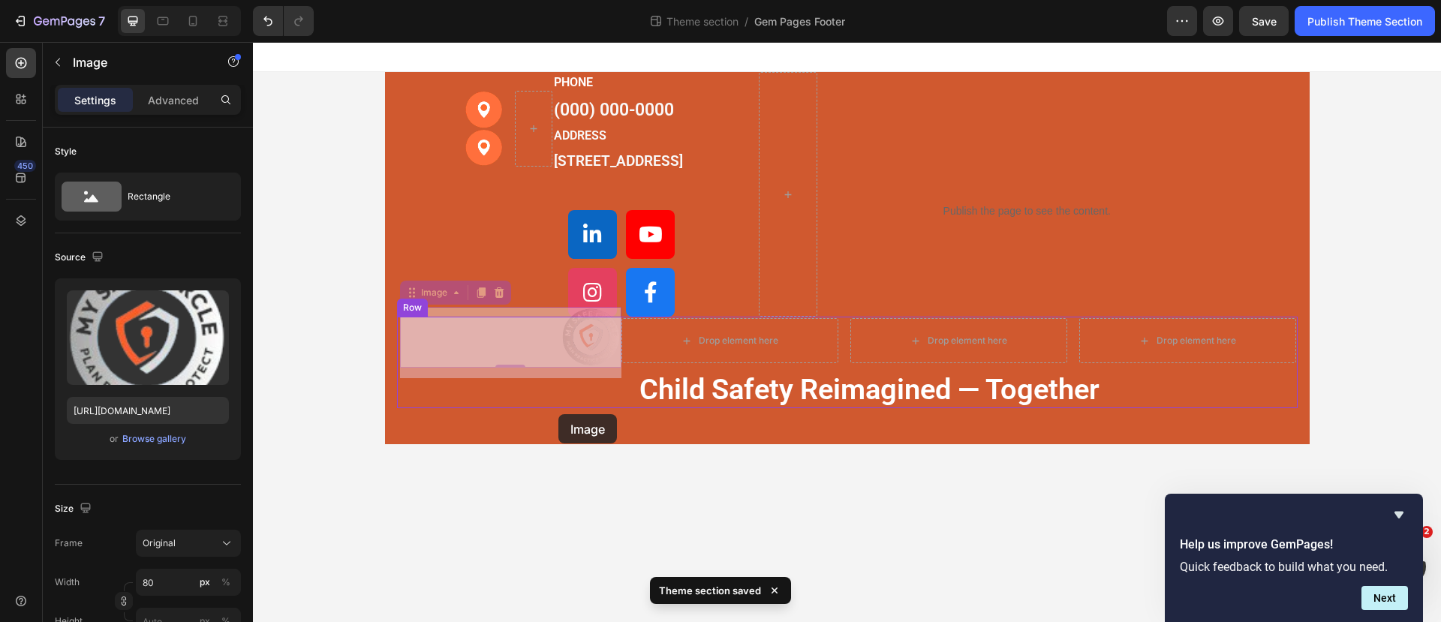
drag, startPoint x: 469, startPoint y: 377, endPoint x: 558, endPoint y: 414, distance: 96.8
click at [558, 414] on div "Image Image Row PHONE Text block [PHONE_NUMBER] Text block ADDRESS Text block […" at bounding box center [847, 243] width 1188 height 402
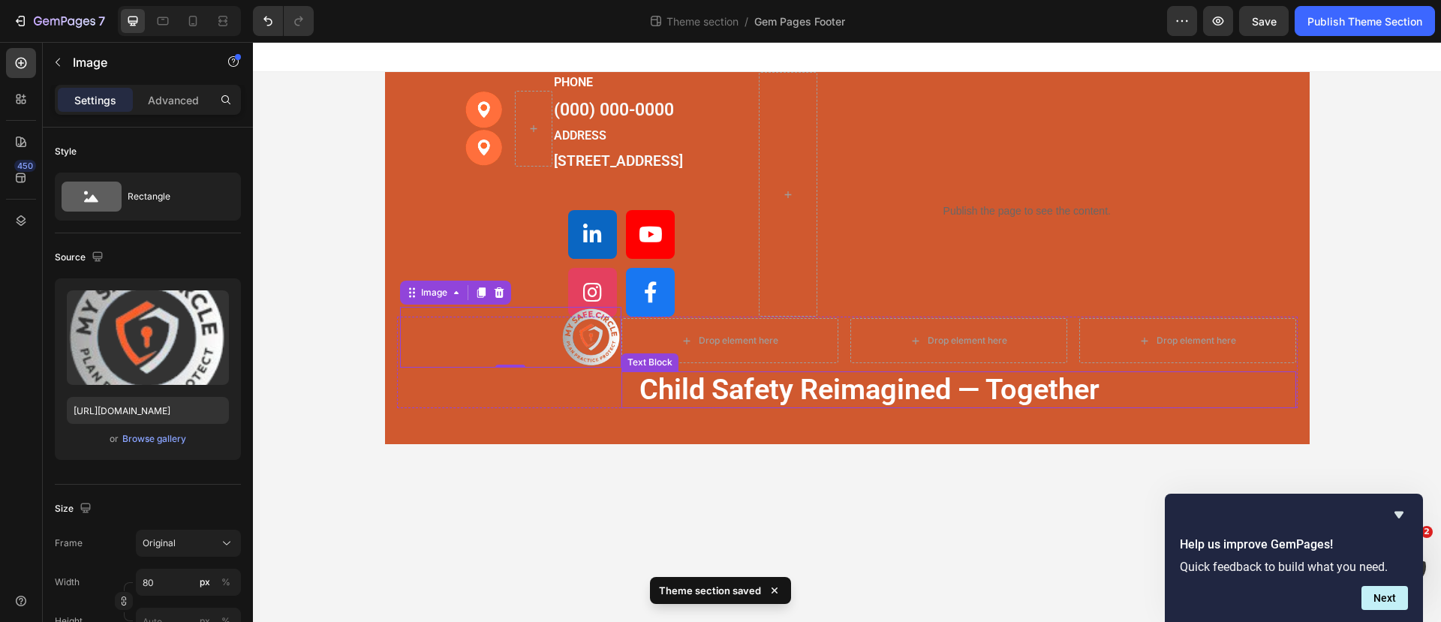
click at [637, 408] on div "child safety reimagined — together" at bounding box center [958, 389] width 675 height 37
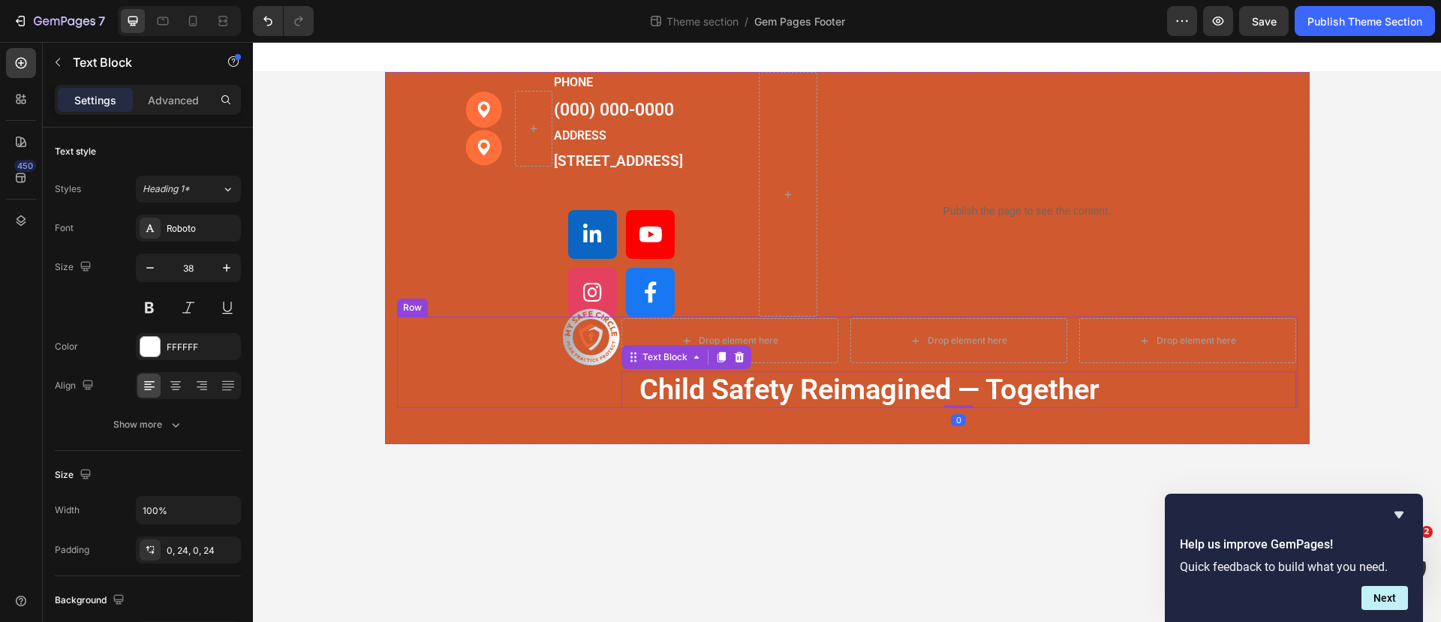
click at [535, 408] on div "Image" at bounding box center [509, 363] width 225 height 90
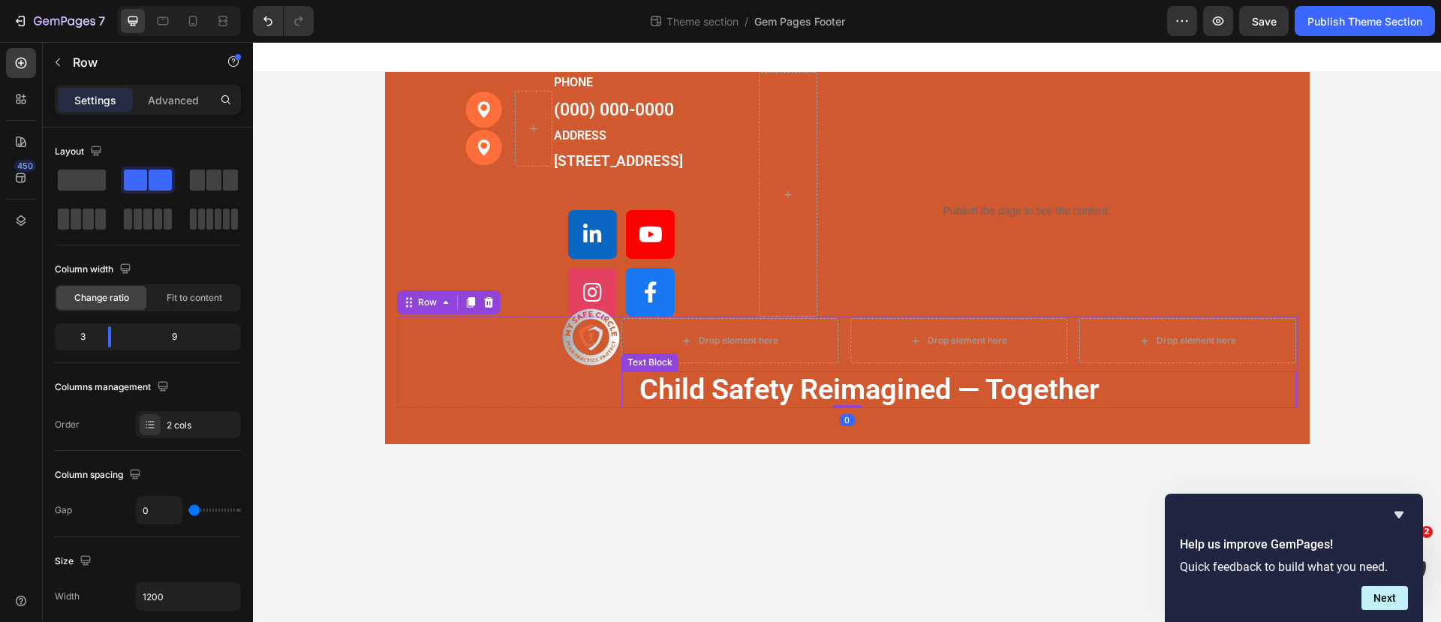
click at [625, 408] on div "child safety reimagined — together" at bounding box center [958, 389] width 675 height 37
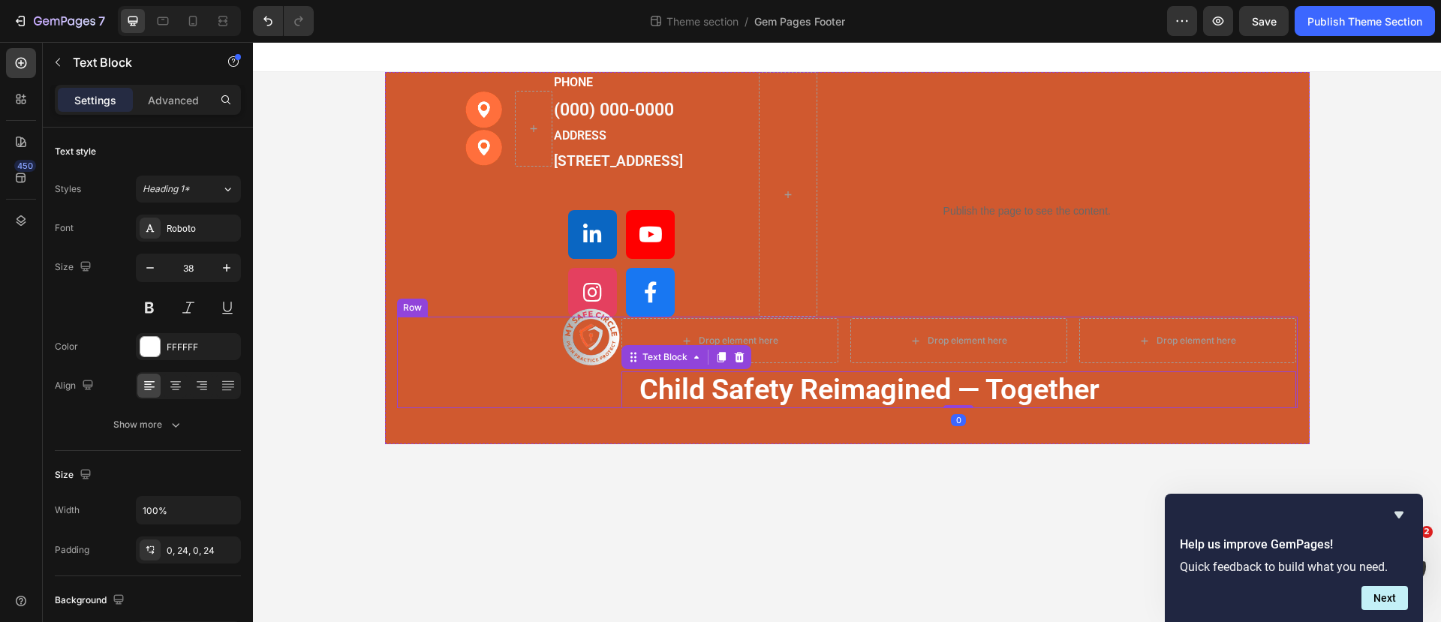
click at [562, 408] on div "Image" at bounding box center [509, 363] width 225 height 90
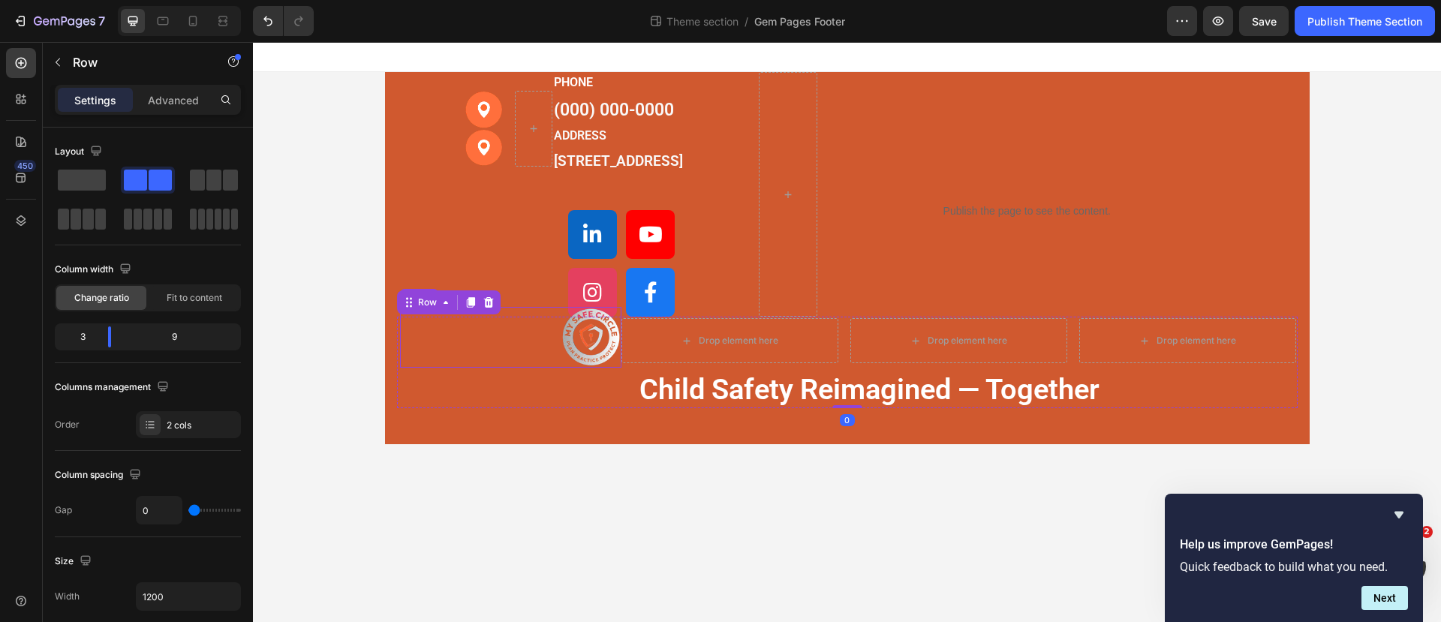
click at [536, 366] on div at bounding box center [511, 337] width 222 height 61
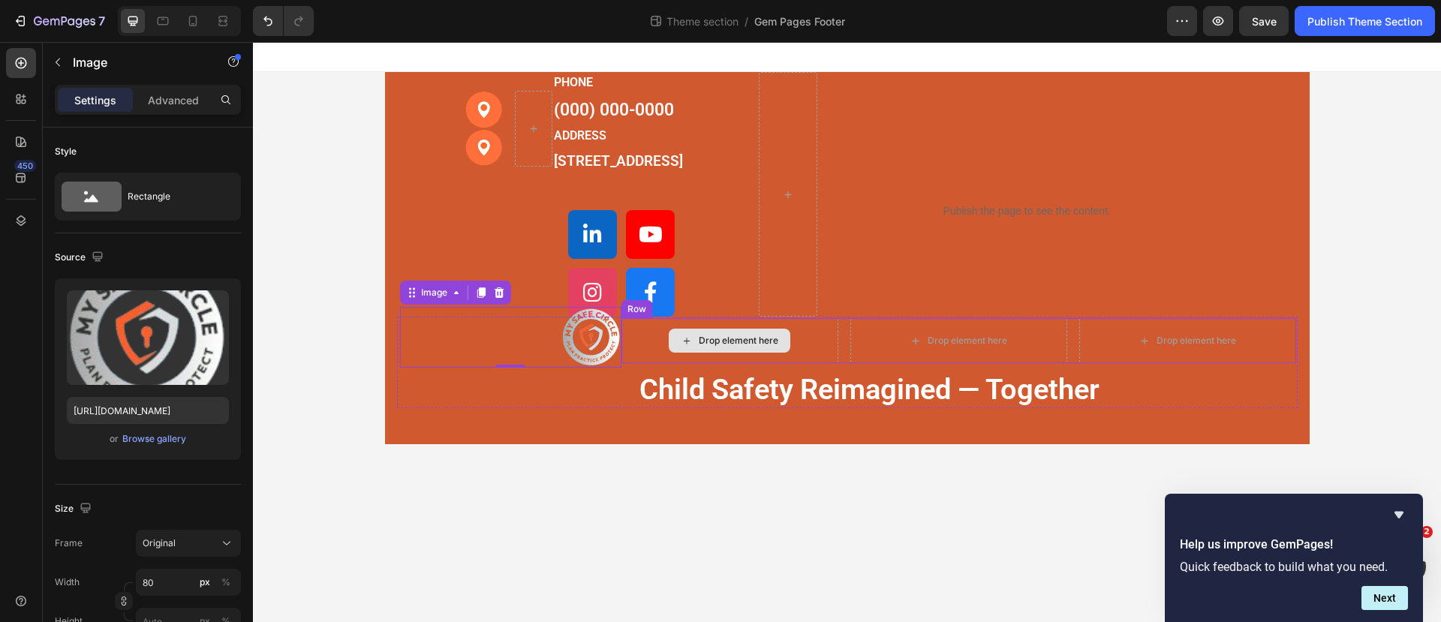
click at [658, 363] on div "Drop element here" at bounding box center [729, 340] width 217 height 45
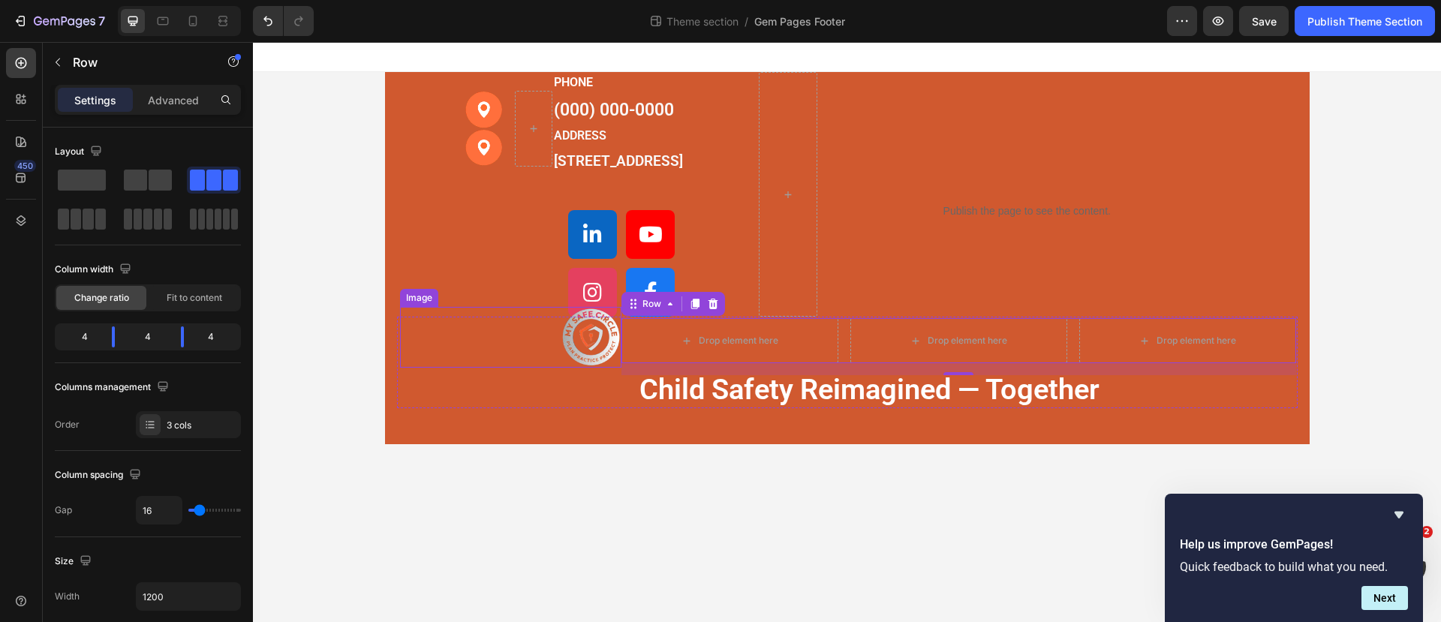
click at [587, 359] on img at bounding box center [591, 337] width 60 height 61
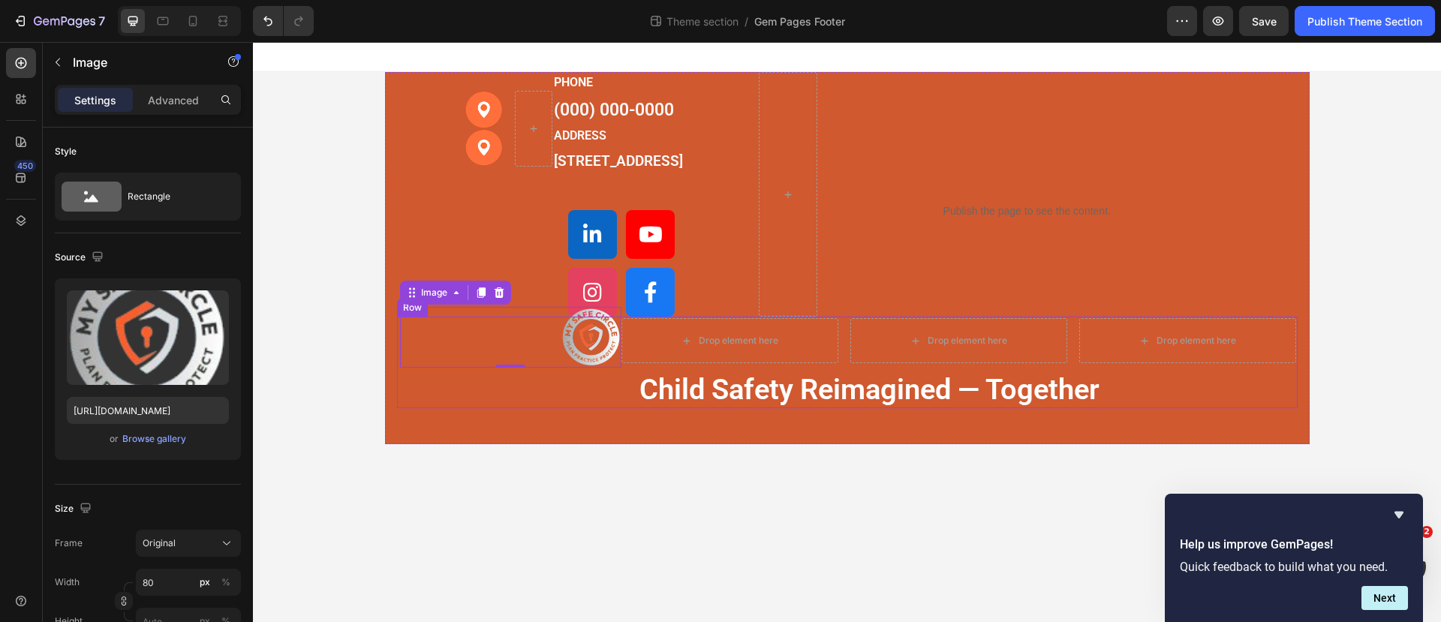
click at [578, 408] on div "Image 0" at bounding box center [509, 363] width 225 height 90
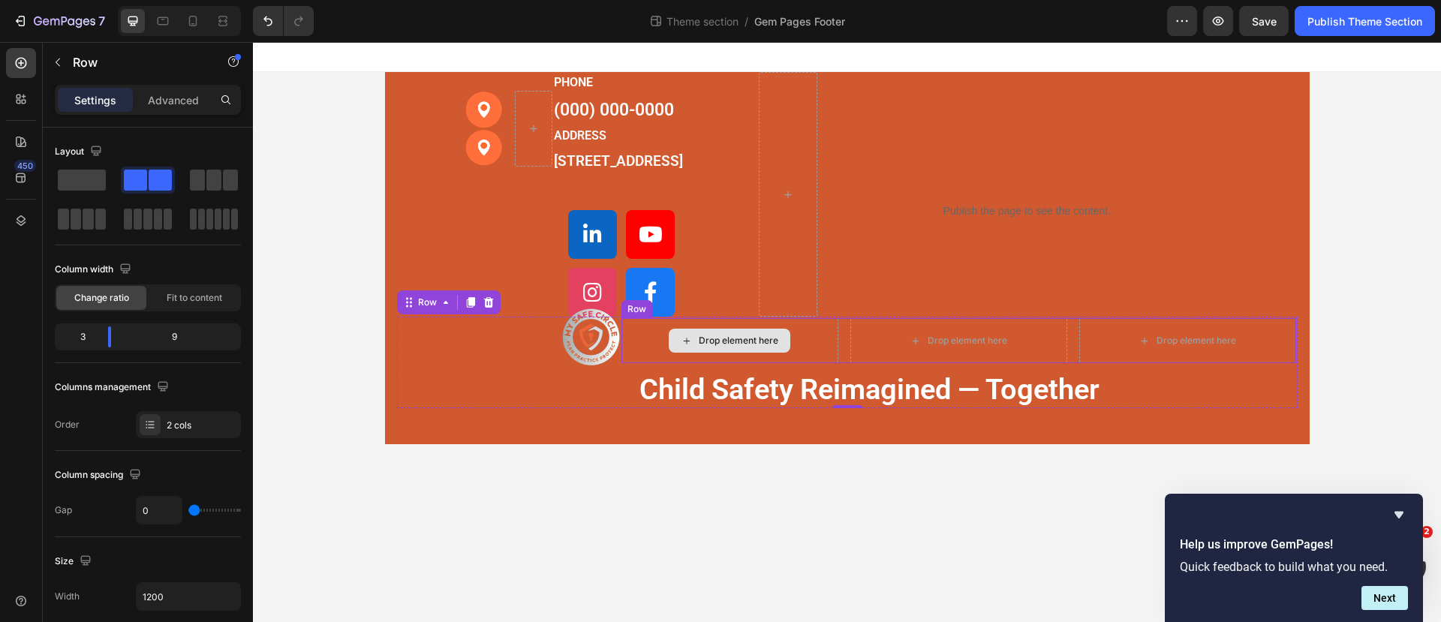
click at [633, 363] on div "Drop element here" at bounding box center [729, 340] width 217 height 45
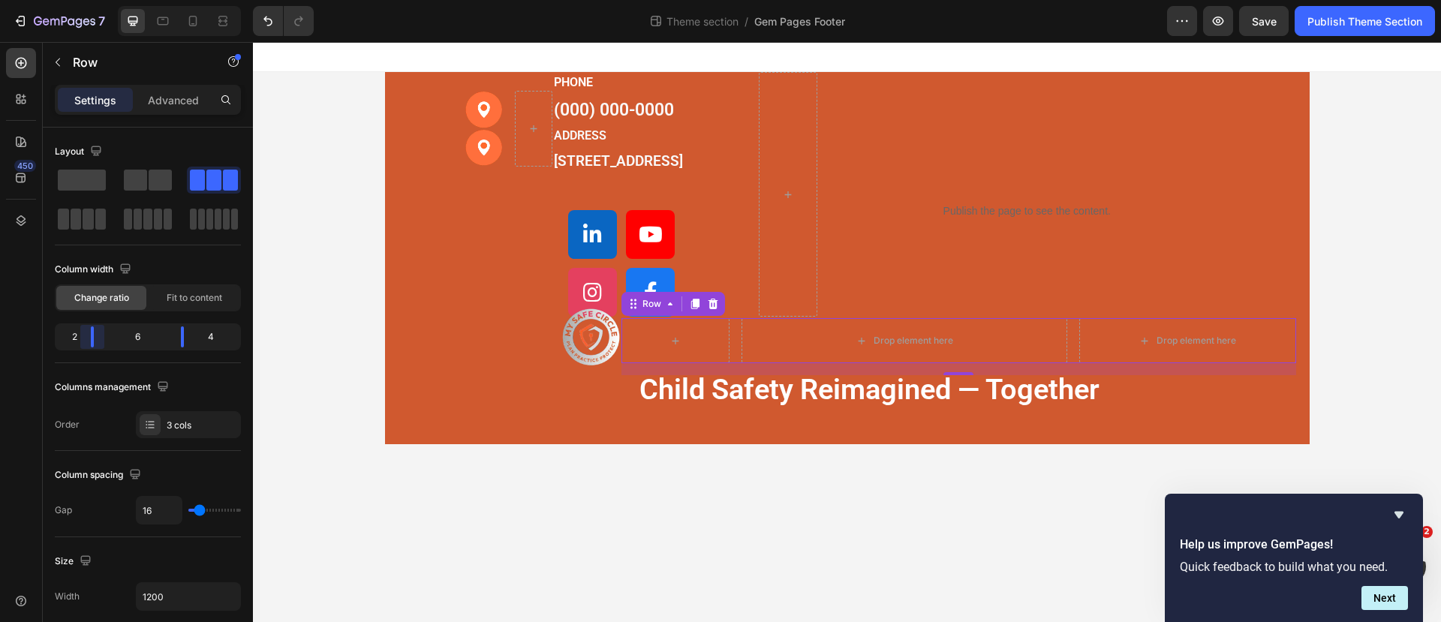
drag, startPoint x: 113, startPoint y: 344, endPoint x: 79, endPoint y: 341, distance: 34.0
click at [79, 0] on body "7 Theme section / Gem Pages Footer Preview Save Publish Theme Section 450 Secti…" at bounding box center [720, 0] width 1441 height 0
click at [637, 408] on div "child safety reimagined — together" at bounding box center [958, 389] width 675 height 37
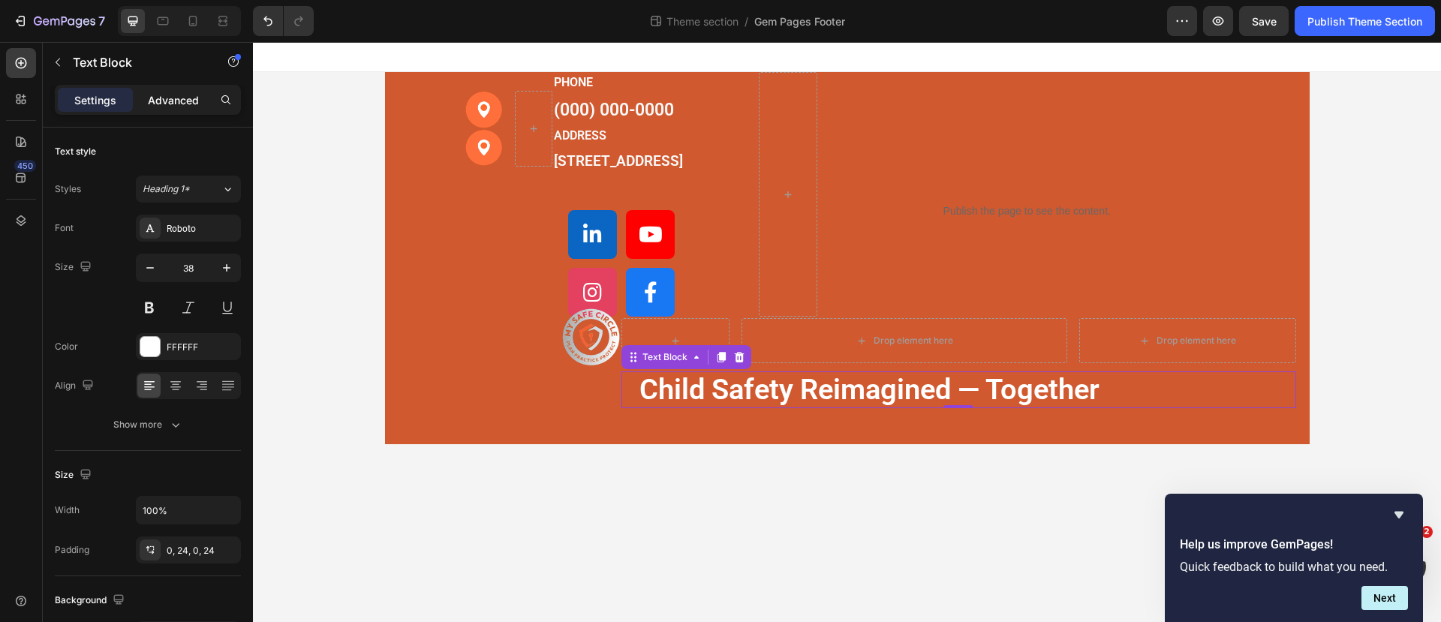
click at [169, 95] on p "Advanced" at bounding box center [173, 100] width 51 height 16
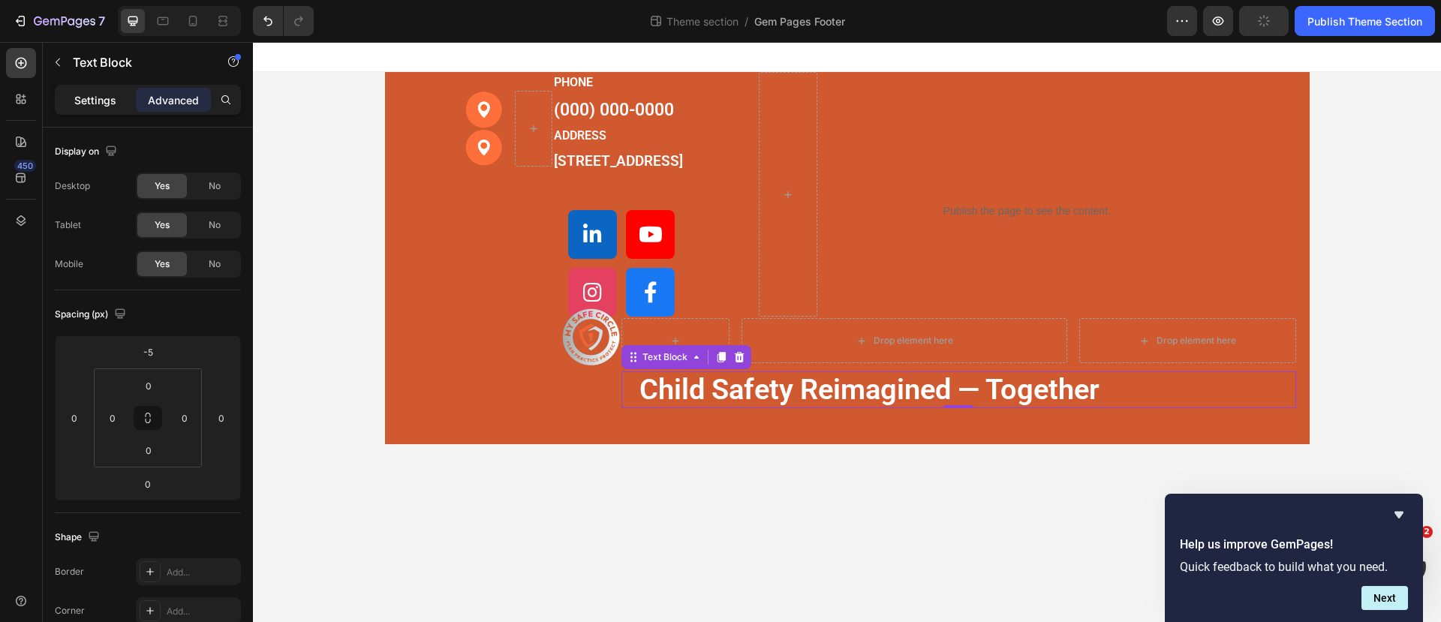
click at [107, 97] on p "Settings" at bounding box center [95, 100] width 42 height 16
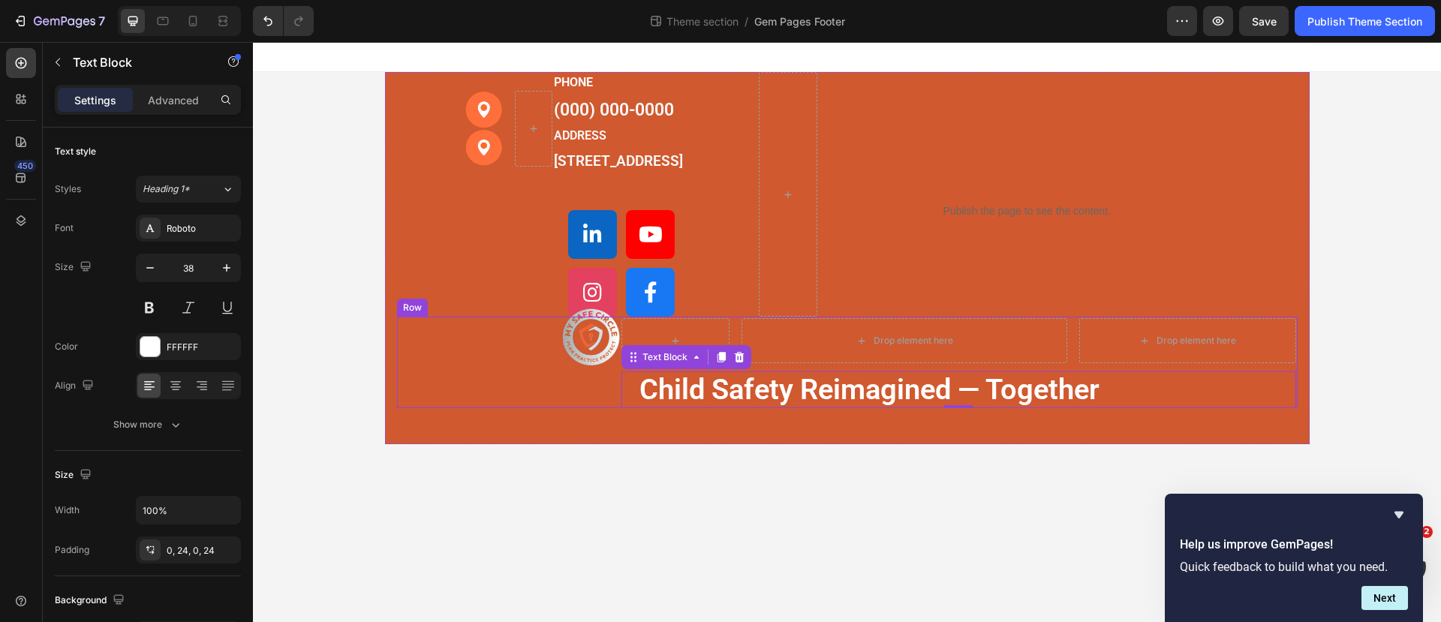
click at [473, 406] on div "Image" at bounding box center [509, 363] width 225 height 90
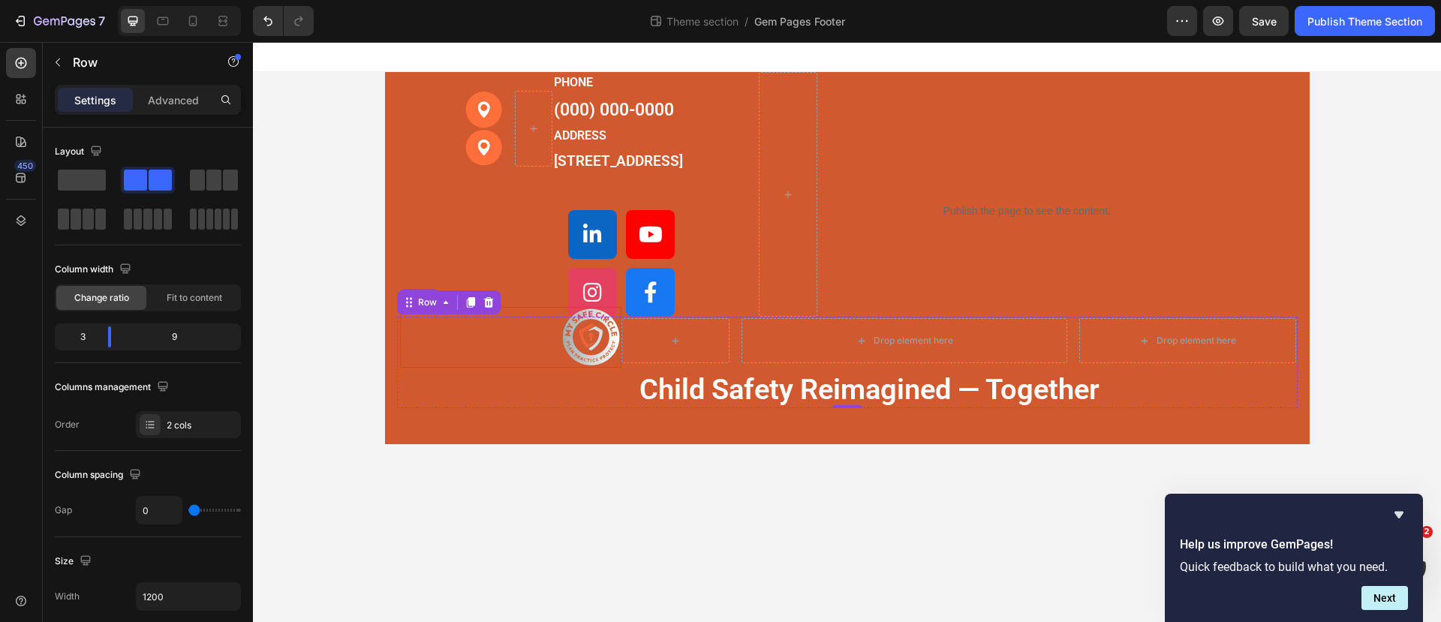
click at [527, 332] on div at bounding box center [511, 337] width 222 height 61
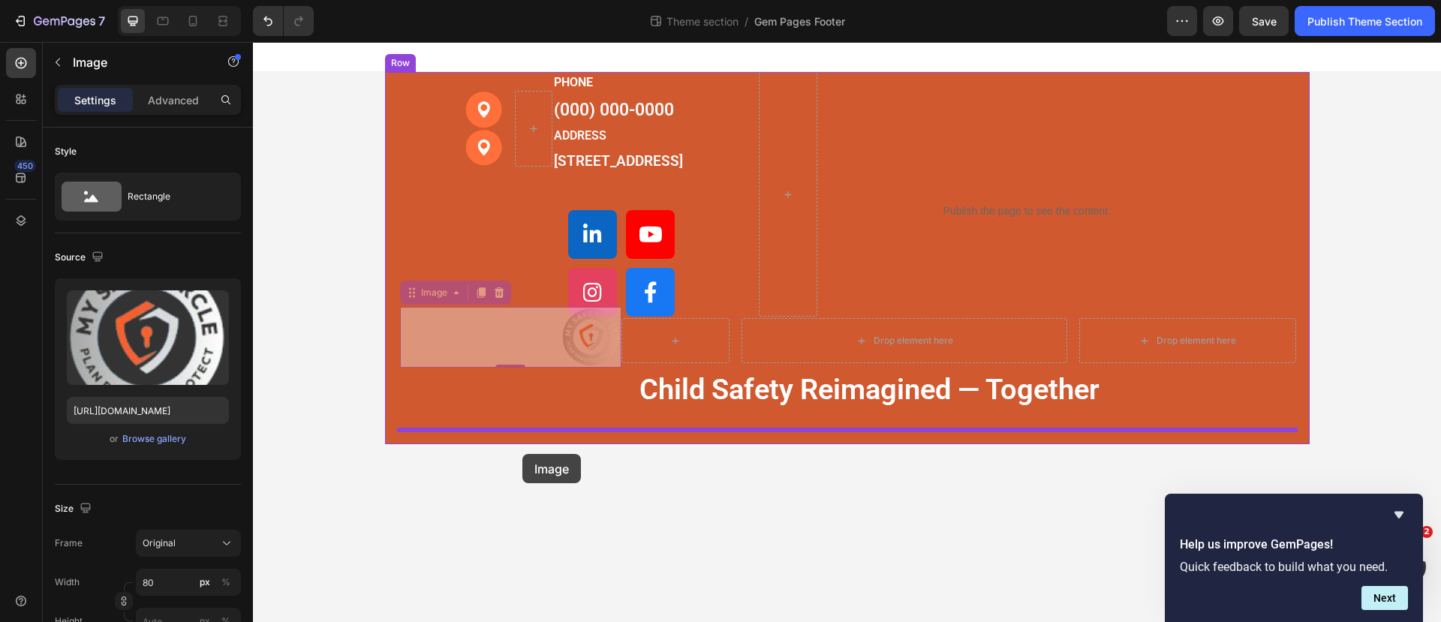
drag, startPoint x: 408, startPoint y: 312, endPoint x: 522, endPoint y: 454, distance: 182.0
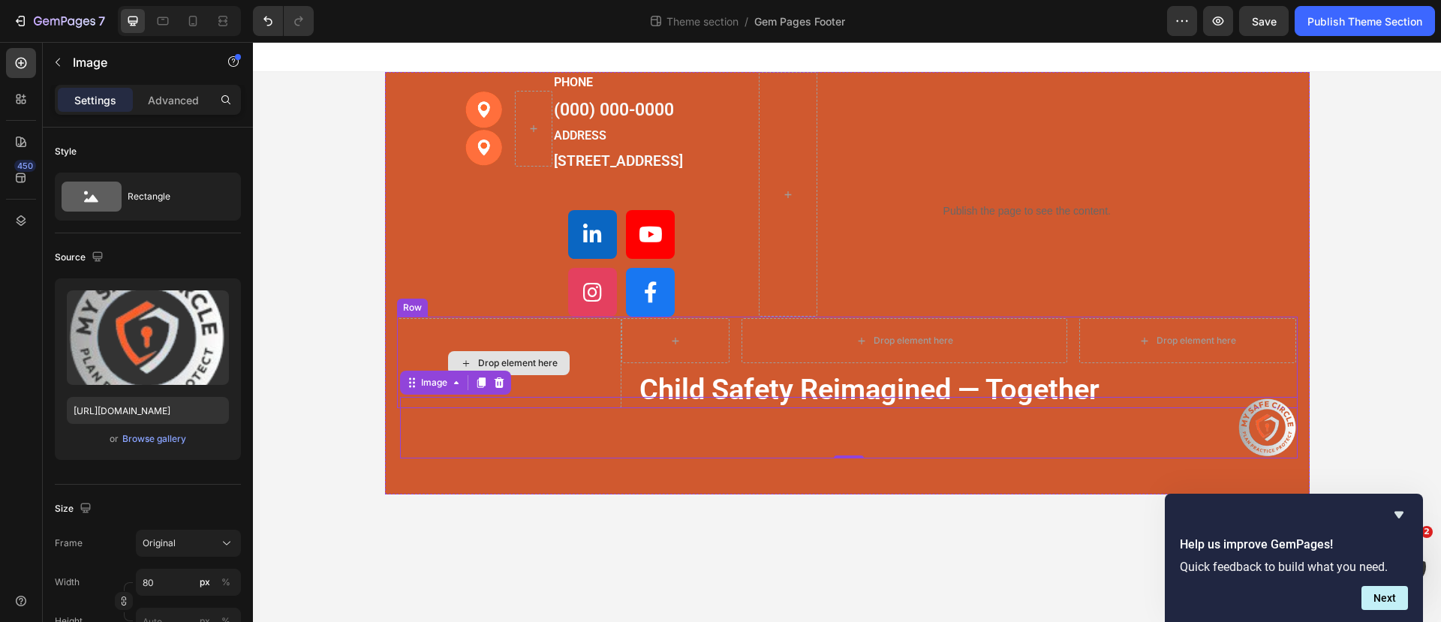
click at [500, 351] on div "Drop element here" at bounding box center [509, 363] width 225 height 90
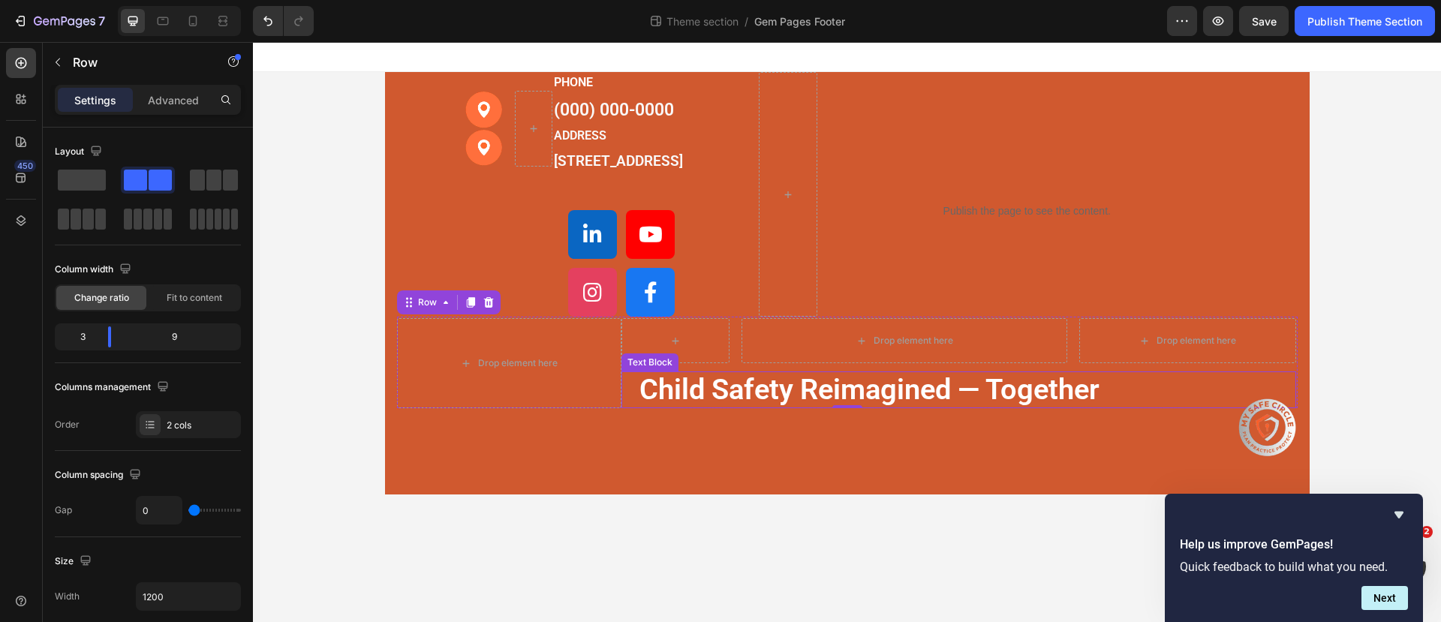
click at [740, 401] on p "child safety reimagined — together" at bounding box center [958, 389] width 639 height 37
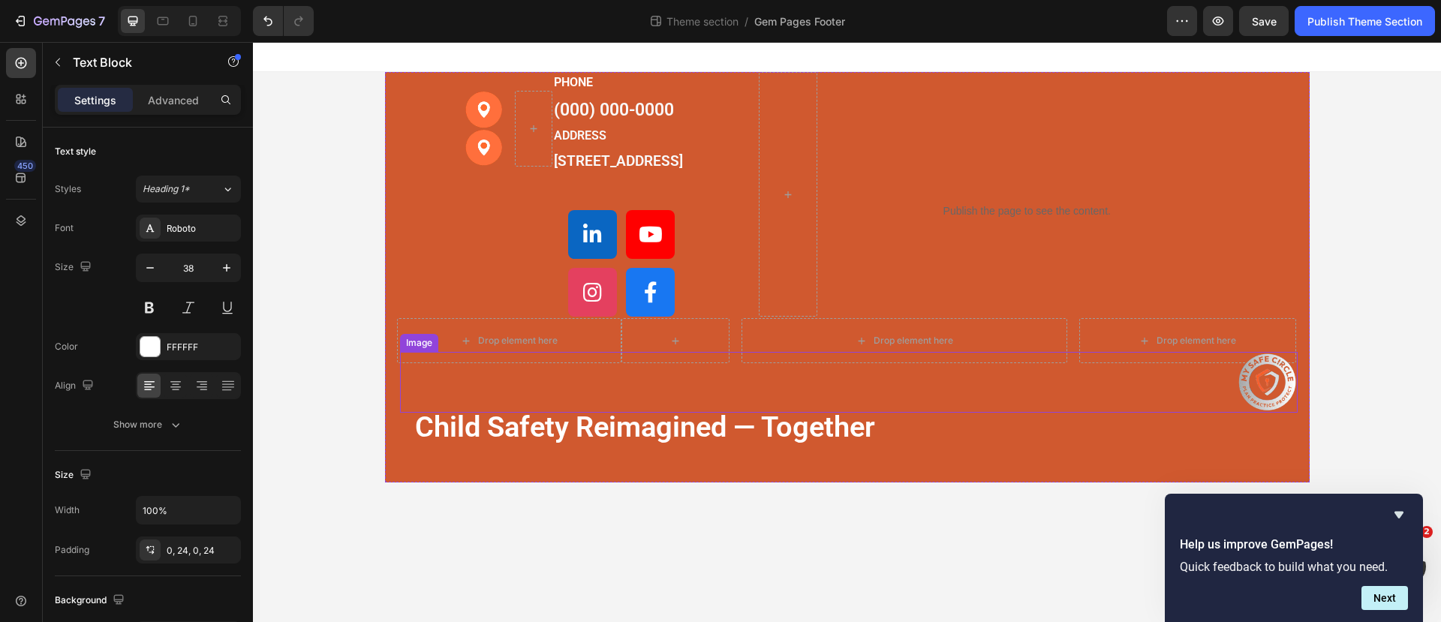
click at [800, 413] on div at bounding box center [848, 382] width 897 height 61
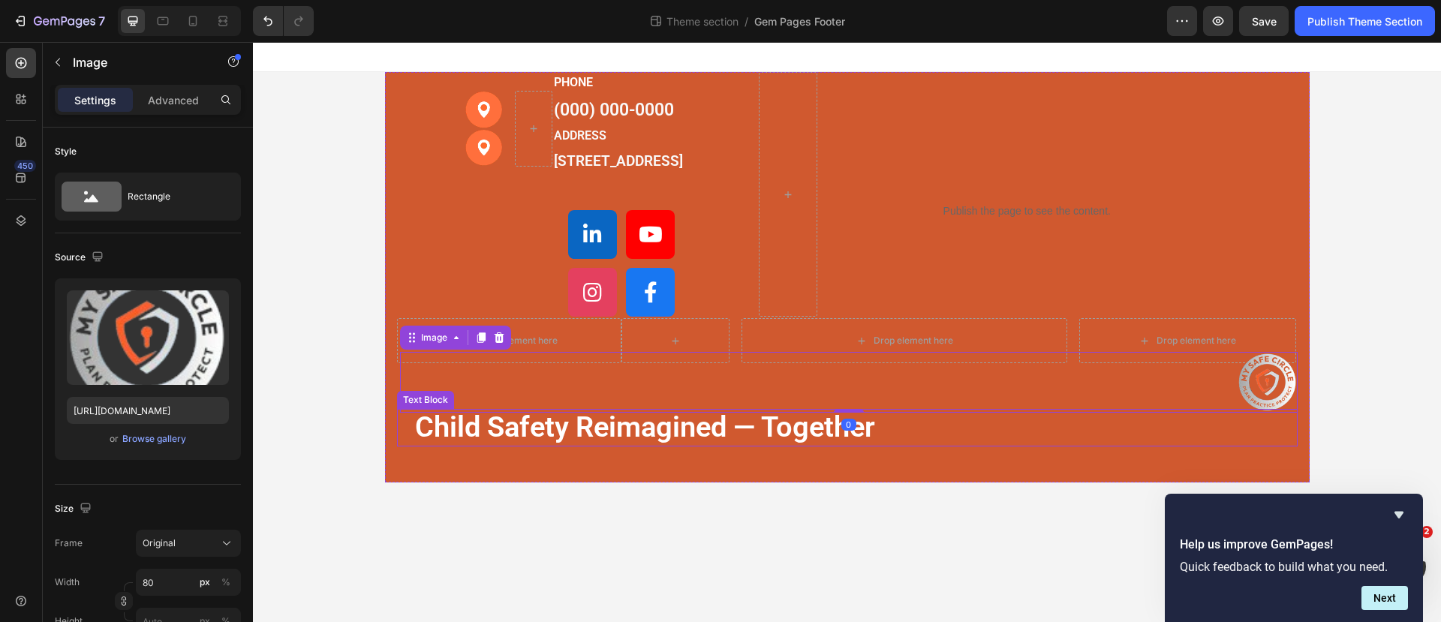
click at [934, 446] on p "child safety reimagined — together" at bounding box center [847, 427] width 864 height 37
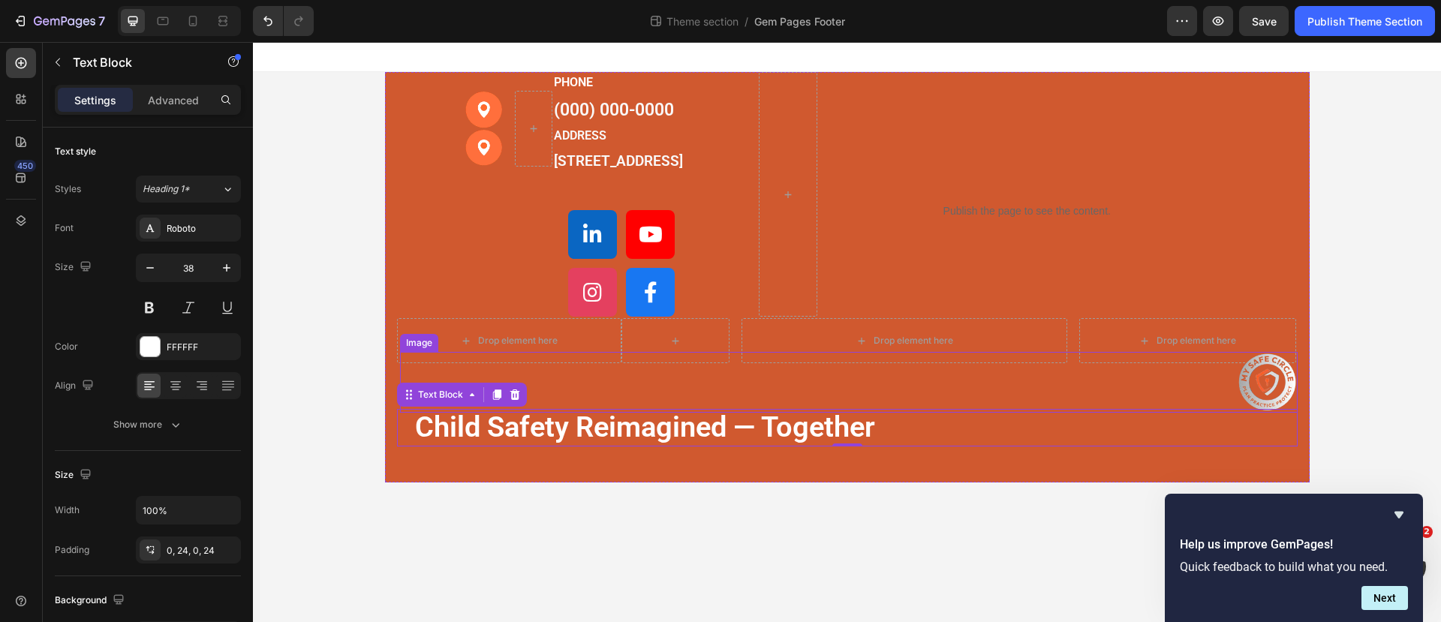
click at [1273, 407] on img at bounding box center [1267, 382] width 60 height 61
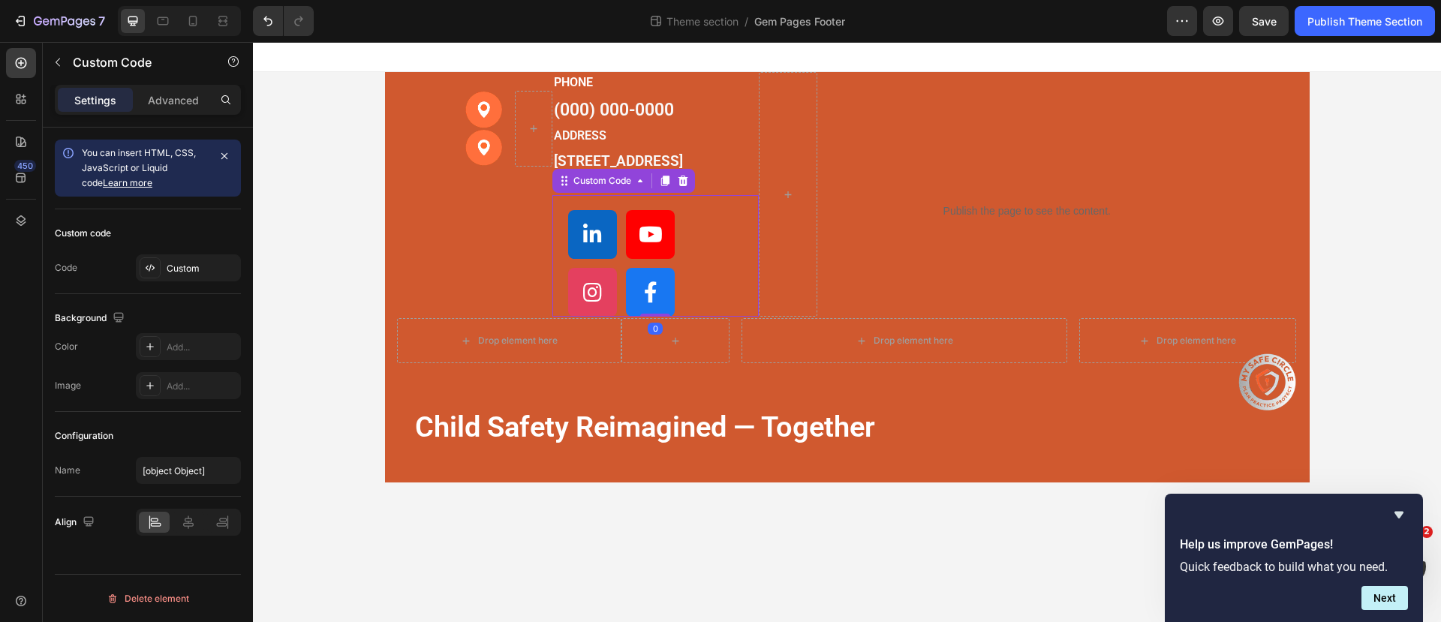
click at [668, 287] on div at bounding box center [621, 263] width 138 height 107
click at [57, 67] on icon "button" at bounding box center [58, 62] width 12 height 12
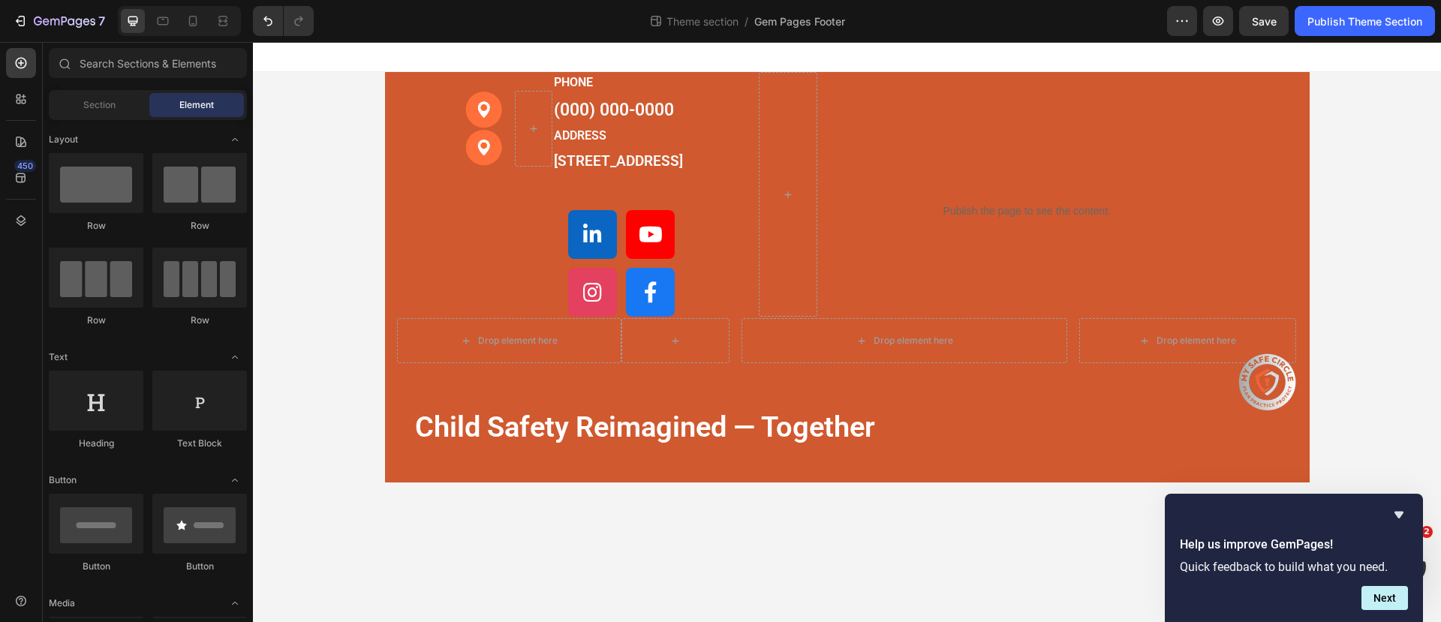
click at [195, 105] on span "Element" at bounding box center [196, 105] width 35 height 14
click at [434, 360] on div "Drop element here" at bounding box center [509, 340] width 225 height 45
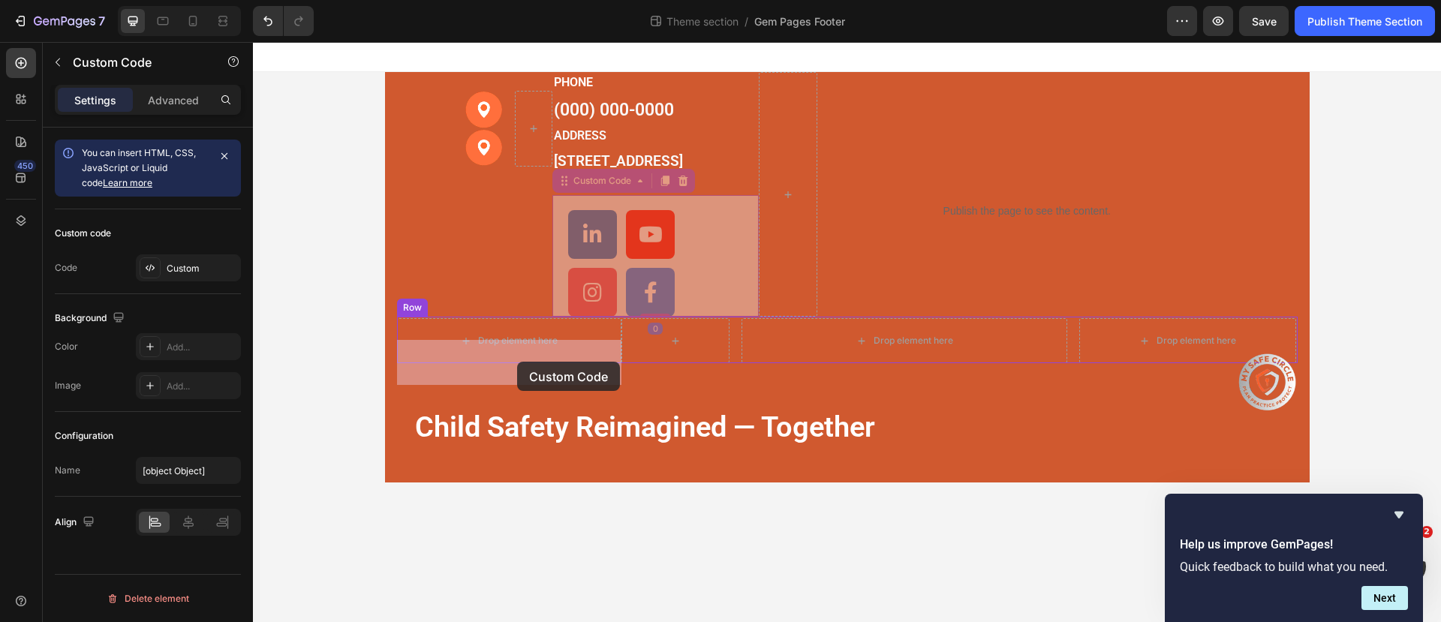
drag, startPoint x: 579, startPoint y: 211, endPoint x: 517, endPoint y: 362, distance: 163.2
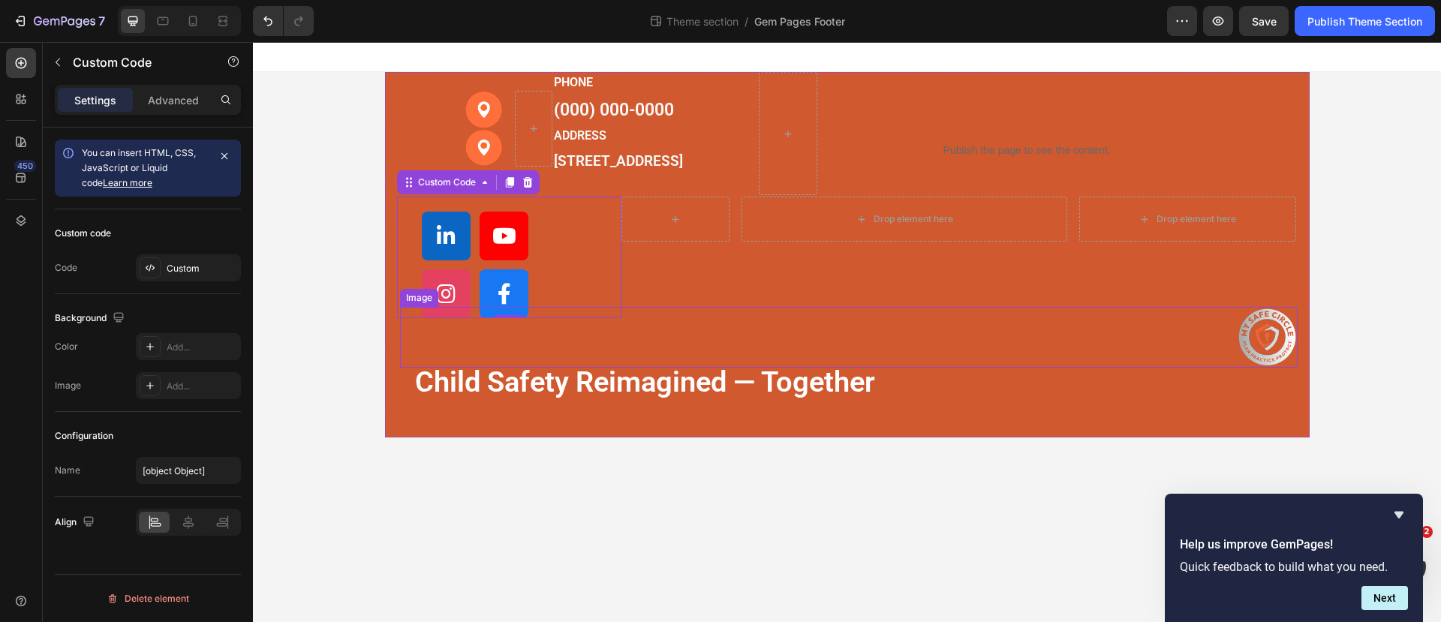
click at [660, 329] on div at bounding box center [848, 337] width 897 height 61
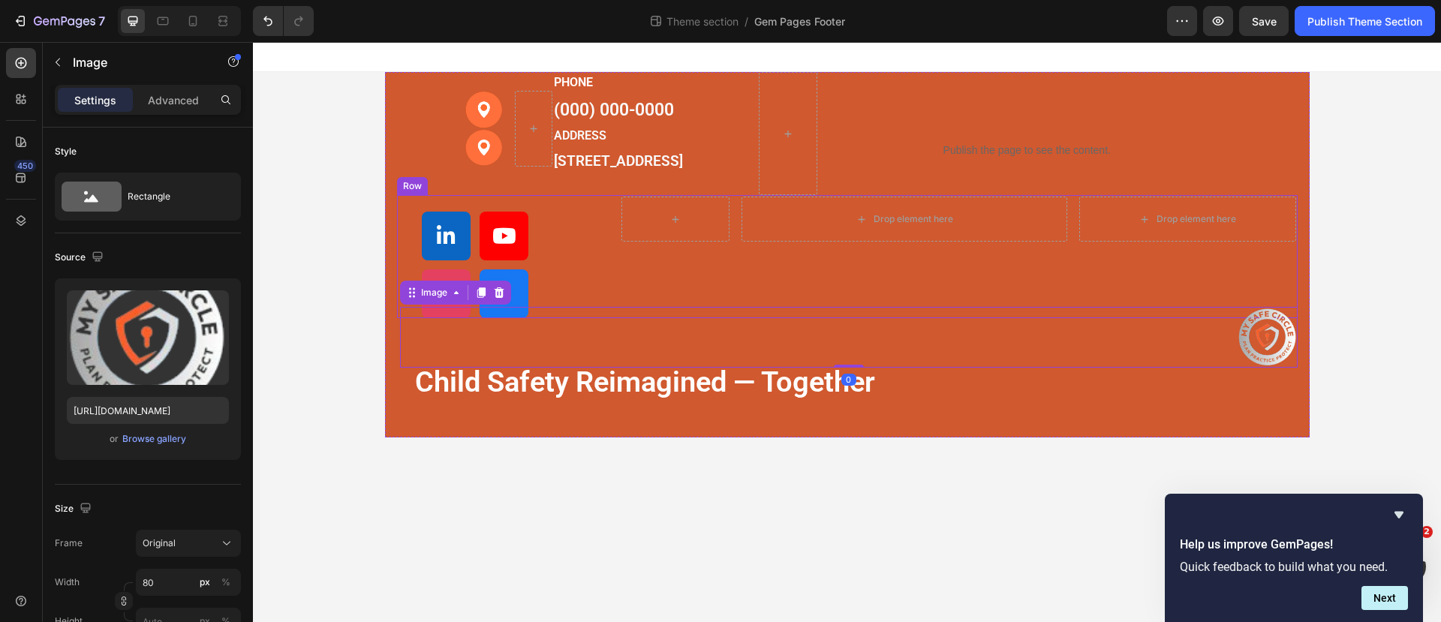
click at [649, 306] on div "Drop element here Drop element here Row" at bounding box center [958, 258] width 675 height 122
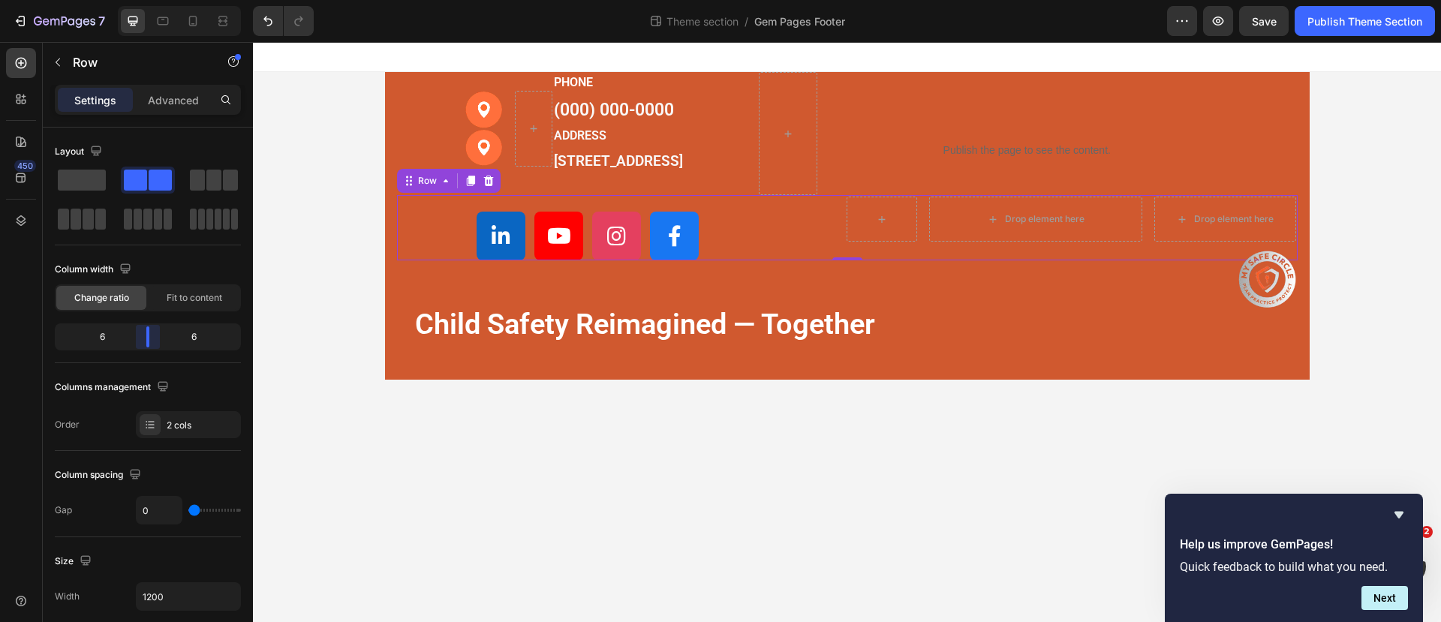
drag, startPoint x: 106, startPoint y: 342, endPoint x: 148, endPoint y: 346, distance: 42.2
click at [148, 0] on body "7 Theme section / Gem Pages Footer Preview Save Publish Theme Section 450 Secti…" at bounding box center [720, 0] width 1441 height 0
click at [442, 299] on div at bounding box center [848, 279] width 897 height 61
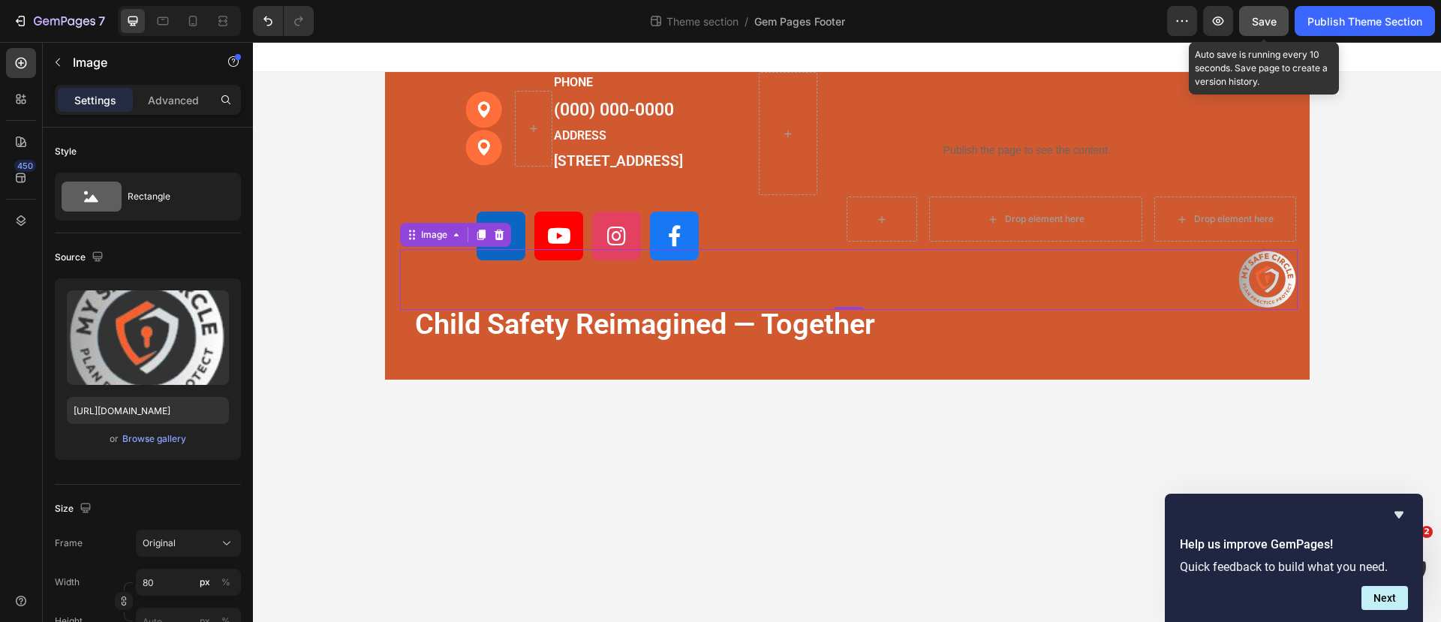
click at [1249, 24] on button "Save" at bounding box center [1264, 21] width 50 height 30
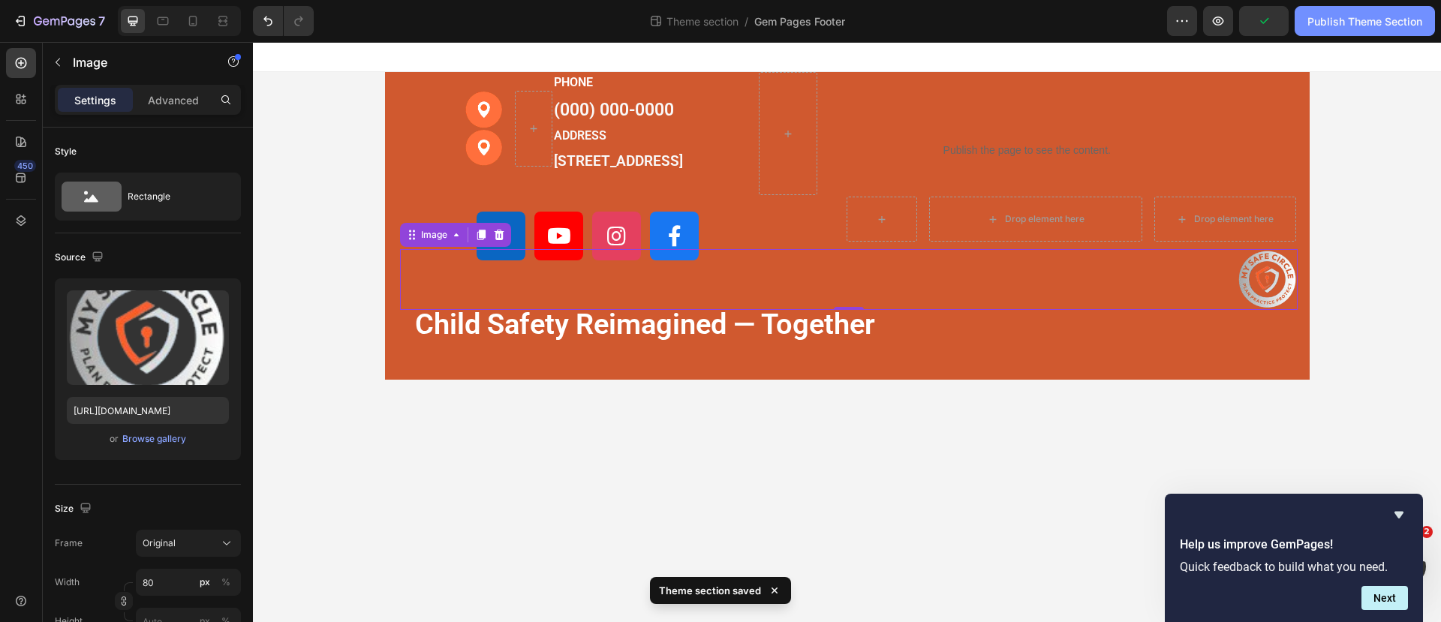
click at [1345, 23] on div "Publish Theme Section" at bounding box center [1364, 22] width 115 height 16
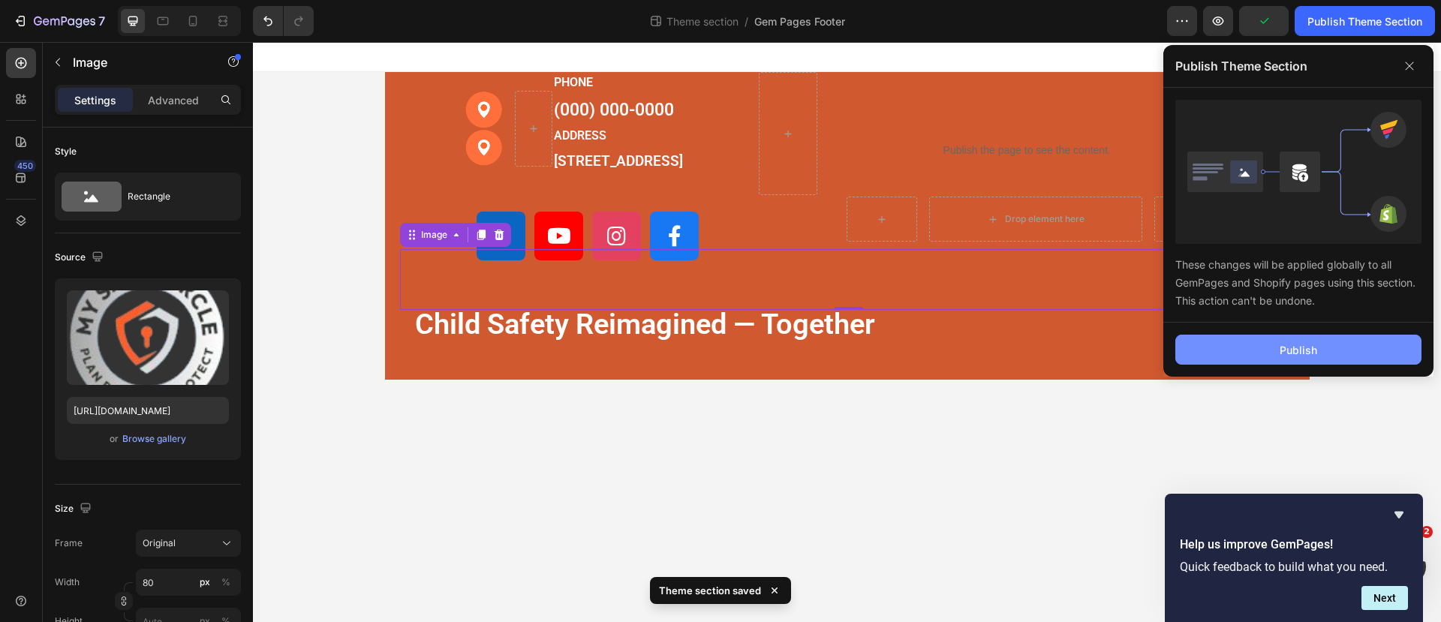
click at [1305, 343] on div "Publish" at bounding box center [1298, 350] width 38 height 16
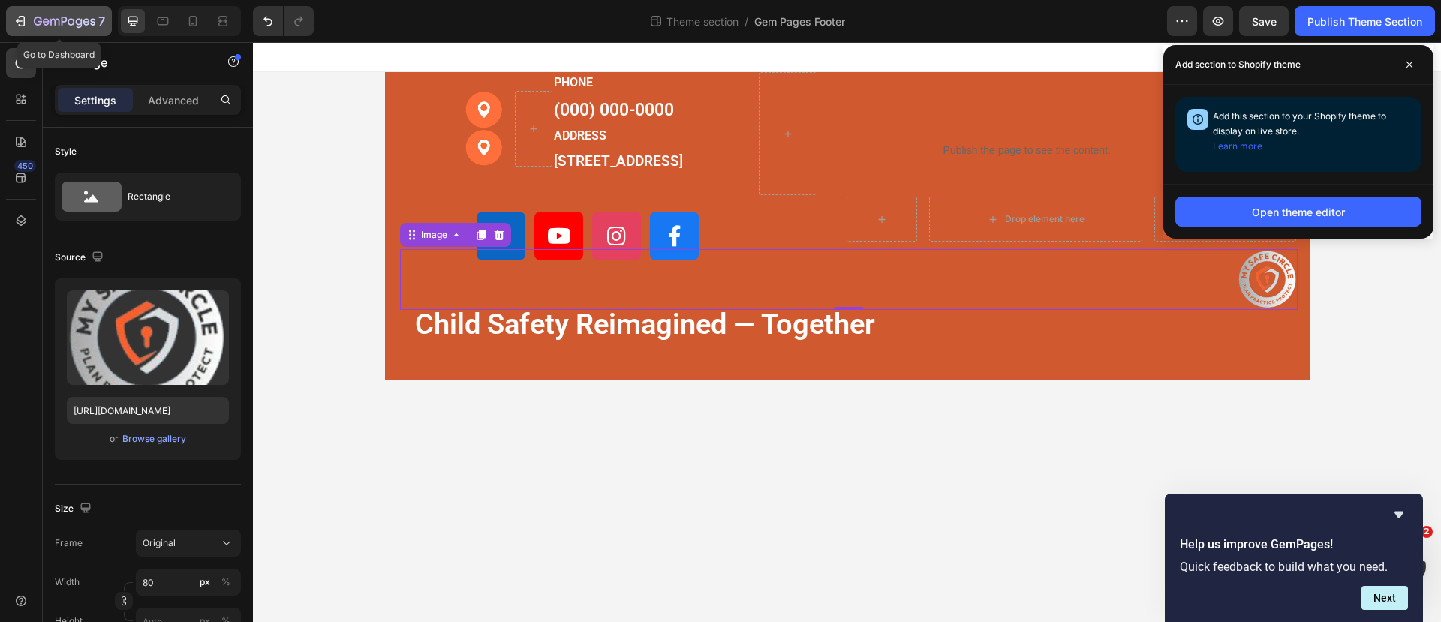
click at [19, 17] on icon "button" at bounding box center [22, 21] width 7 height 11
